Goal: Information Seeking & Learning: Learn about a topic

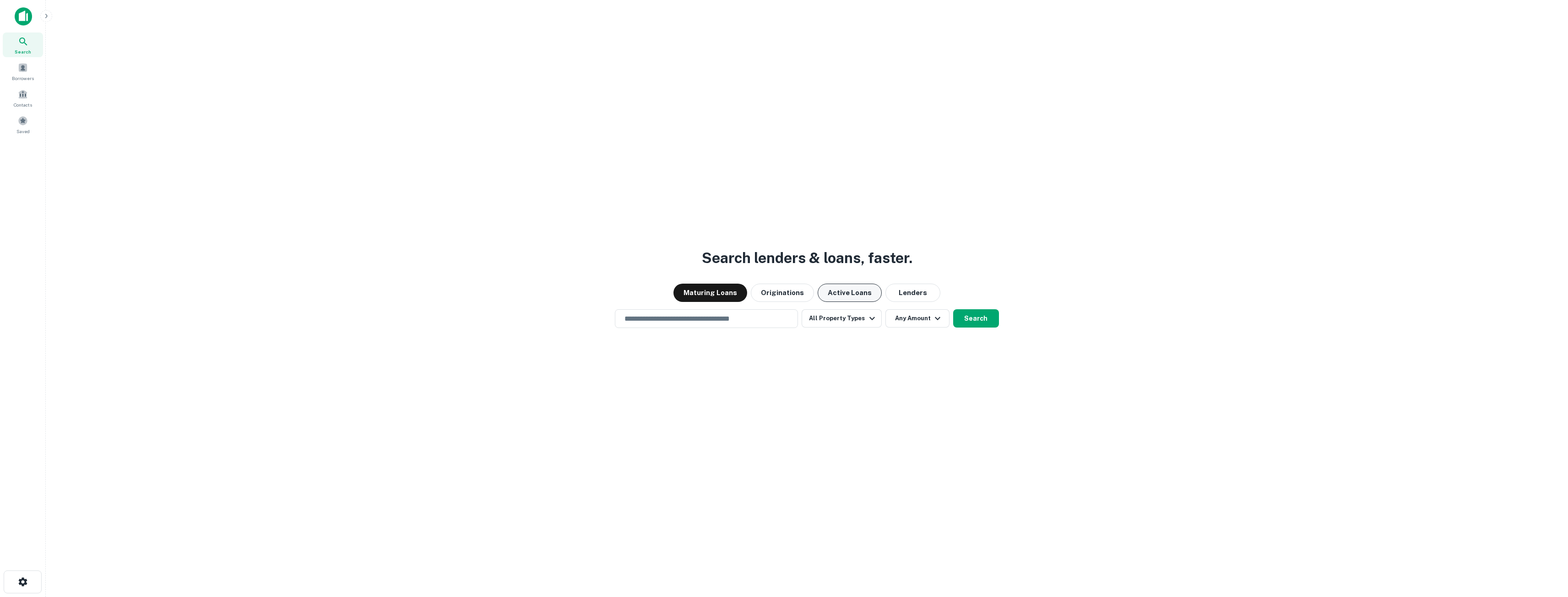
click at [844, 296] on button "Active Loans" at bounding box center [849, 292] width 64 height 18
click at [826, 316] on button "All Property Types" at bounding box center [842, 318] width 80 height 18
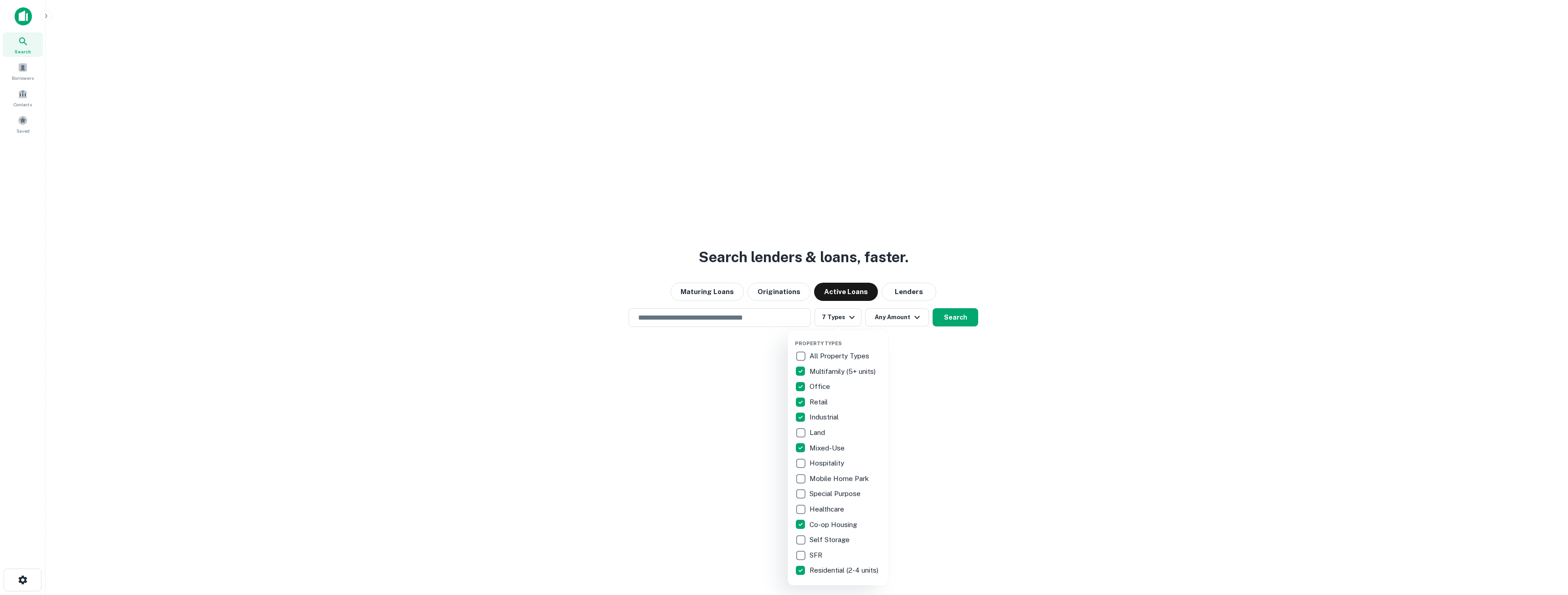
click at [894, 317] on div at bounding box center [784, 297] width 1568 height 595
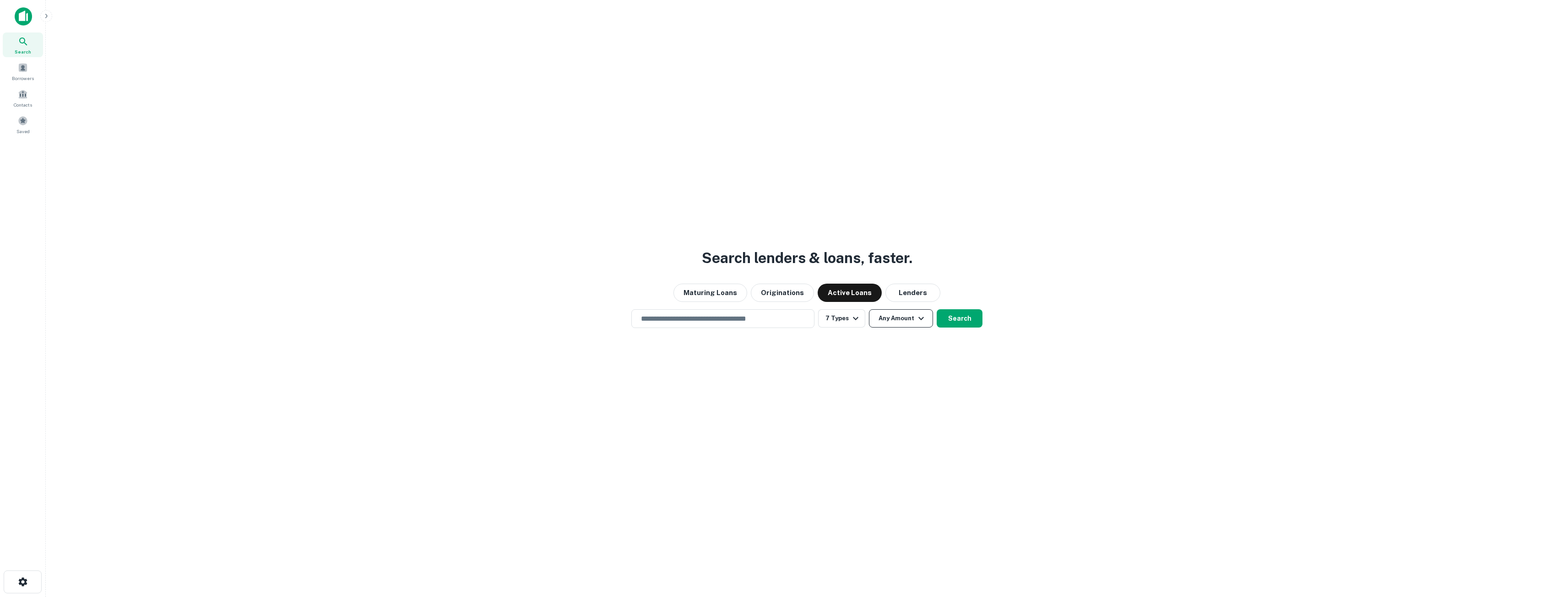
click at [922, 318] on icon "button" at bounding box center [921, 318] width 6 height 3
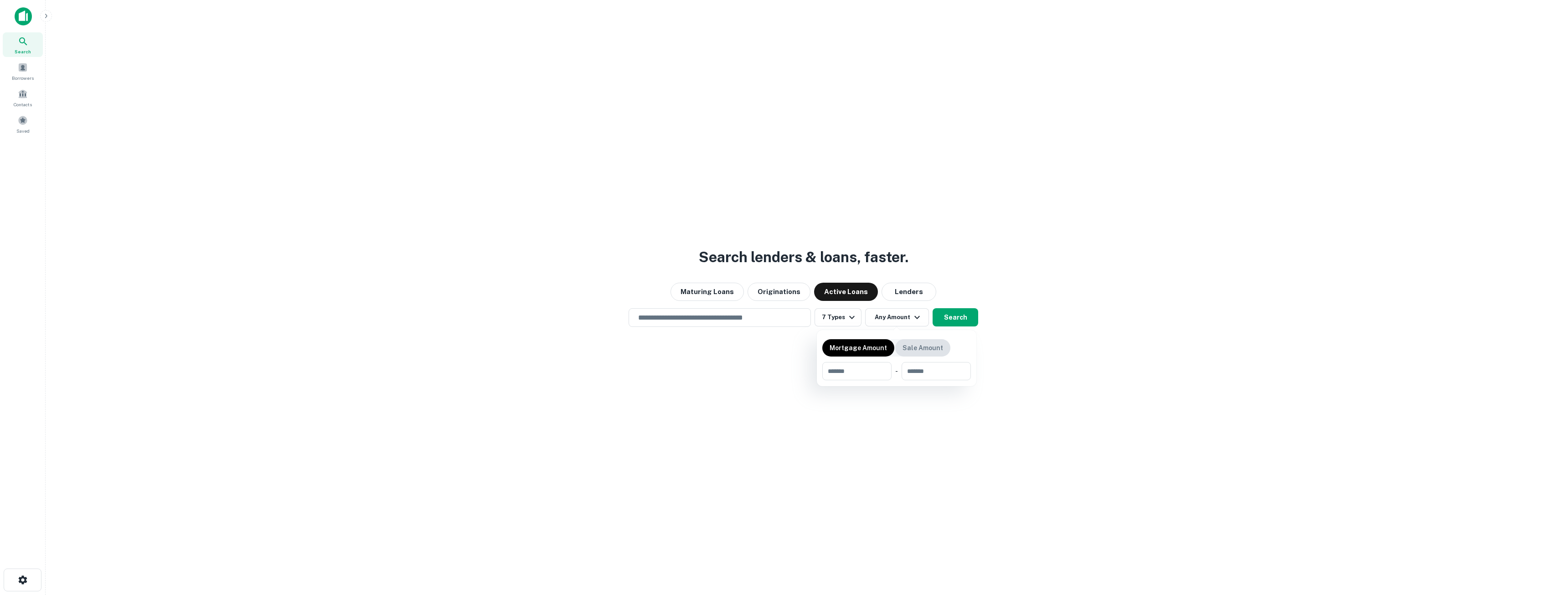
click at [912, 347] on p "Sale Amount" at bounding box center [923, 347] width 41 height 10
click at [921, 368] on input "number" at bounding box center [933, 371] width 63 height 18
type input "********"
click at [963, 444] on div at bounding box center [784, 297] width 1568 height 595
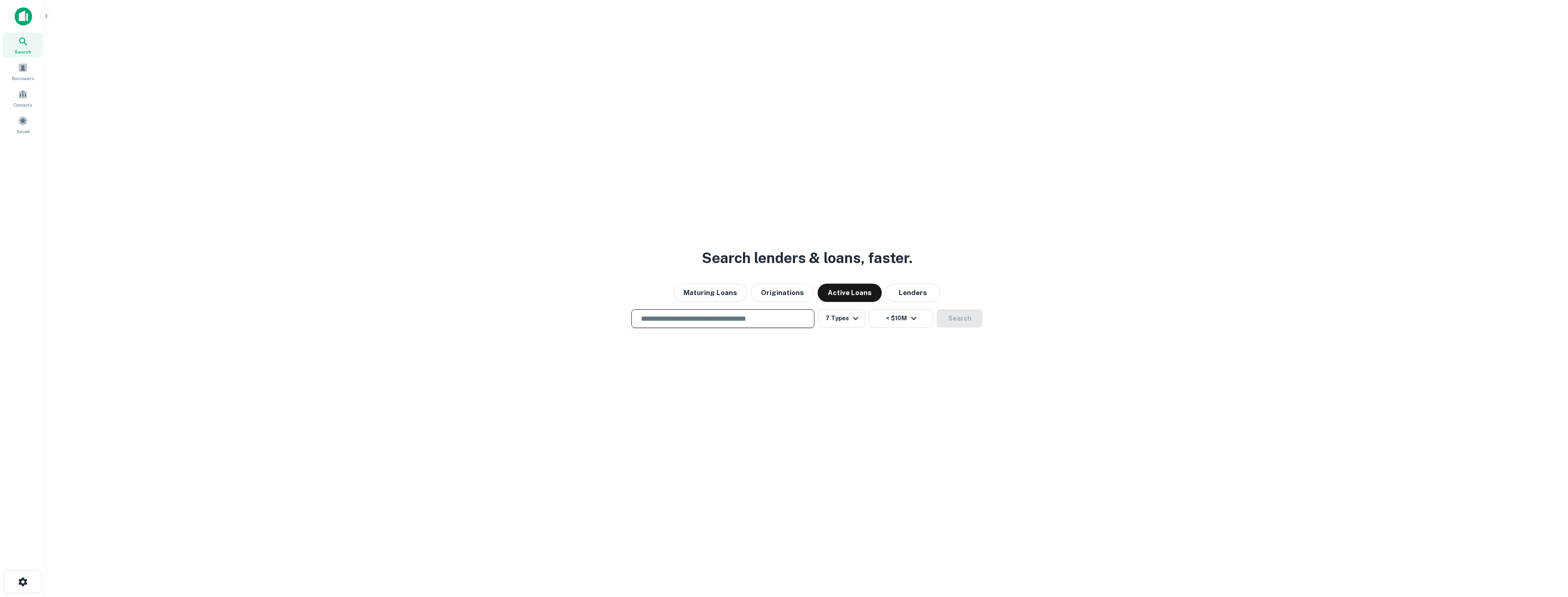
click at [677, 317] on input "text" at bounding box center [723, 318] width 175 height 11
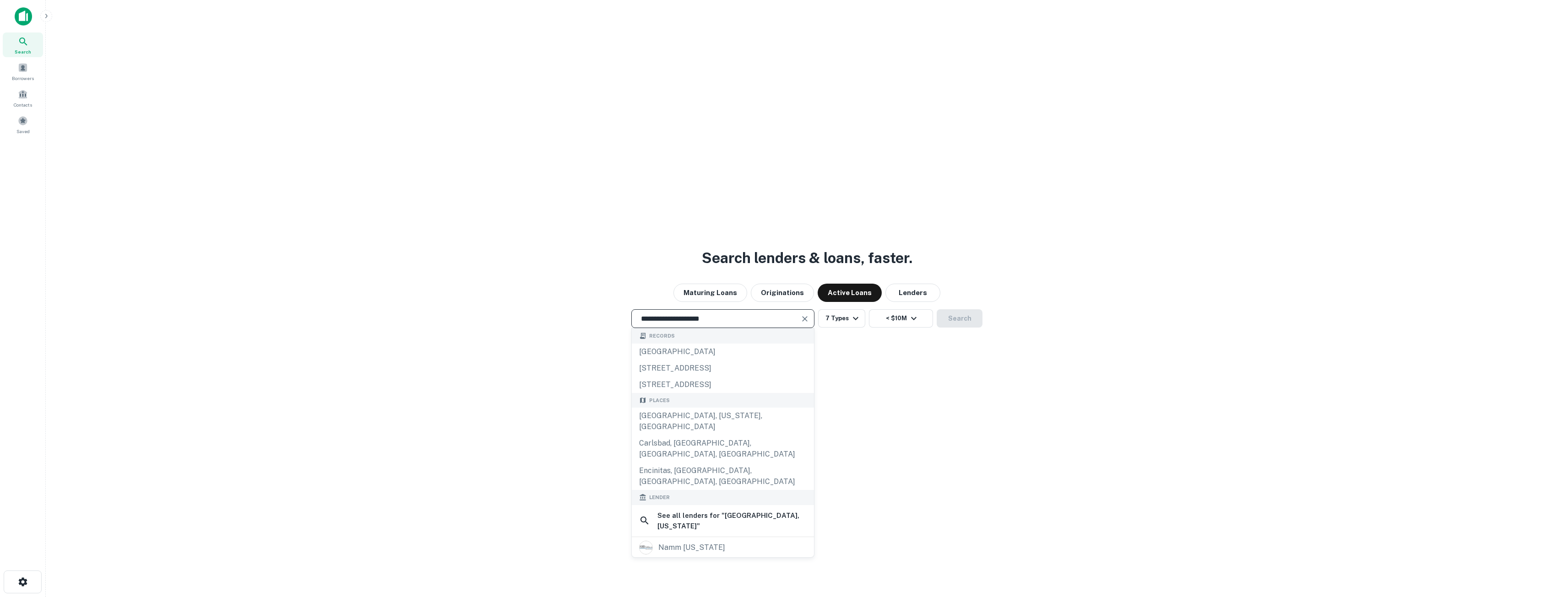
type input "**********"
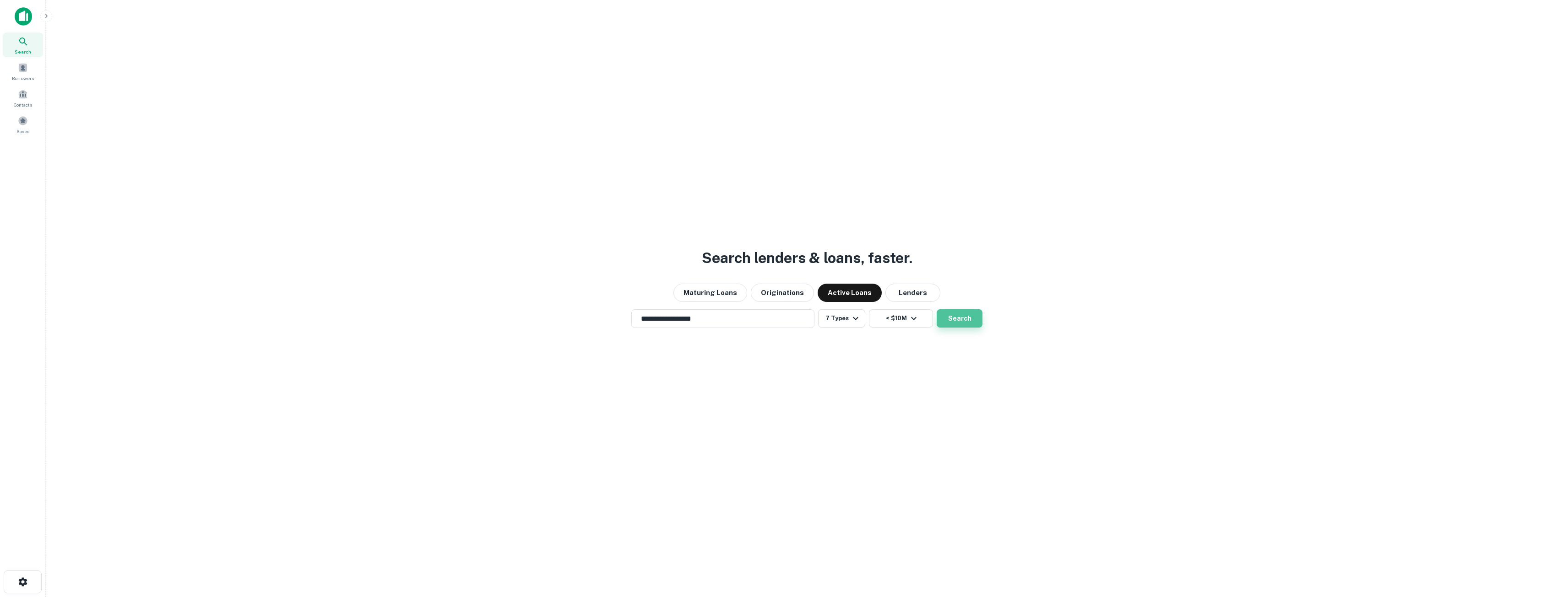
click at [961, 320] on button "Search" at bounding box center [959, 318] width 46 height 18
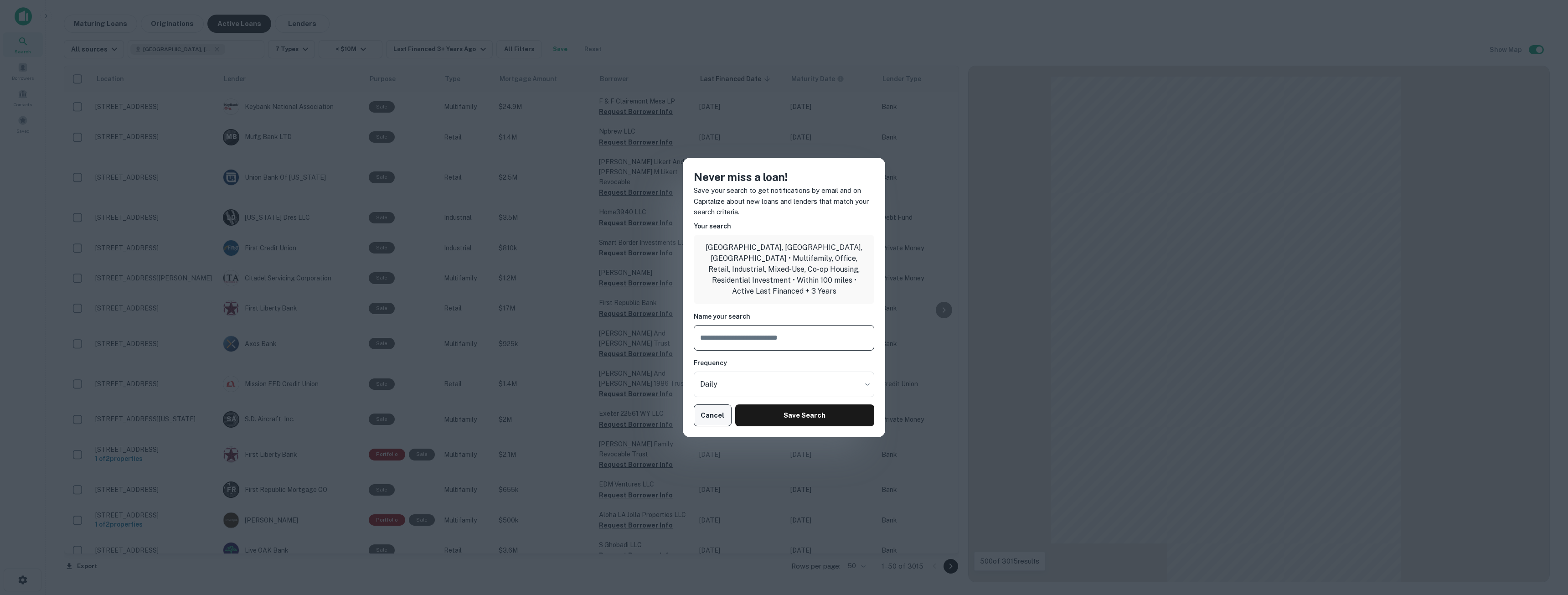
click at [715, 412] on button "Cancel" at bounding box center [713, 415] width 38 height 22
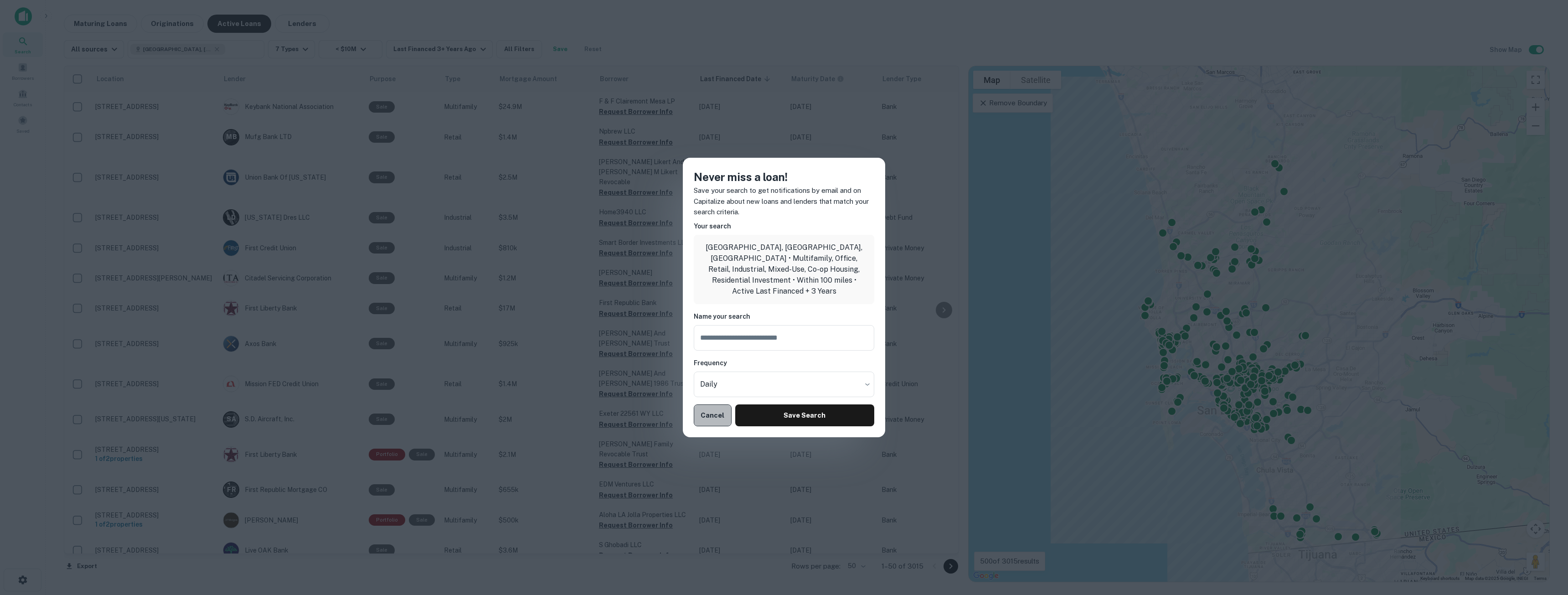
click at [704, 414] on button "Cancel" at bounding box center [713, 415] width 38 height 22
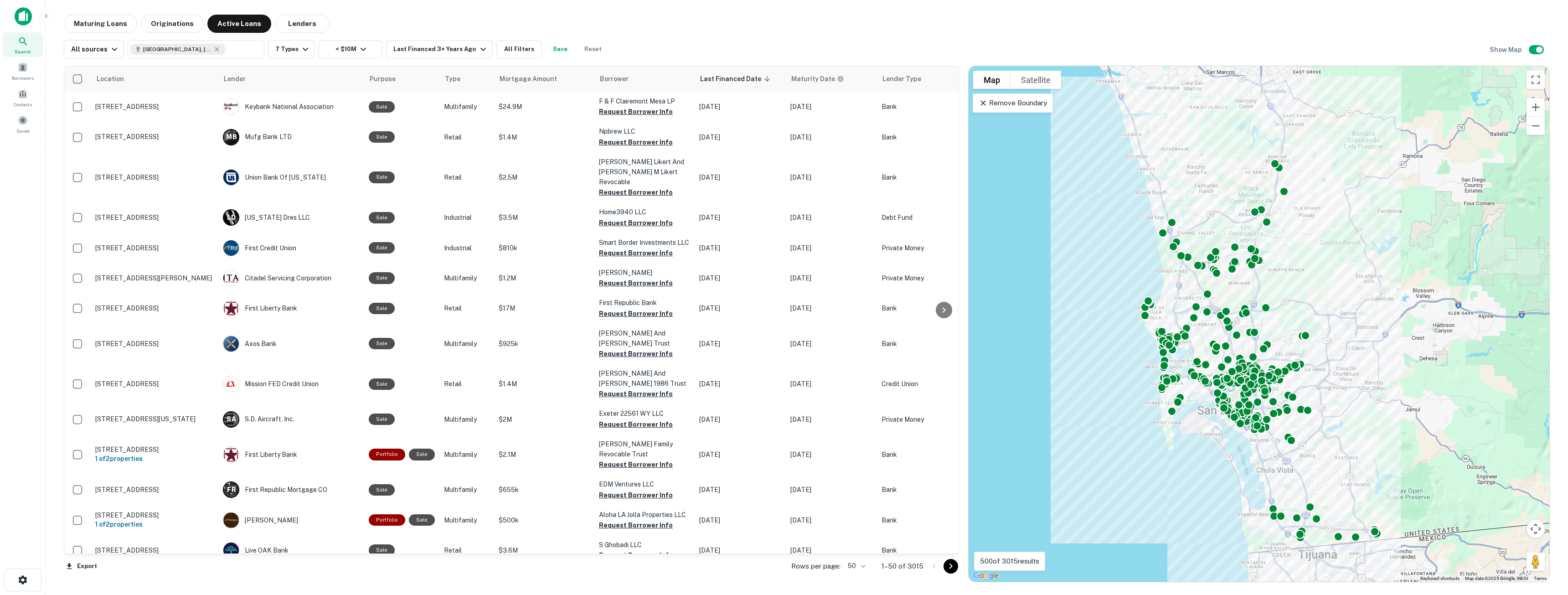
click at [867, 565] on body "Search Borrowers Contacts Saved Maturing Loans Originations Active Loans Lender…" at bounding box center [784, 297] width 1568 height 595
click at [821, 580] on div at bounding box center [784, 297] width 1568 height 595
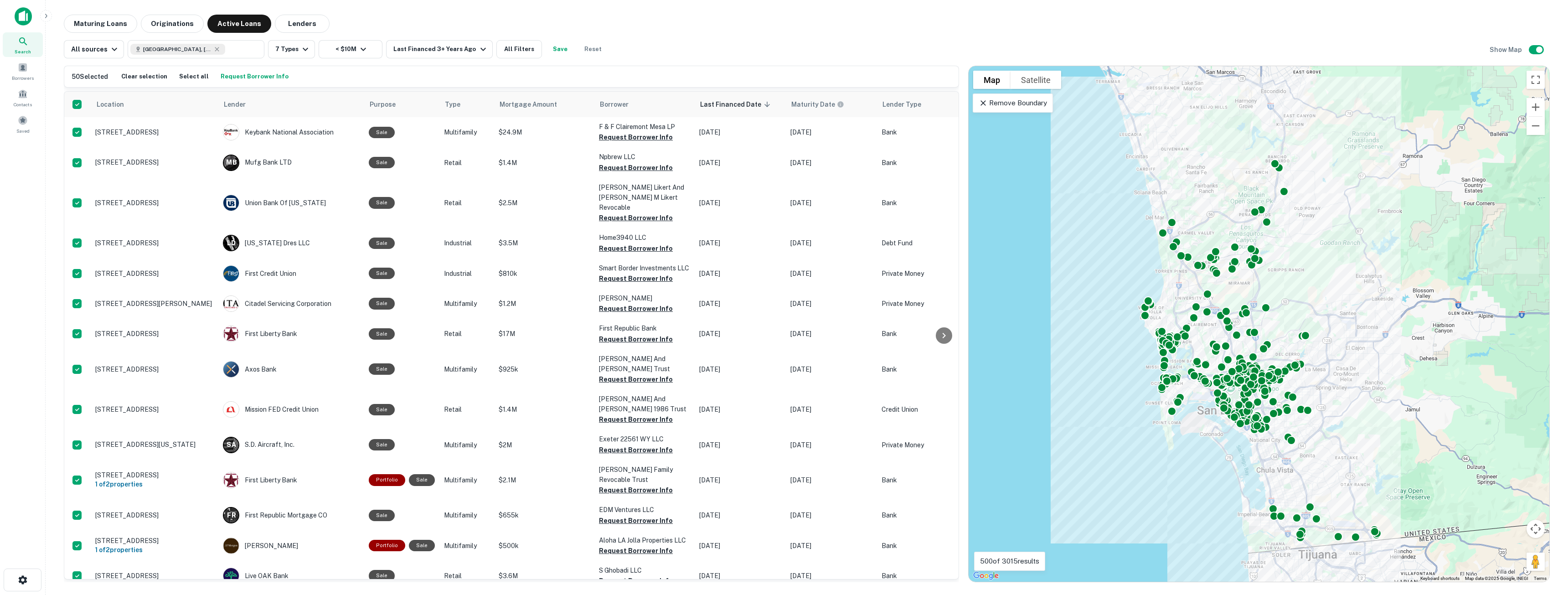
click at [174, 71] on div "50 Selected Clear selection Select all Request Borrower Info" at bounding box center [511, 76] width 880 height 14
click at [183, 75] on button "Select all" at bounding box center [194, 76] width 34 height 14
click at [250, 80] on button "Request Borrower Info" at bounding box center [254, 76] width 72 height 14
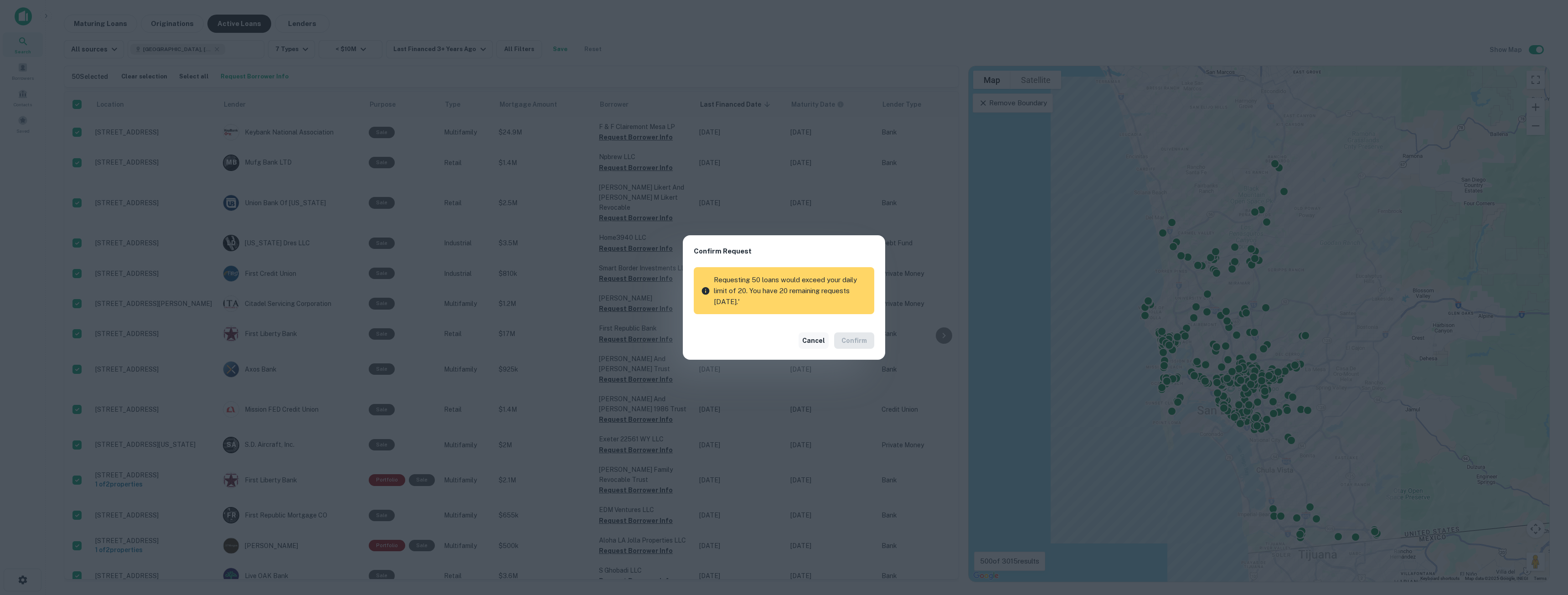
click at [814, 342] on button "Cancel" at bounding box center [813, 340] width 30 height 16
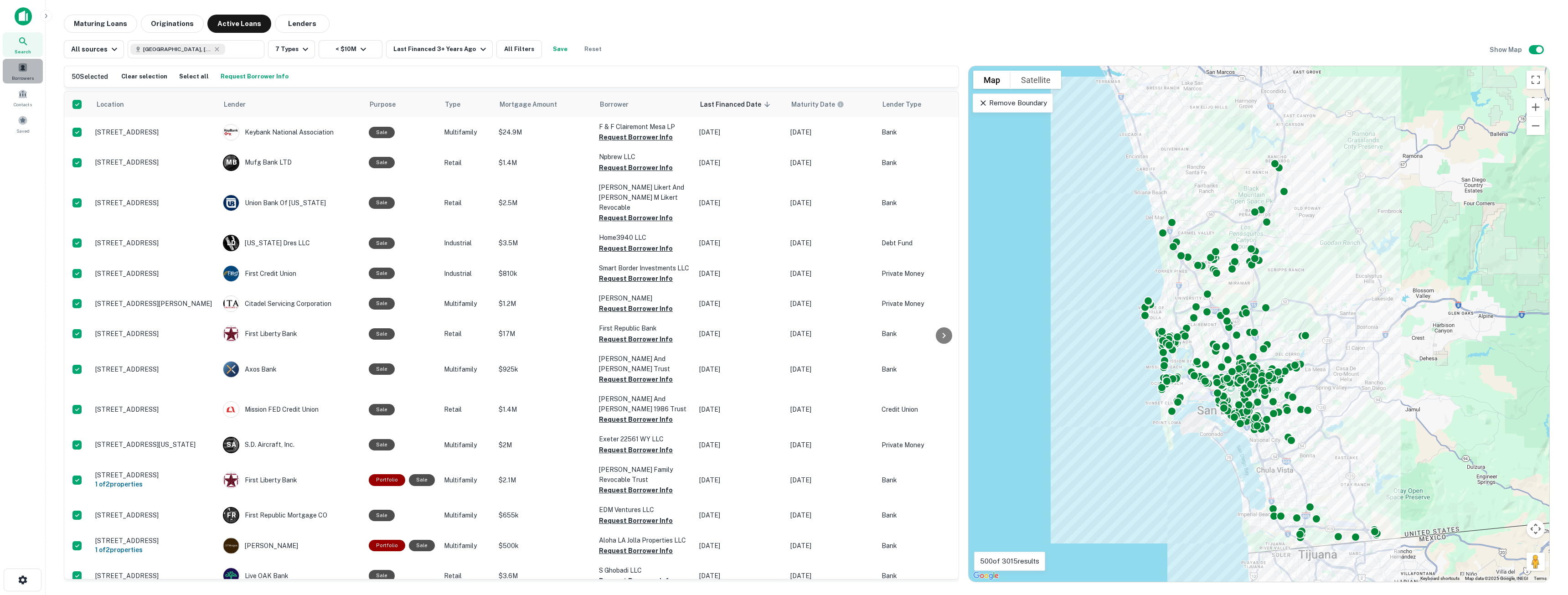
click at [25, 69] on span at bounding box center [23, 67] width 10 height 10
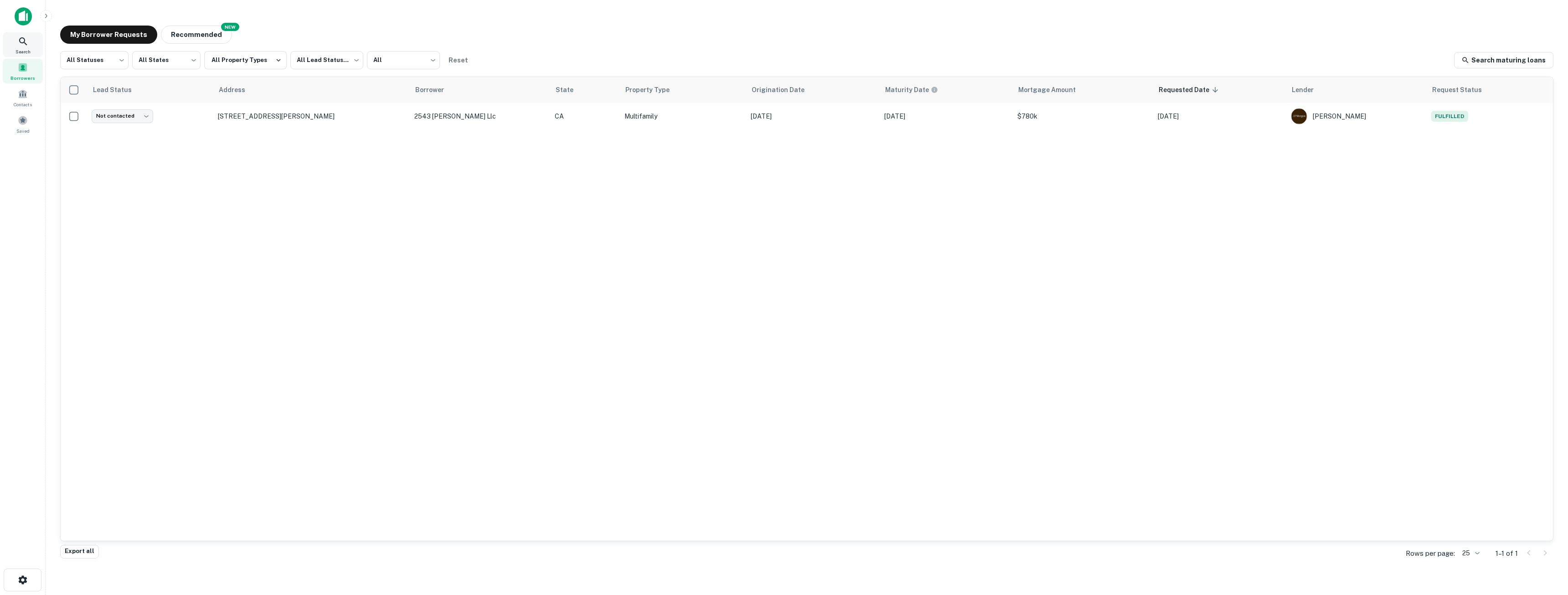
click at [18, 35] on div "Search" at bounding box center [22, 45] width 40 height 24
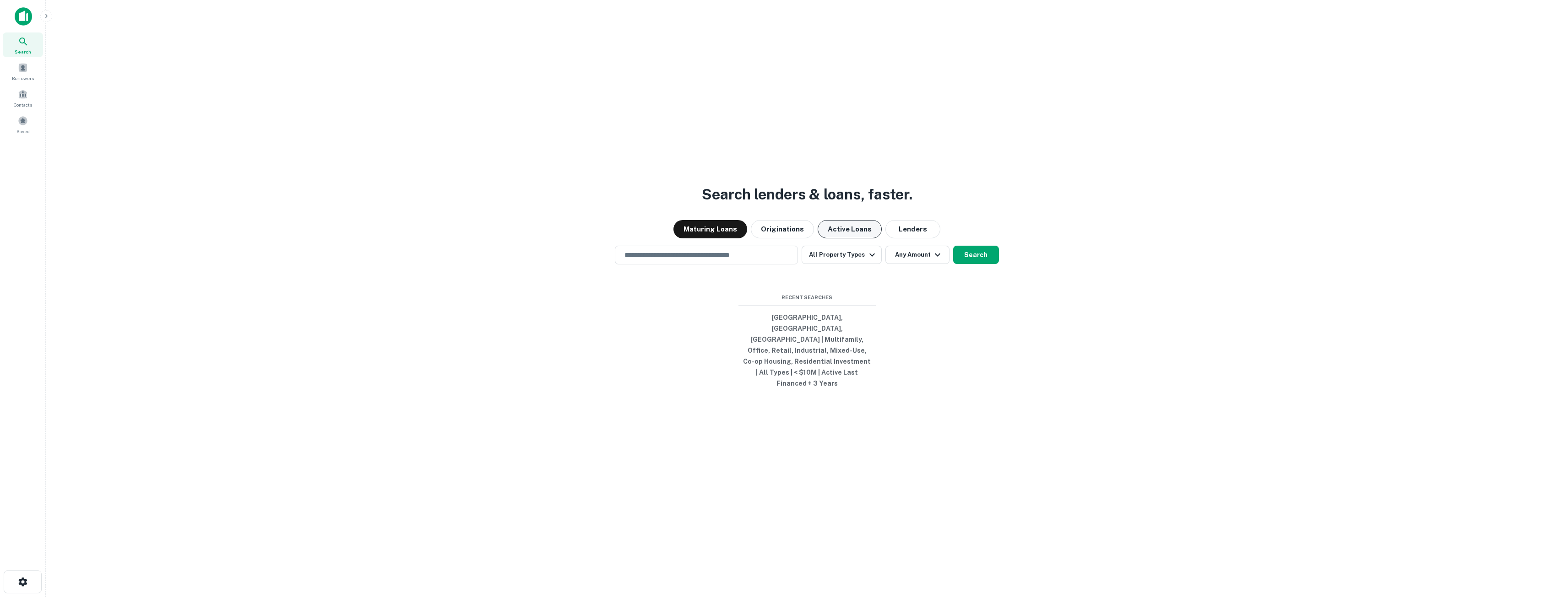
click at [847, 239] on button "Active Loans" at bounding box center [849, 229] width 64 height 18
click at [764, 261] on input "text" at bounding box center [706, 255] width 175 height 11
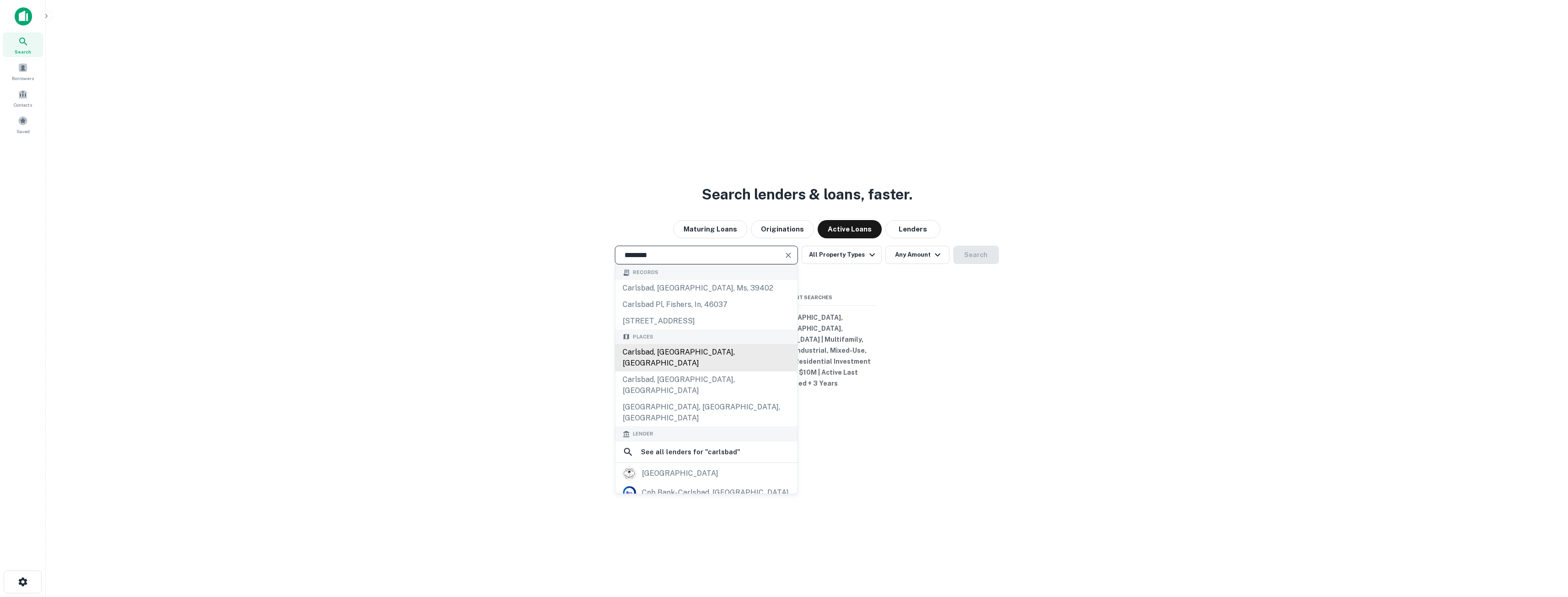
click at [668, 361] on div "Carlsbad, [GEOGRAPHIC_DATA], [GEOGRAPHIC_DATA]" at bounding box center [707, 358] width 183 height 28
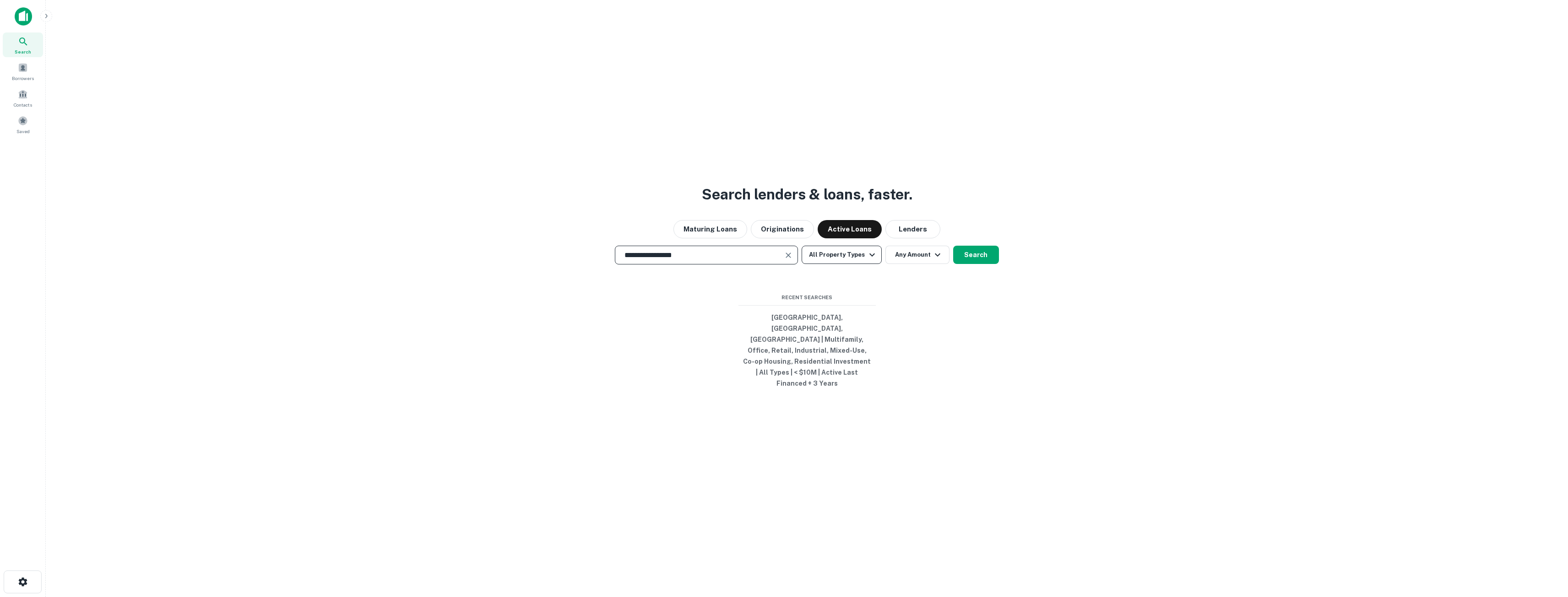
type input "**********"
click at [817, 264] on button "All Property Types" at bounding box center [842, 255] width 80 height 18
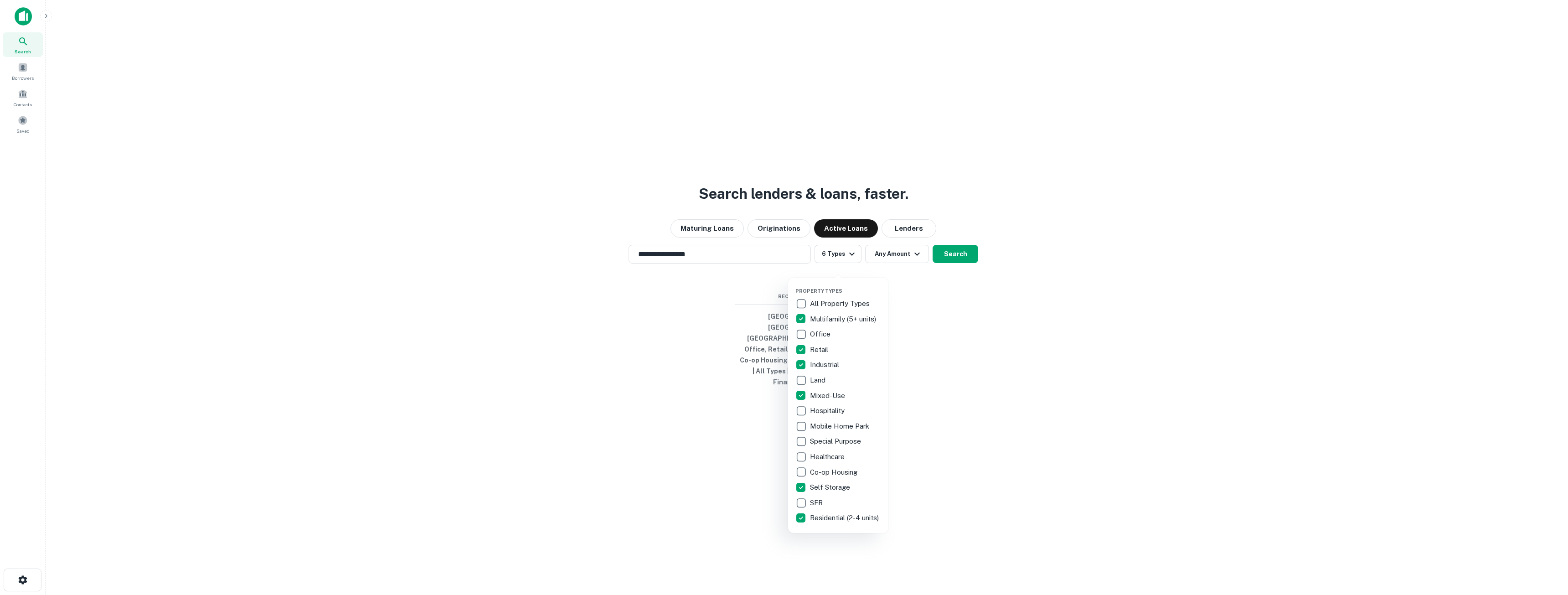
click at [989, 494] on div at bounding box center [784, 297] width 1568 height 595
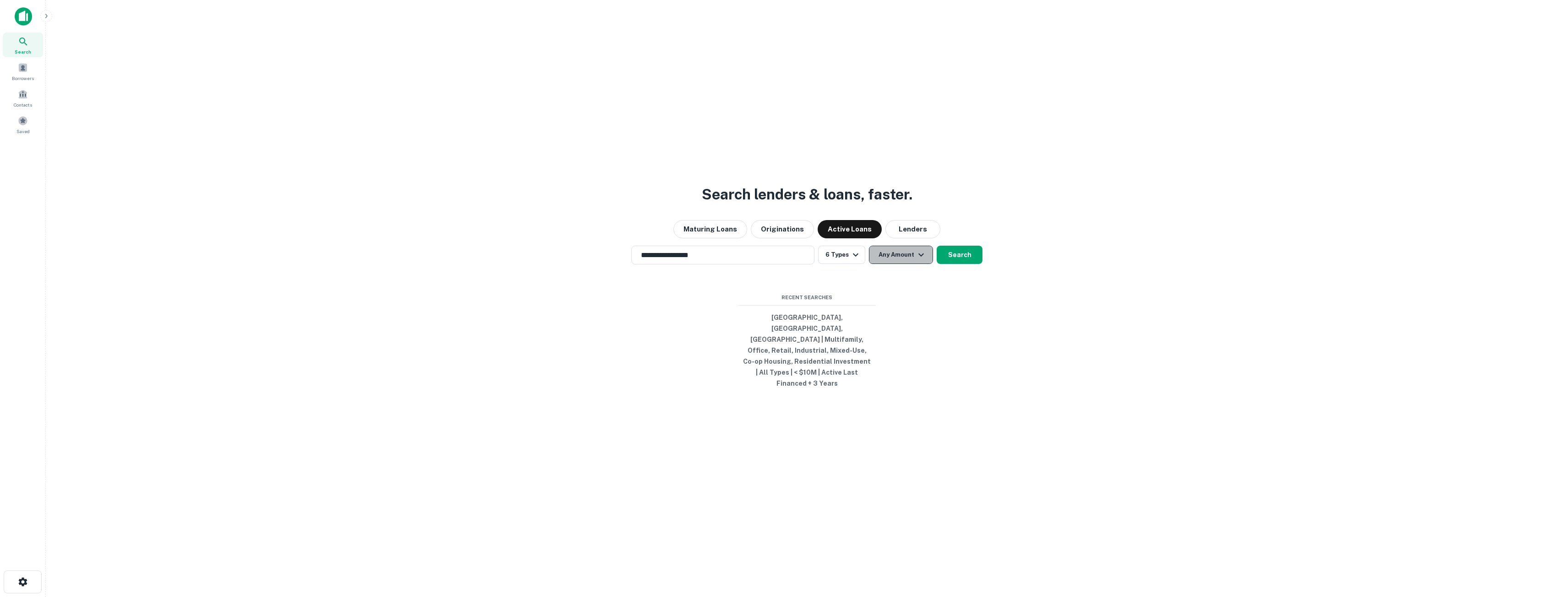
click at [899, 264] on button "Any Amount" at bounding box center [901, 255] width 64 height 18
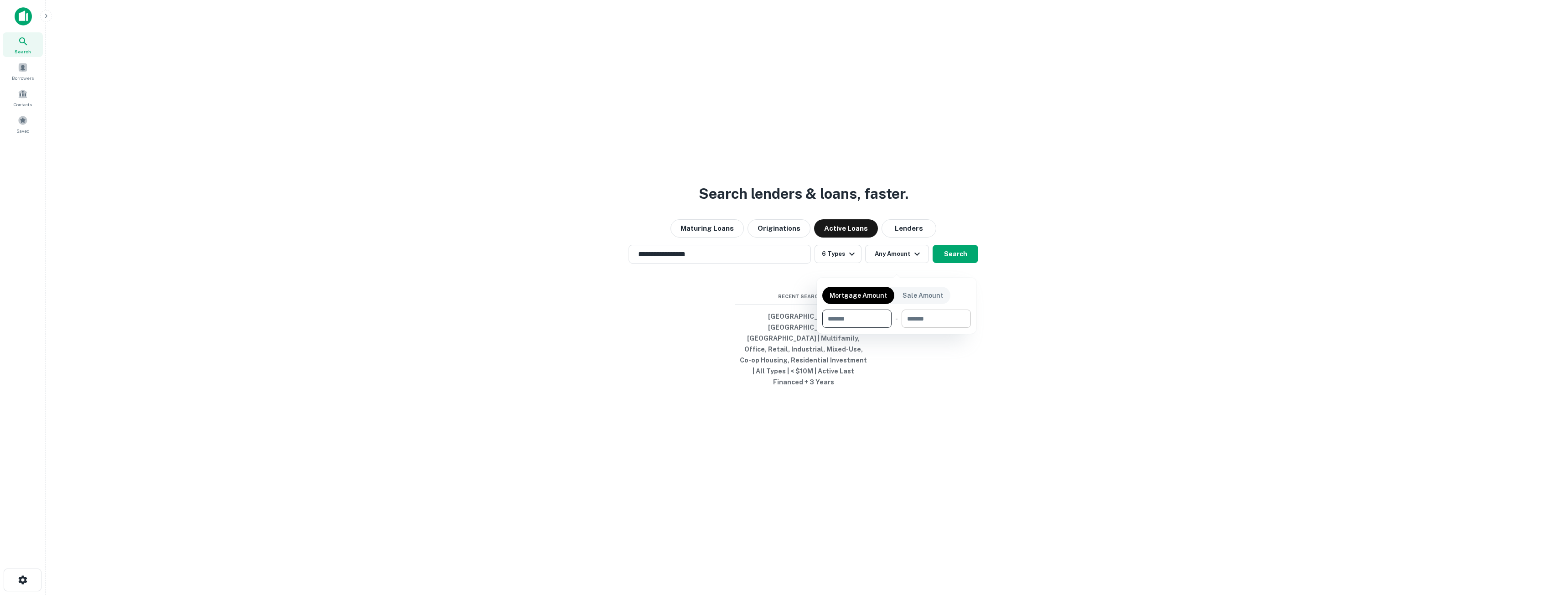
click at [930, 320] on input "number" at bounding box center [933, 318] width 63 height 18
type input "*"
drag, startPoint x: 935, startPoint y: 320, endPoint x: 847, endPoint y: 313, distance: 88.3
click at [847, 313] on div "​ - ******* $7M ​" at bounding box center [896, 318] width 149 height 18
click at [922, 298] on p "Sale Amount" at bounding box center [923, 295] width 41 height 10
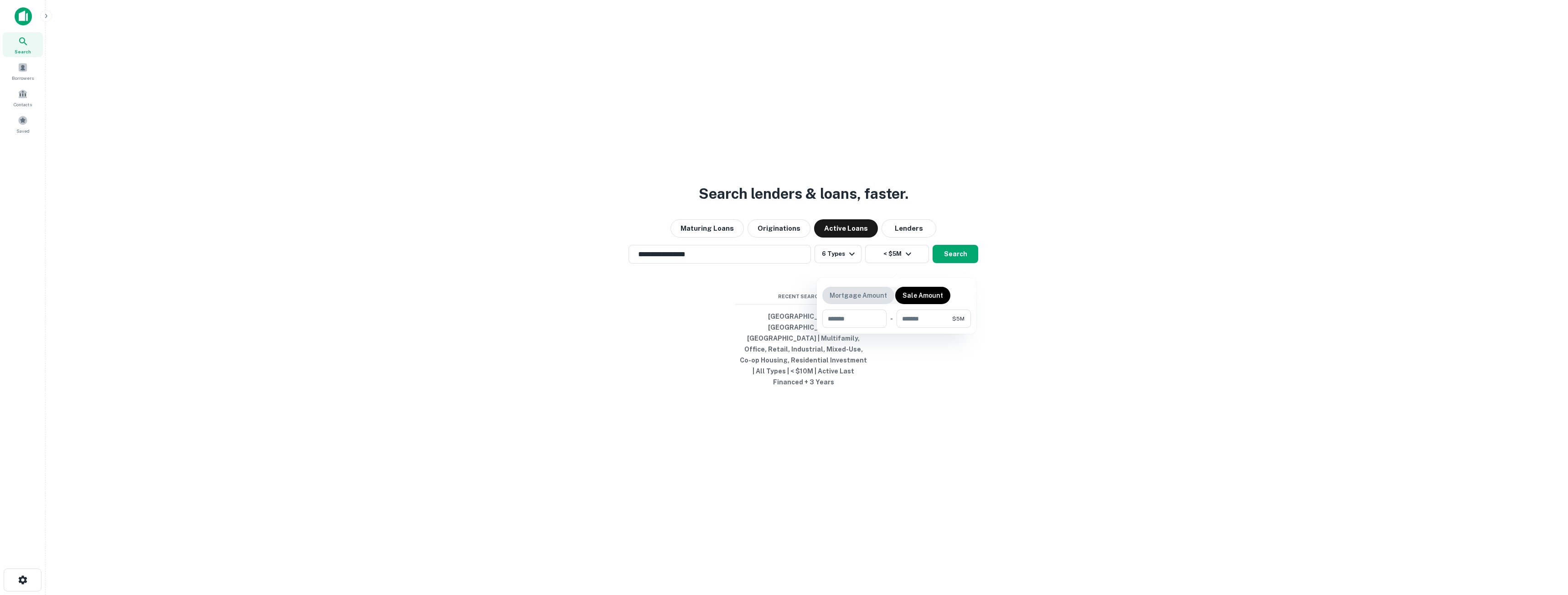
click at [855, 304] on div "Mortgage Amount" at bounding box center [858, 295] width 72 height 17
drag, startPoint x: 943, startPoint y: 320, endPoint x: 833, endPoint y: 310, distance: 110.5
click at [833, 310] on div "​ - ******* $5M ​" at bounding box center [896, 318] width 149 height 18
type input "*******"
click at [840, 332] on div "Mortgage Amount Sale Amount ​ - ******* $3M ​" at bounding box center [897, 305] width 160 height 56
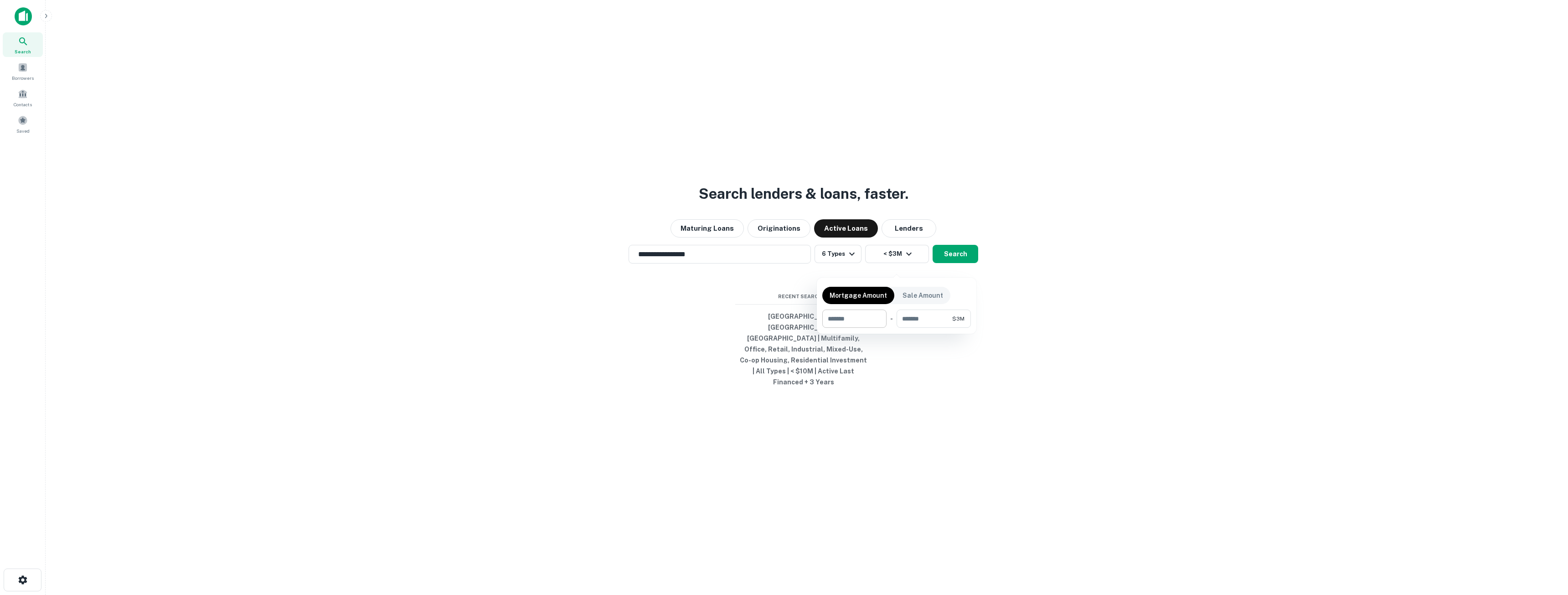
click at [840, 321] on input "number" at bounding box center [851, 318] width 58 height 18
type input "*"
type input "******"
click at [1045, 374] on div at bounding box center [784, 297] width 1568 height 595
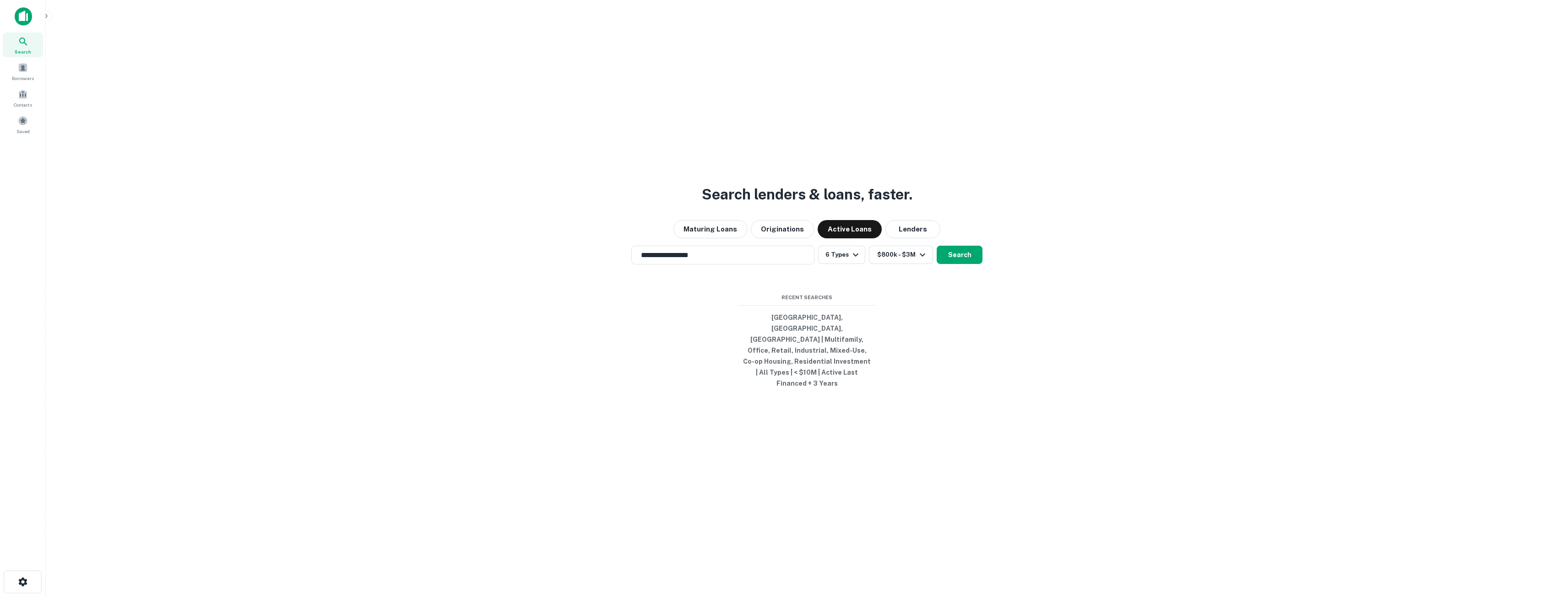
click at [962, 264] on button "Search" at bounding box center [959, 255] width 46 height 18
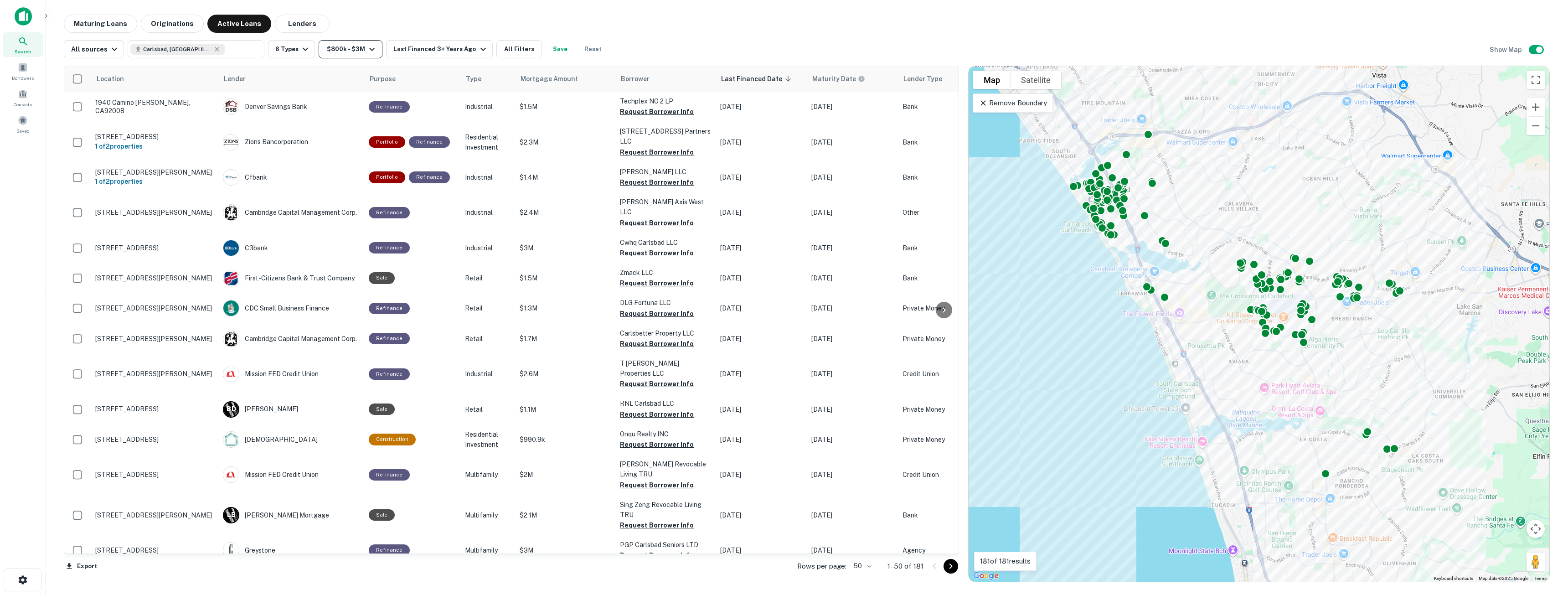
click at [339, 49] on button "$800k - $3M" at bounding box center [351, 49] width 64 height 18
drag, startPoint x: 386, startPoint y: 106, endPoint x: 309, endPoint y: 98, distance: 77.4
click at [315, 99] on div "****** $800k ​ - ******* $3M ​" at bounding box center [347, 103] width 149 height 18
type input "********"
drag, startPoint x: 349, startPoint y: 128, endPoint x: 1539, endPoint y: 127, distance: 1190.0
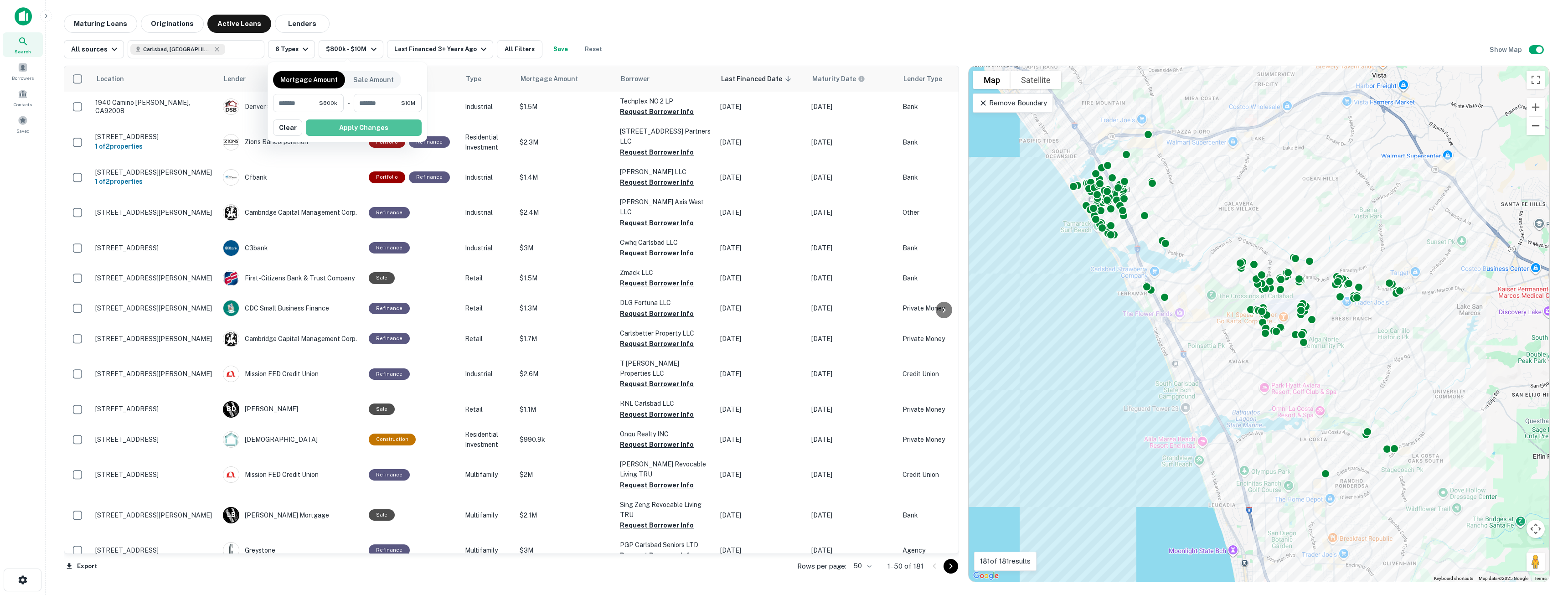
click at [349, 128] on button "Apply Changes" at bounding box center [364, 127] width 116 height 16
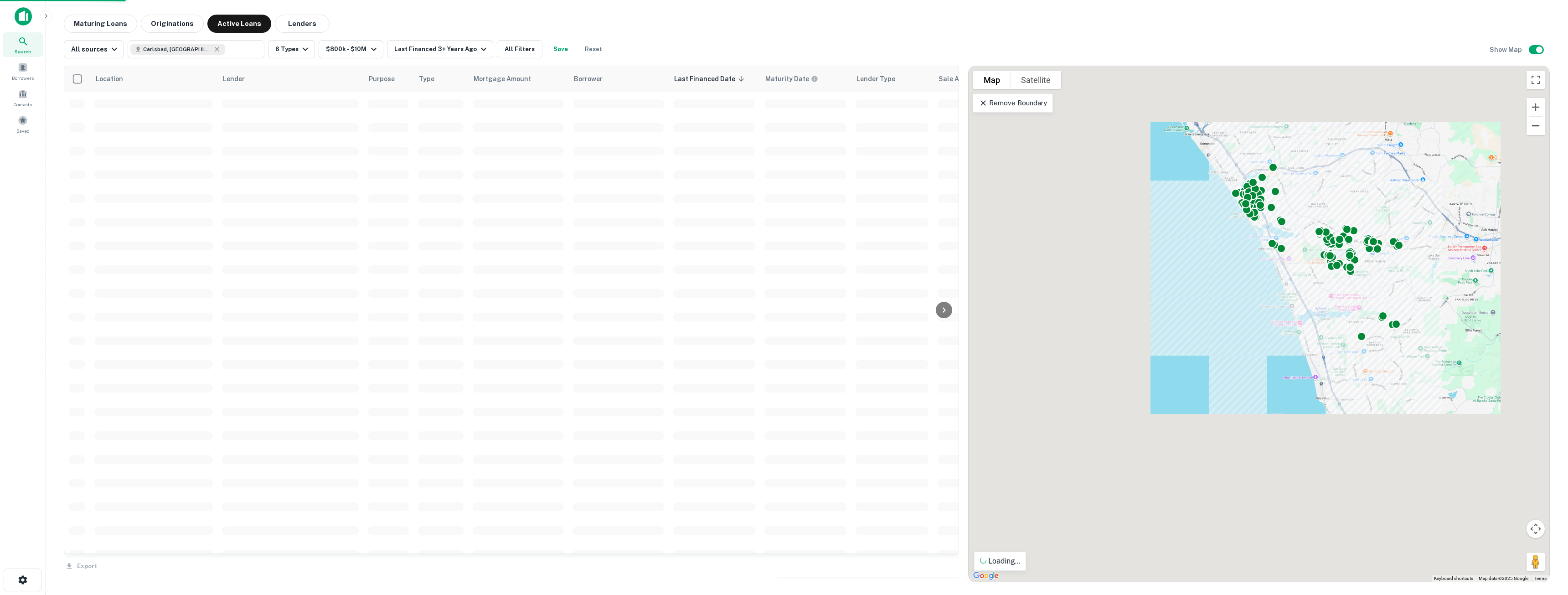
click at [1539, 127] on button "Zoom out" at bounding box center [1536, 126] width 18 height 18
click at [1539, 125] on button "Zoom out" at bounding box center [1536, 126] width 18 height 18
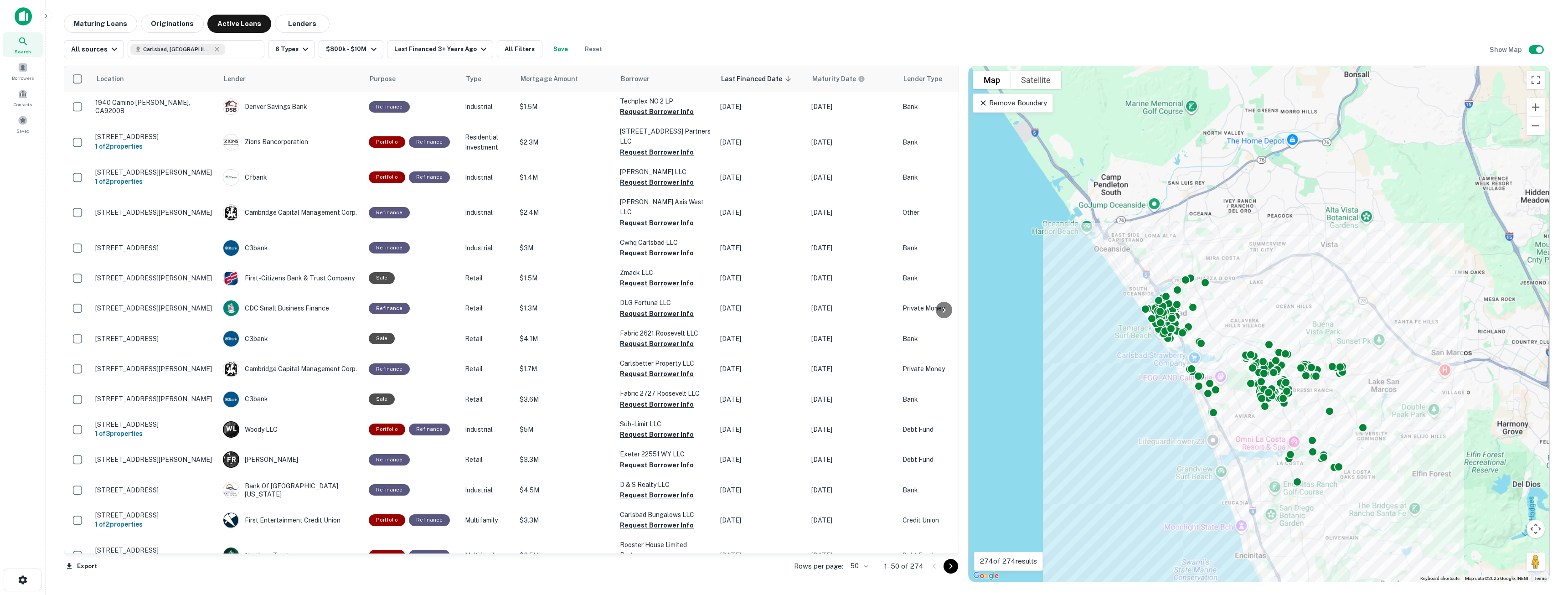
drag, startPoint x: 1167, startPoint y: 390, endPoint x: 1120, endPoint y: 423, distance: 57.4
click at [1120, 423] on div "To activate drag with keyboard, press Alt + Enter. Once in keyboard drag state,…" at bounding box center [1260, 323] width 581 height 515
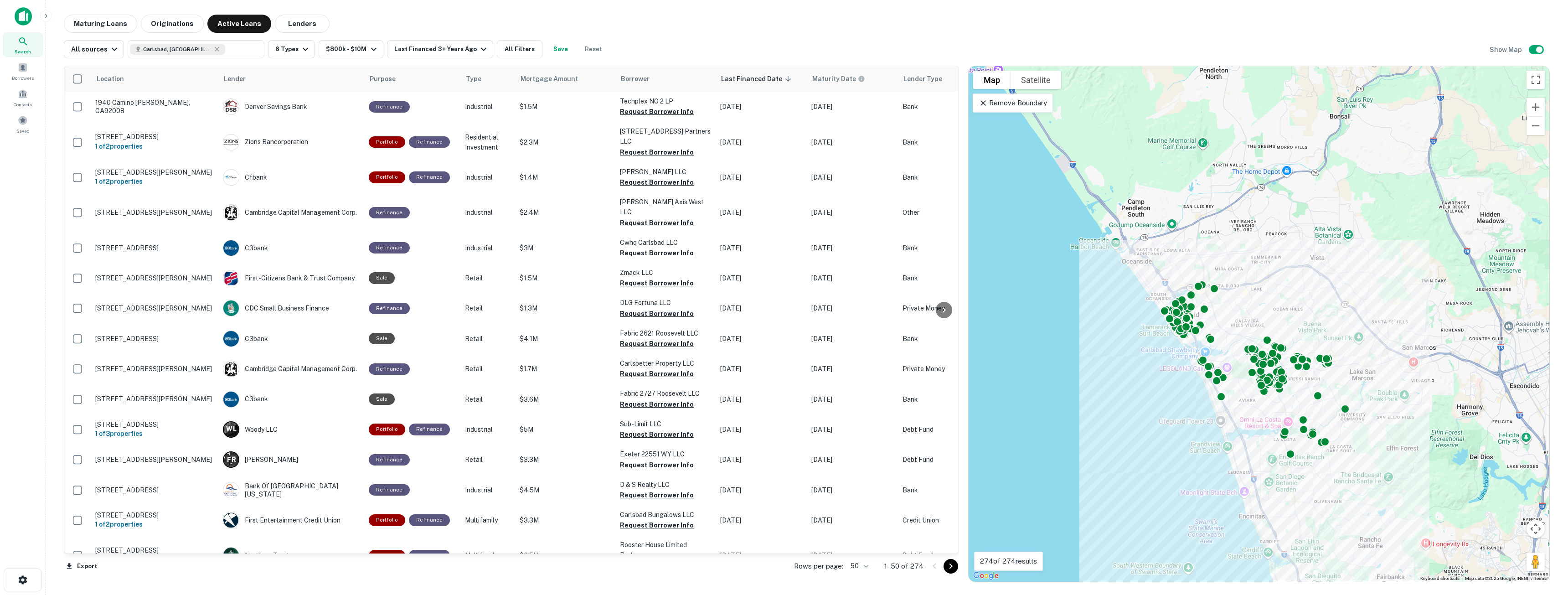
click at [1011, 105] on p "Remove Boundary" at bounding box center [1013, 102] width 68 height 11
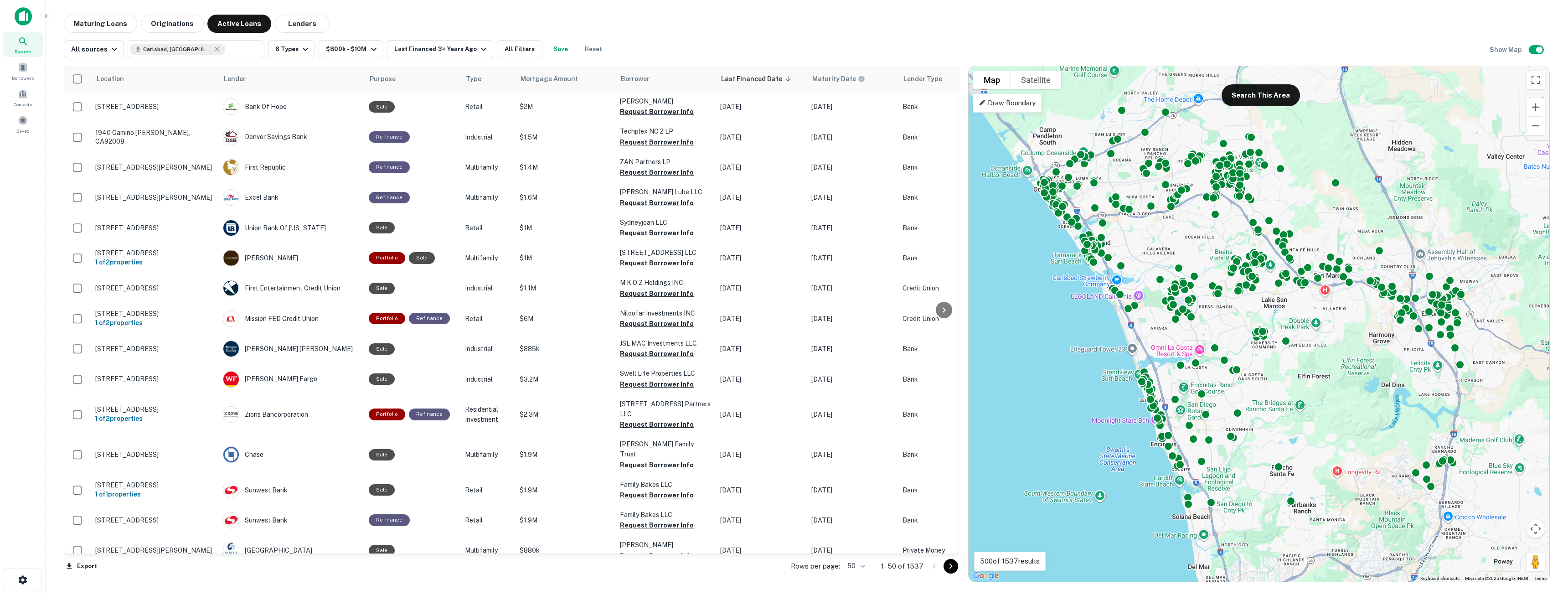
drag, startPoint x: 1275, startPoint y: 398, endPoint x: 1187, endPoint y: 326, distance: 113.7
click at [1187, 326] on div "To activate drag with keyboard, press Alt + Enter. Once in keyboard drag state,…" at bounding box center [1260, 323] width 581 height 515
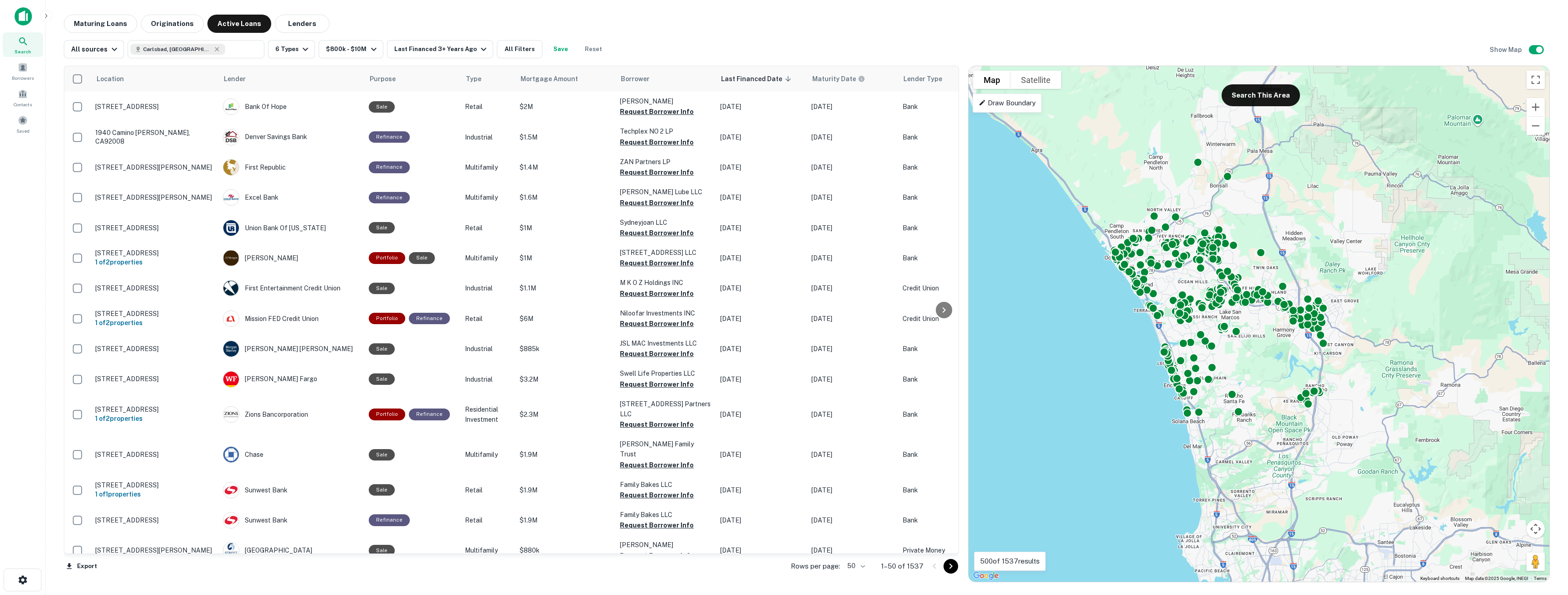
click at [989, 100] on p "Draw Boundary" at bounding box center [1007, 102] width 57 height 11
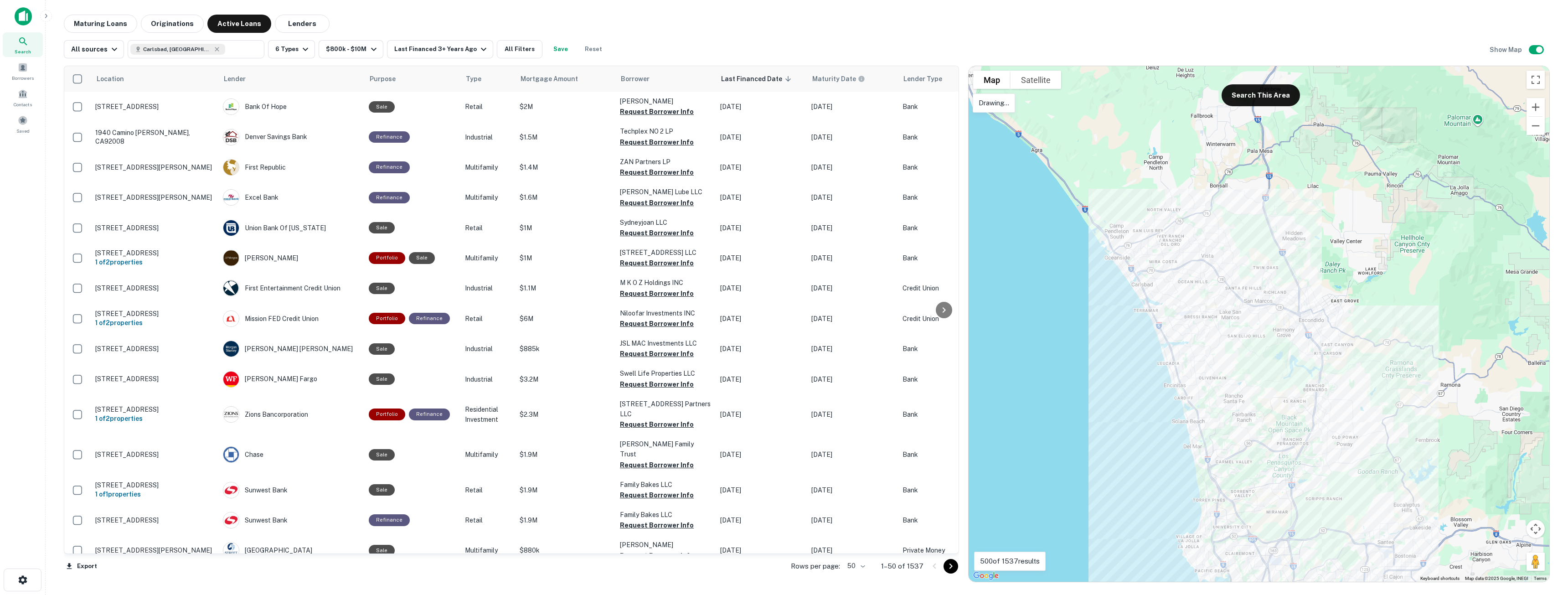
click at [1195, 339] on div at bounding box center [1260, 323] width 581 height 515
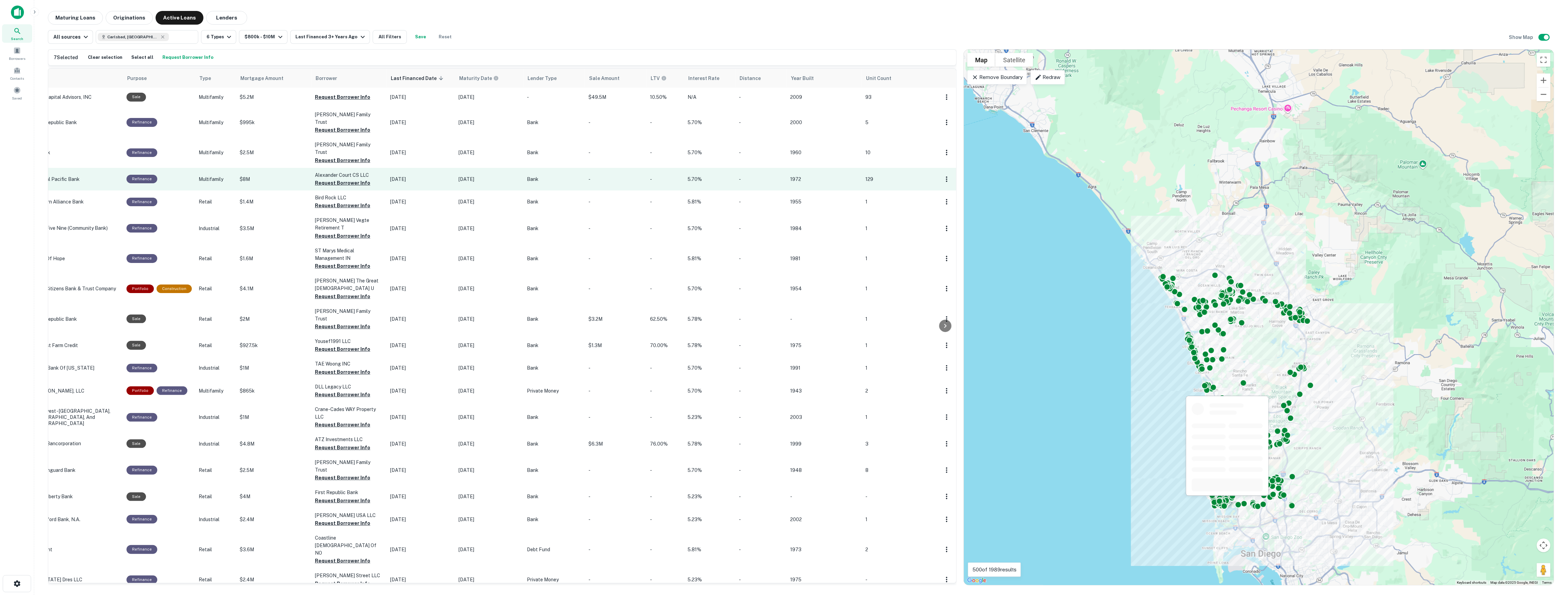
scroll to position [689, 0]
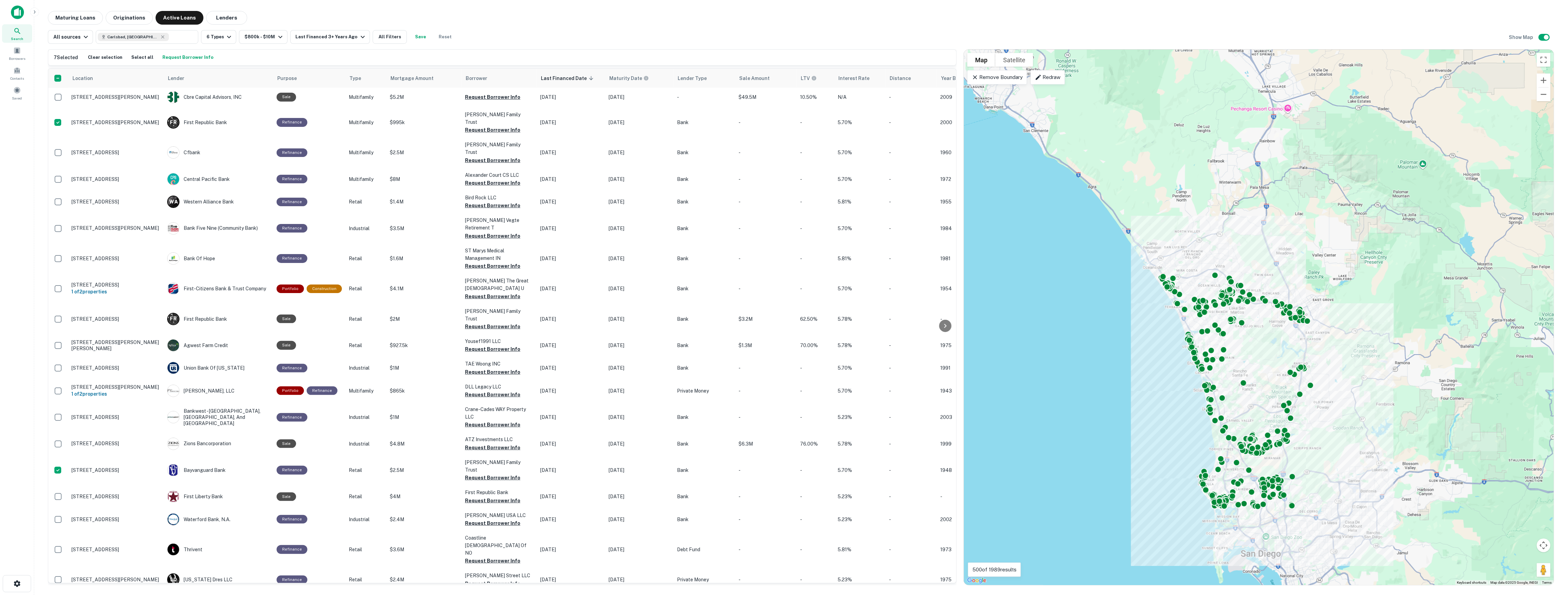
click at [385, 48] on div "7 Selected Clear selection Select all Request Borrower Info Location Lender Pur…" at bounding box center [801, 315] width 1507 height 542
click at [387, 40] on button "All Filters" at bounding box center [390, 37] width 34 height 13
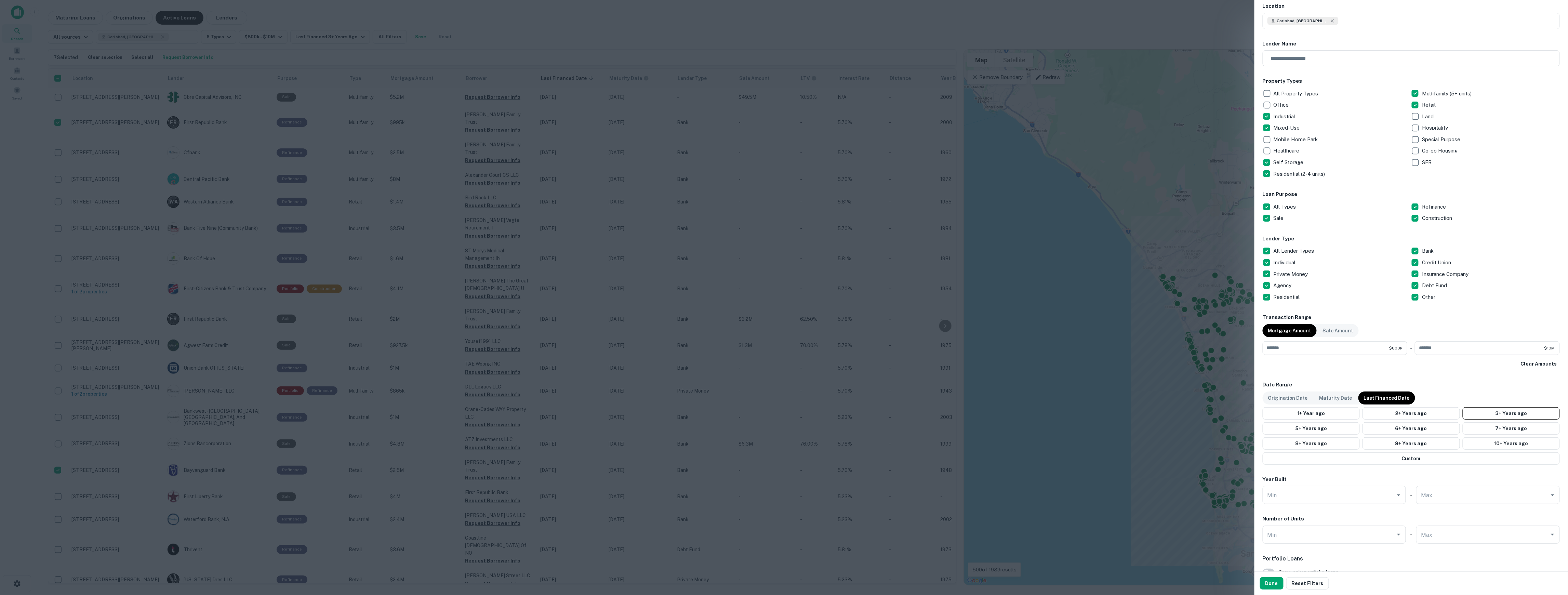
scroll to position [0, 0]
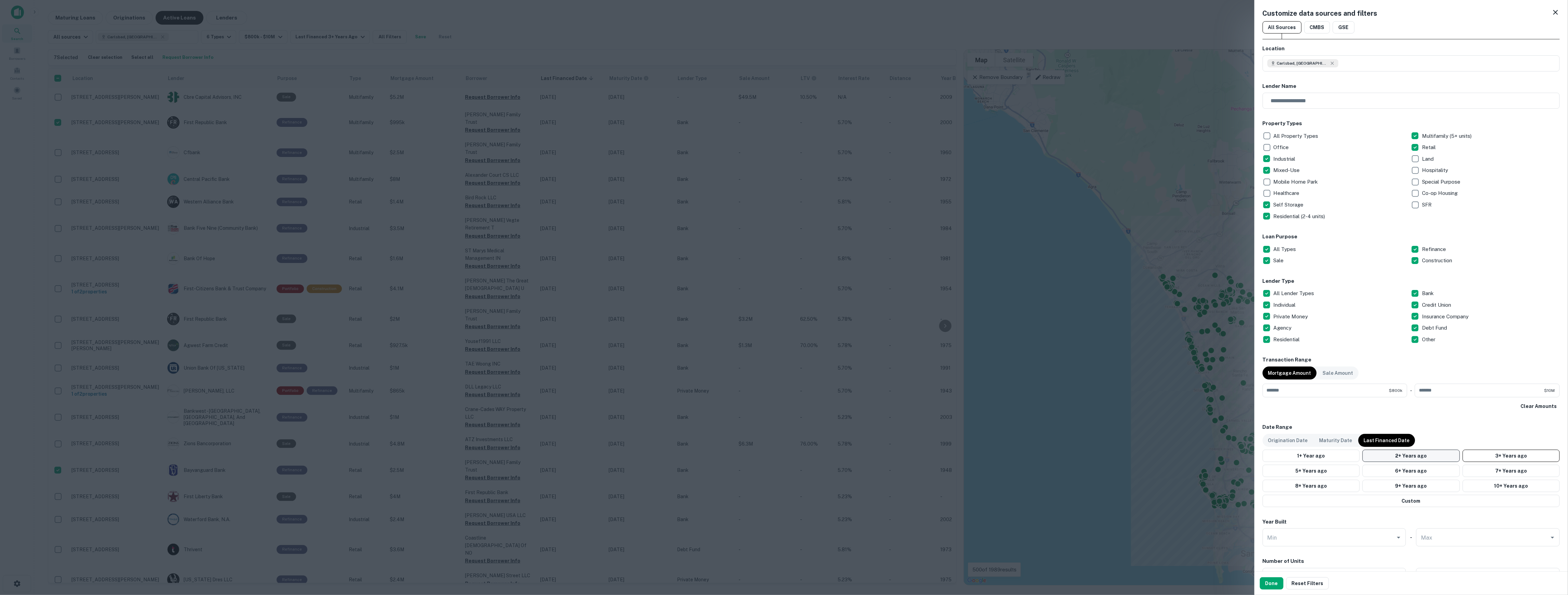
click at [1171, 446] on button "2+ Years ago" at bounding box center [1411, 456] width 97 height 12
click at [1171, 446] on button "1+ Year ago" at bounding box center [1311, 456] width 97 height 12
click at [1171, 446] on button "Done" at bounding box center [1272, 583] width 24 height 12
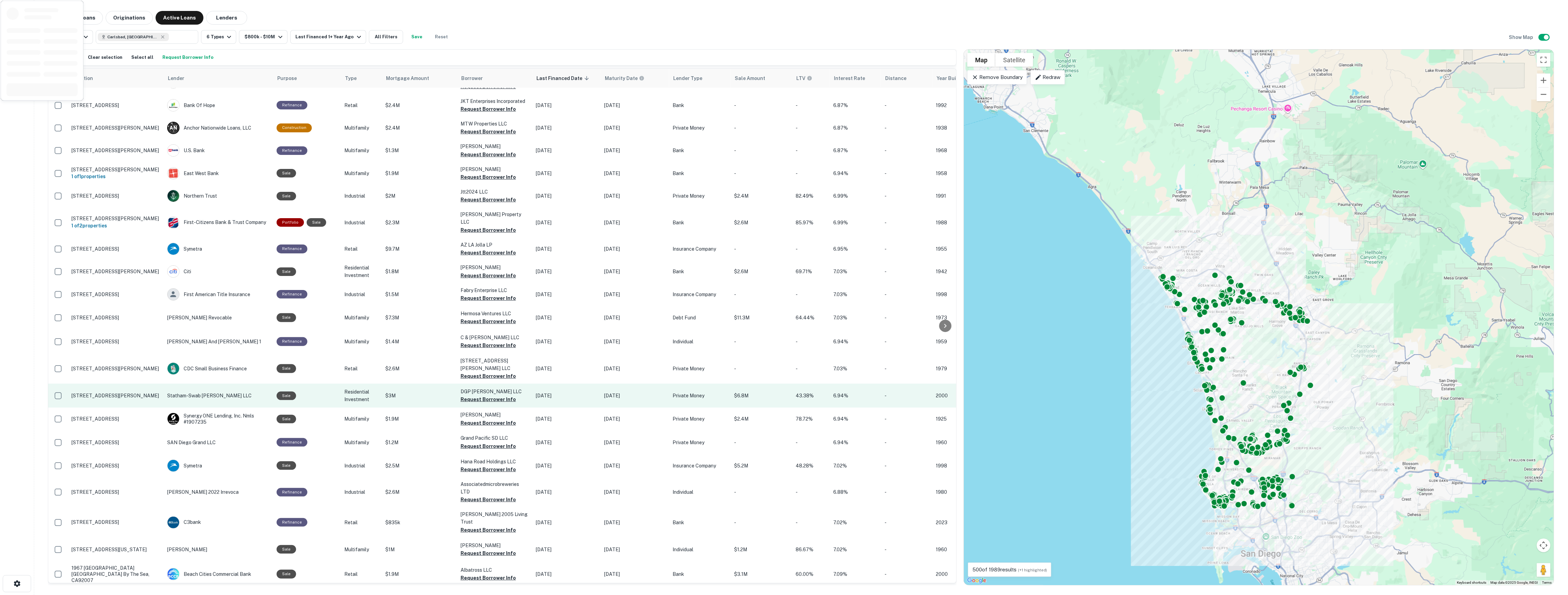
scroll to position [698, 0]
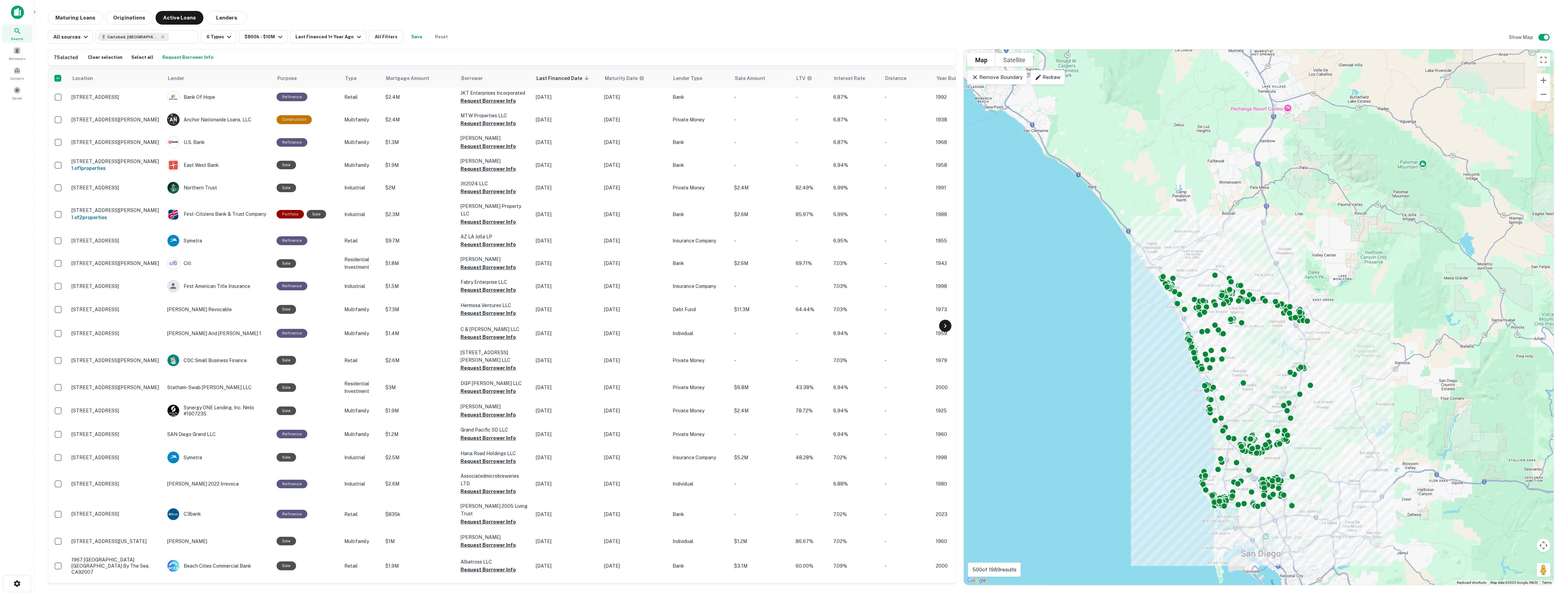
click at [946, 325] on icon at bounding box center [945, 326] width 8 height 8
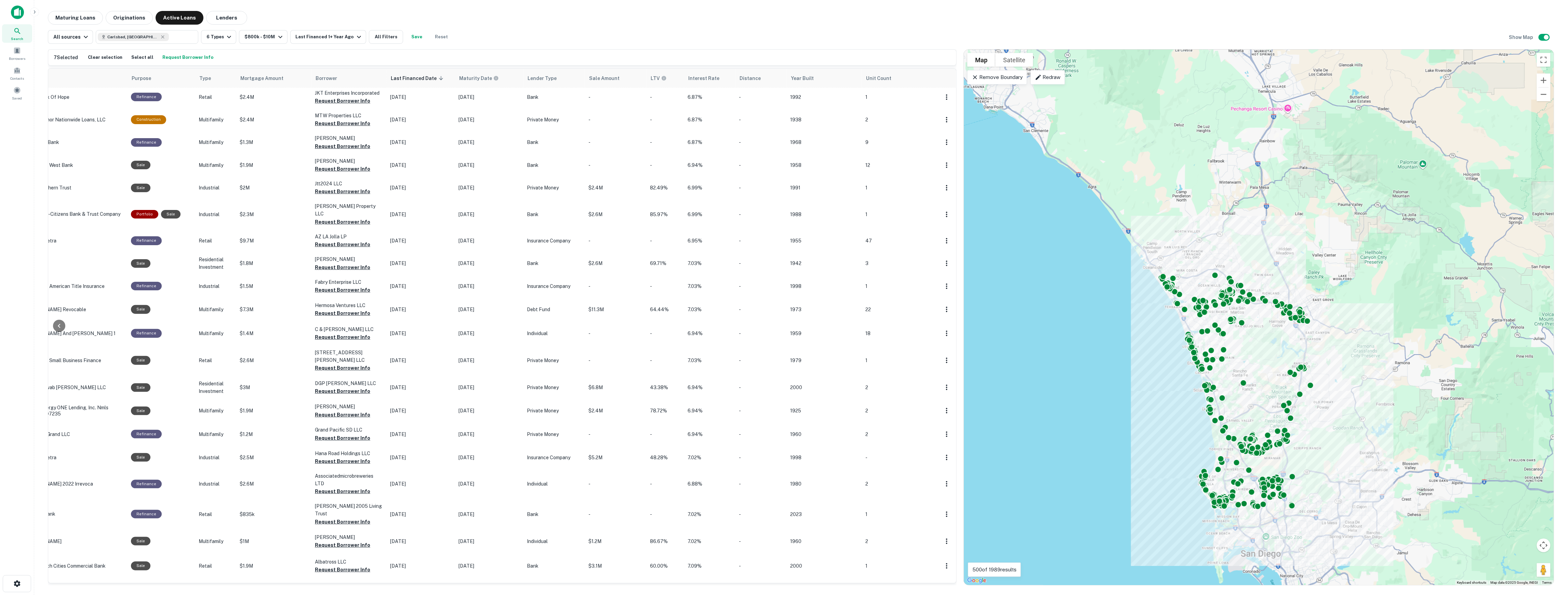
click at [946, 354] on div at bounding box center [947, 361] width 12 height 12
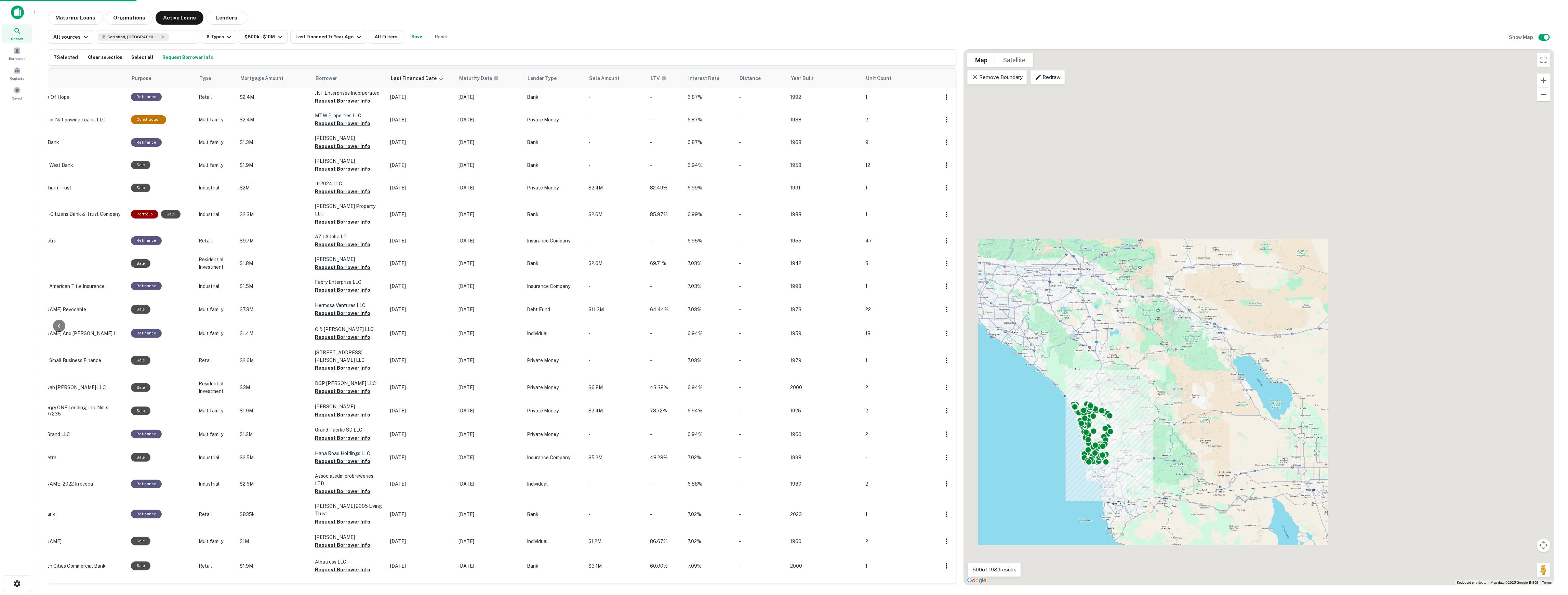
scroll to position [698, 0]
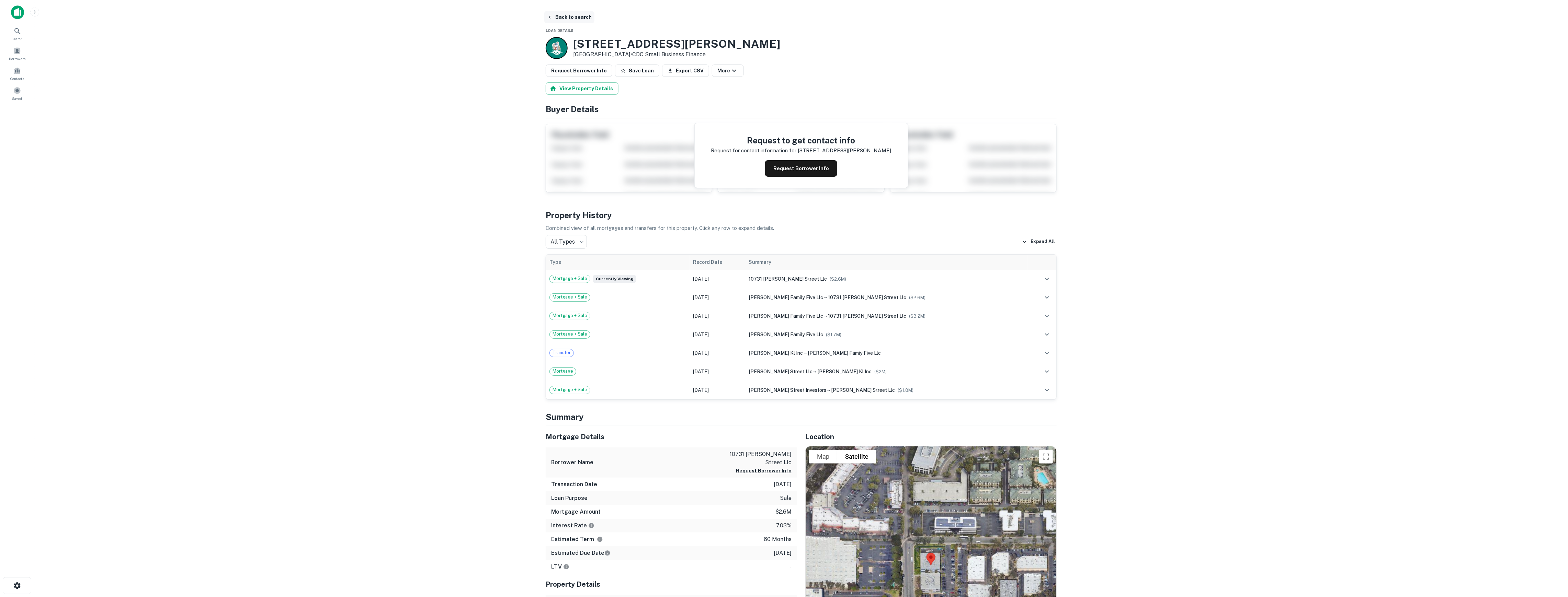
click at [576, 17] on button "Back to search" at bounding box center [569, 17] width 50 height 12
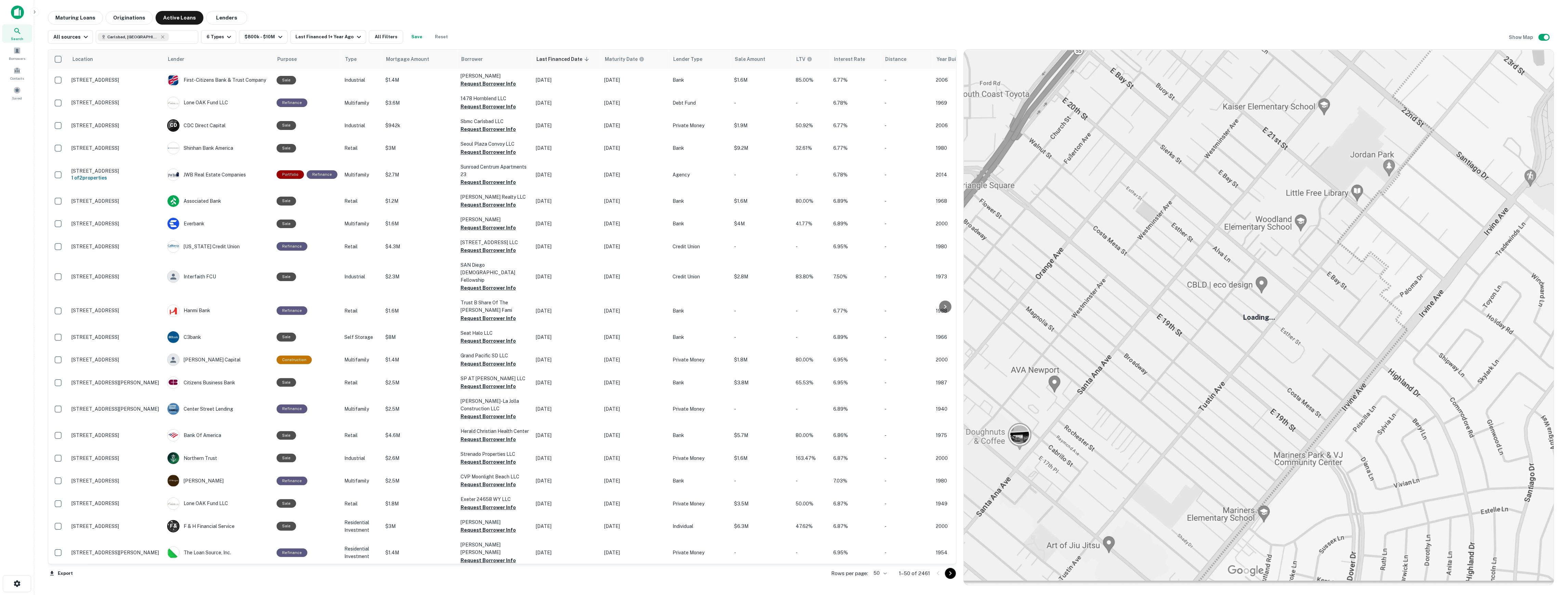
click at [880, 446] on body "Search Borrowers Contacts Saved Maturing Loans Originations Active Loans Lender…" at bounding box center [784, 297] width 1568 height 595
click at [881, 446] on li "100" at bounding box center [881, 581] width 20 height 12
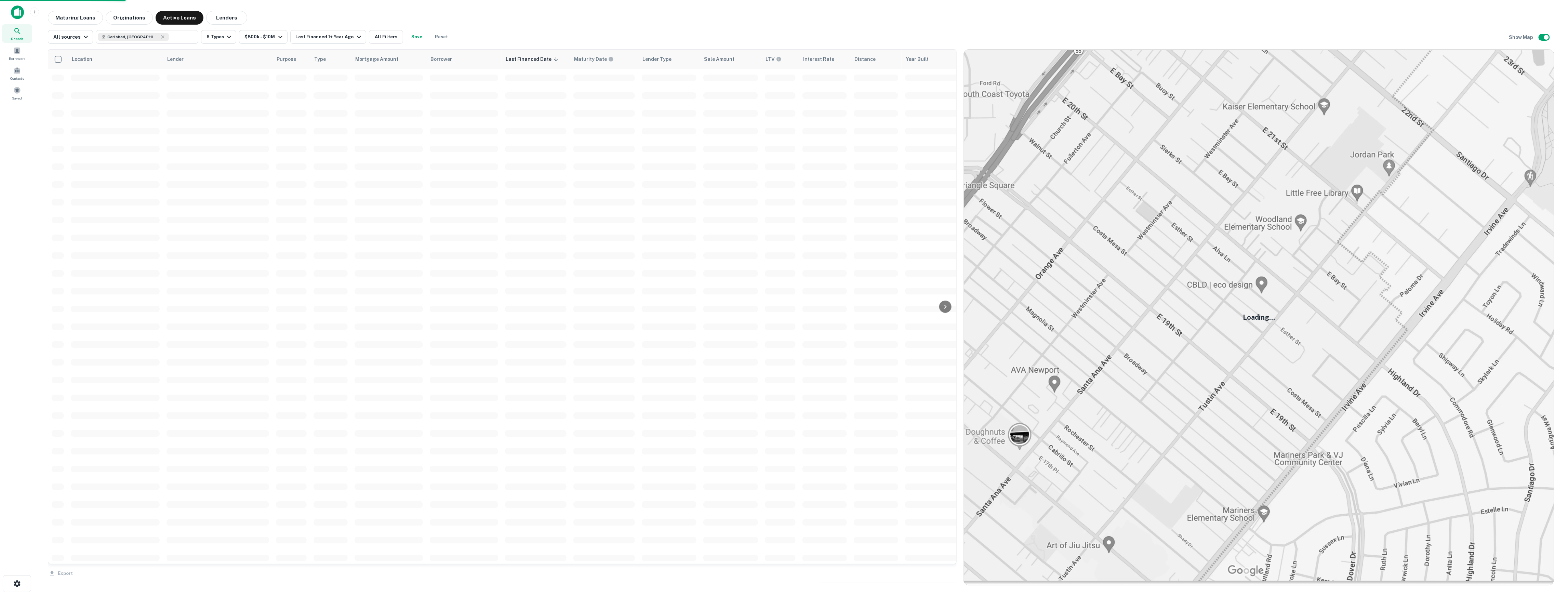
click at [881, 446] on div "Location Lender Purpose Type Mortgage Amount Borrower Last Financed Date sorted…" at bounding box center [502, 317] width 909 height 537
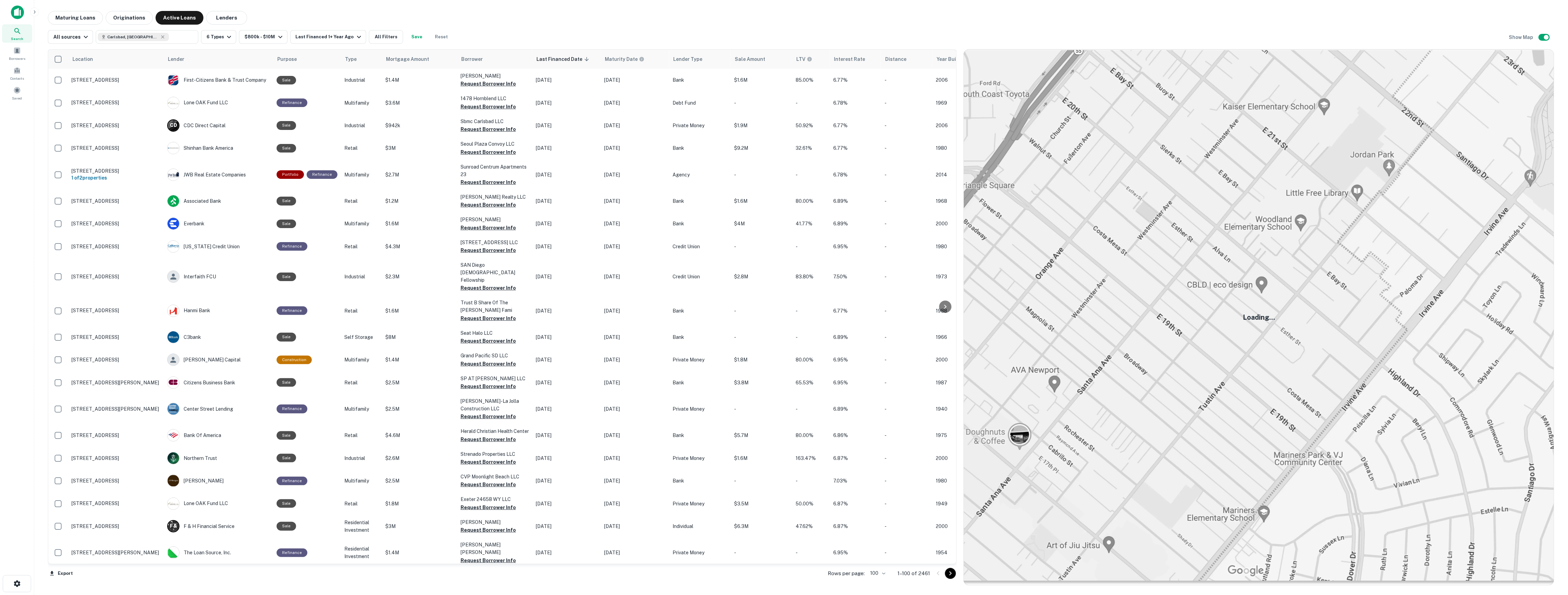
click at [1171, 253] on img at bounding box center [1259, 317] width 590 height 536
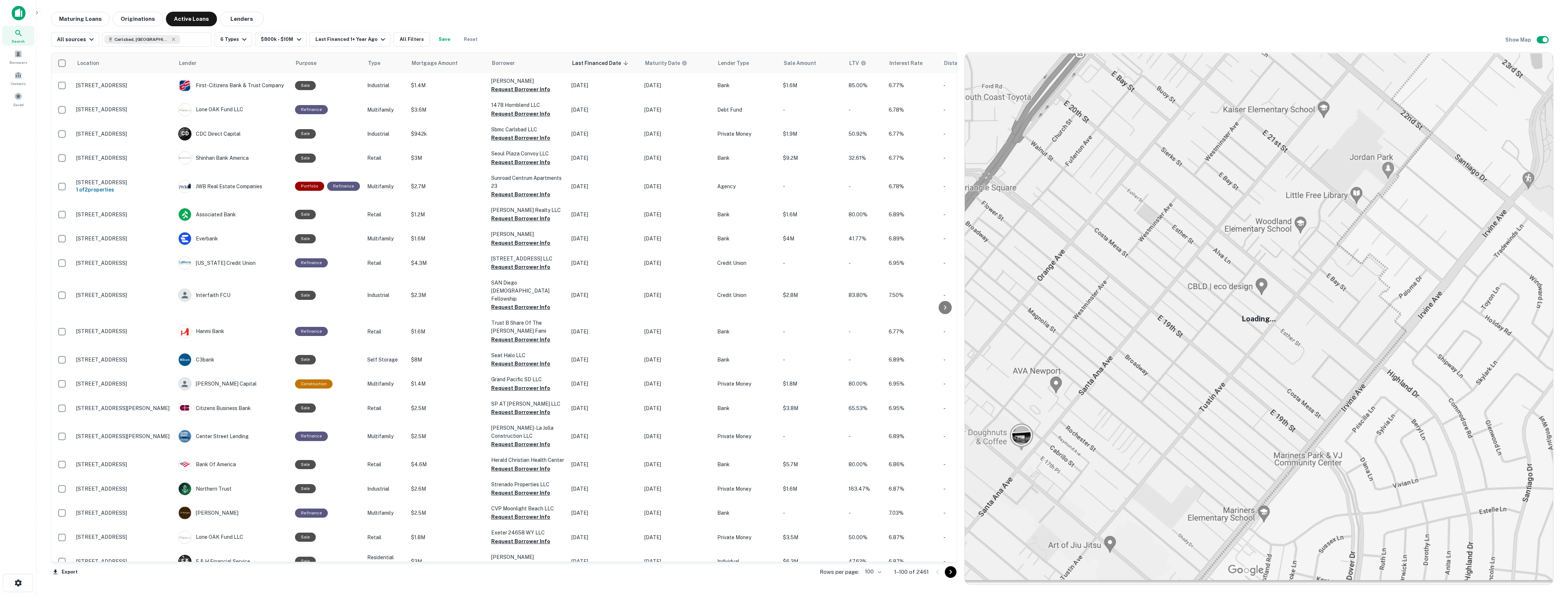
click at [1071, 144] on img at bounding box center [1259, 318] width 588 height 531
click at [180, 34] on input "text" at bounding box center [193, 40] width 28 height 10
type input "**********"
click at [344, 21] on div "Maturing Loans Originations Active Loans Lenders" at bounding box center [803, 19] width 1502 height 14
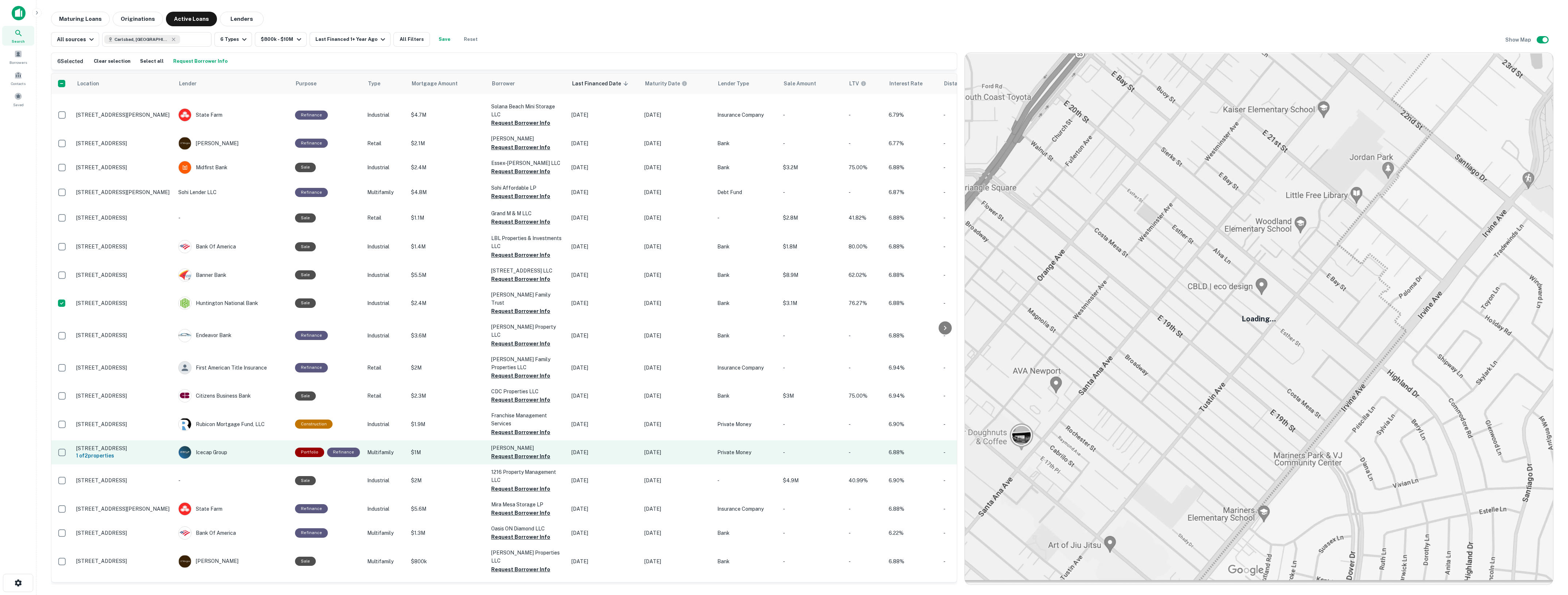
scroll to position [2081, 0]
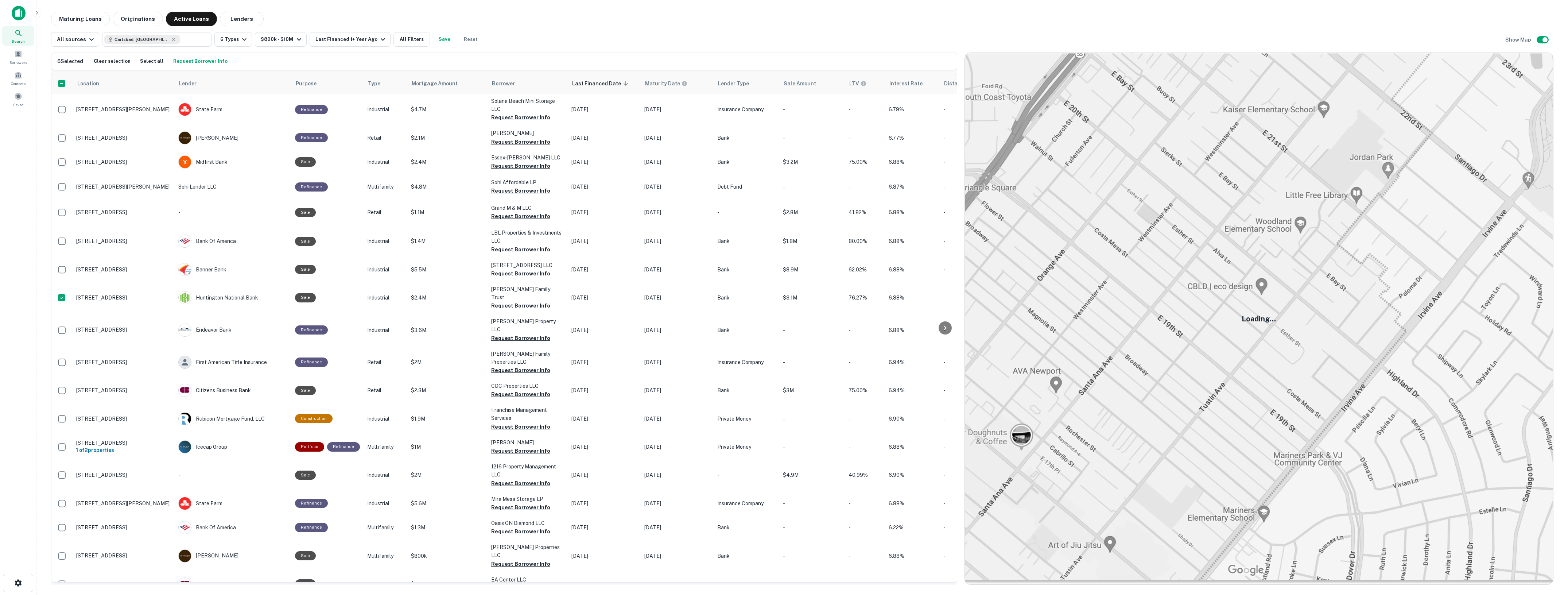
click at [195, 60] on button "Request Borrower Info" at bounding box center [200, 61] width 58 height 11
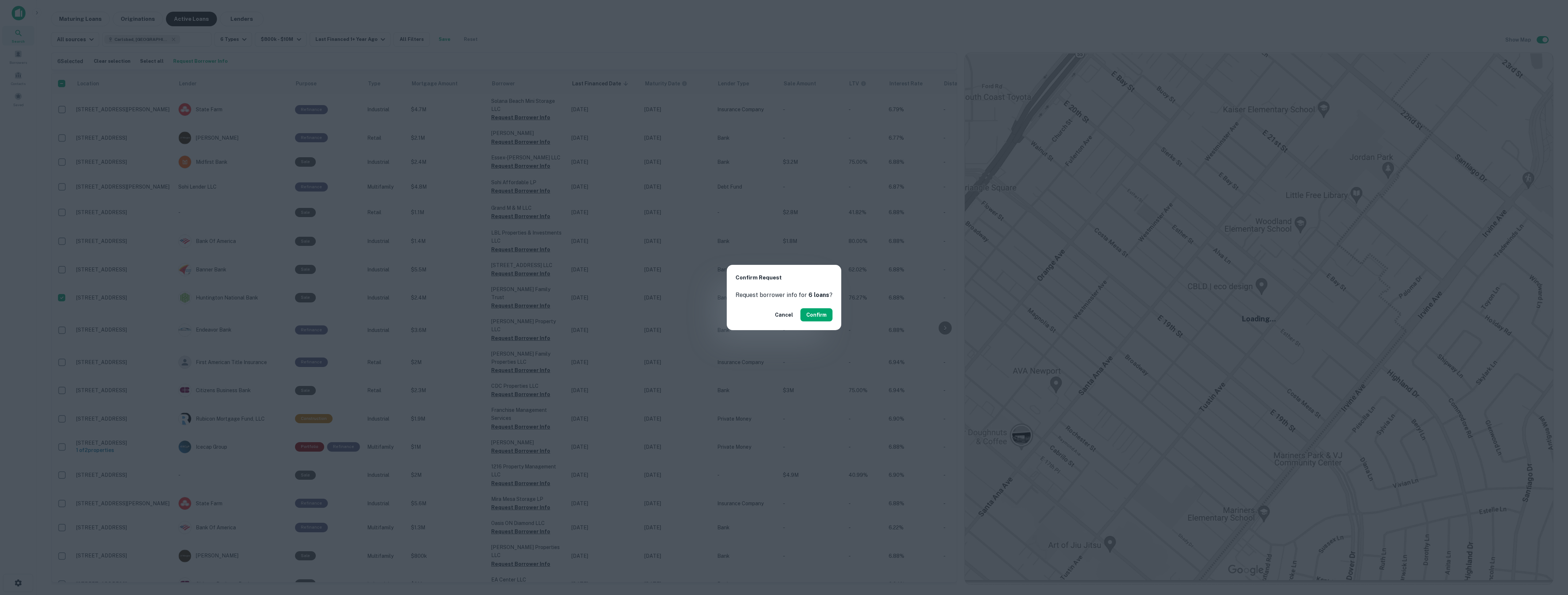
click at [816, 309] on button "Confirm" at bounding box center [816, 315] width 32 height 13
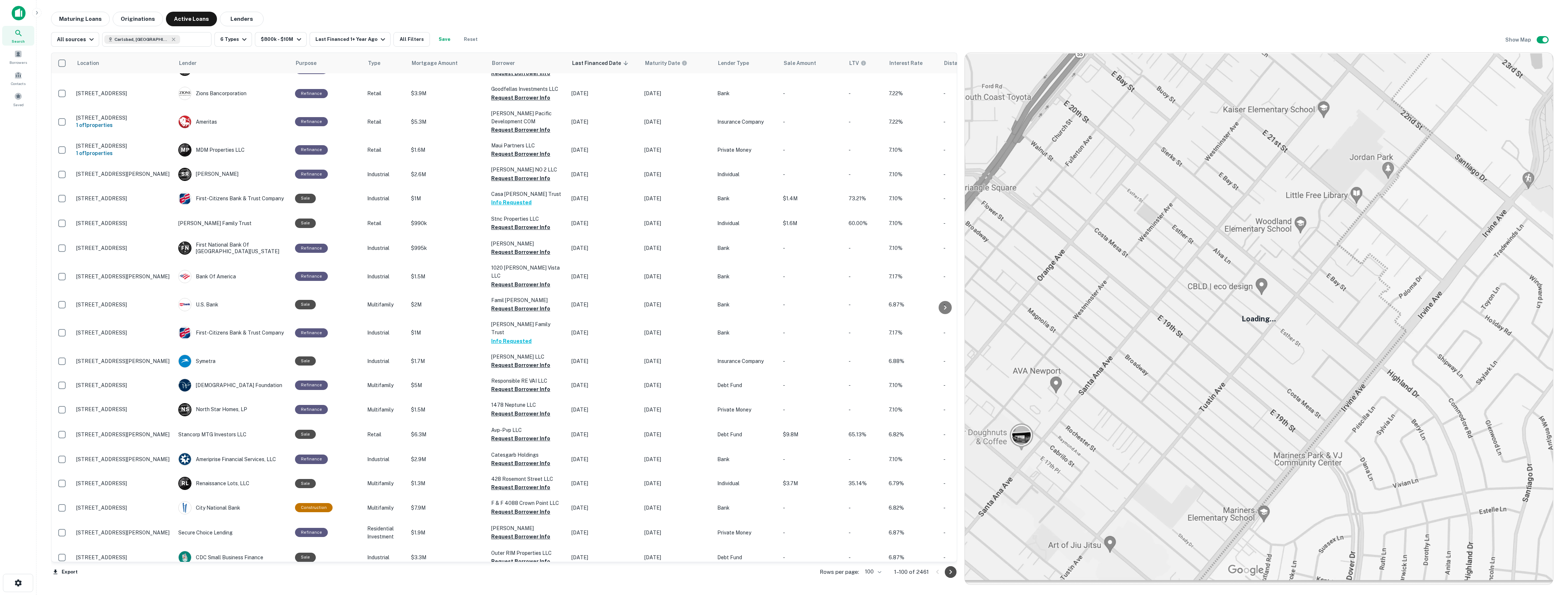
click at [954, 574] on icon "Go to next page" at bounding box center [951, 572] width 8 height 8
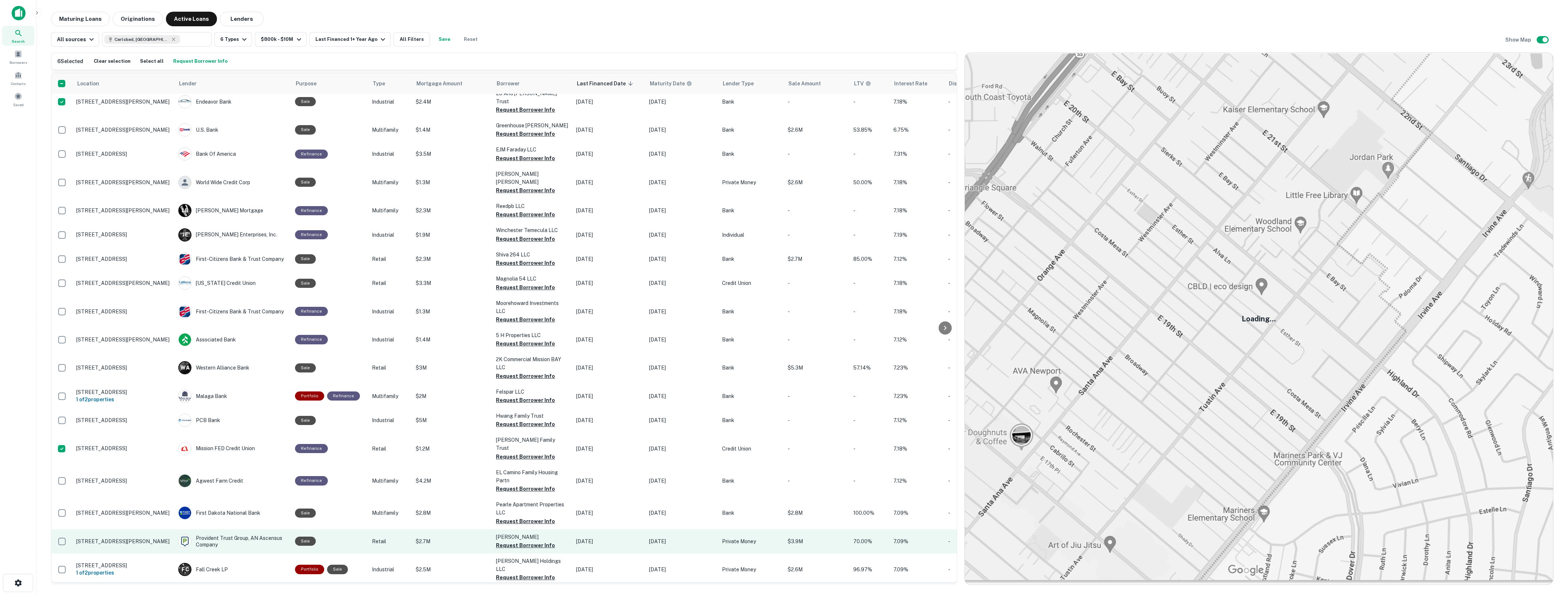
scroll to position [2096, 0]
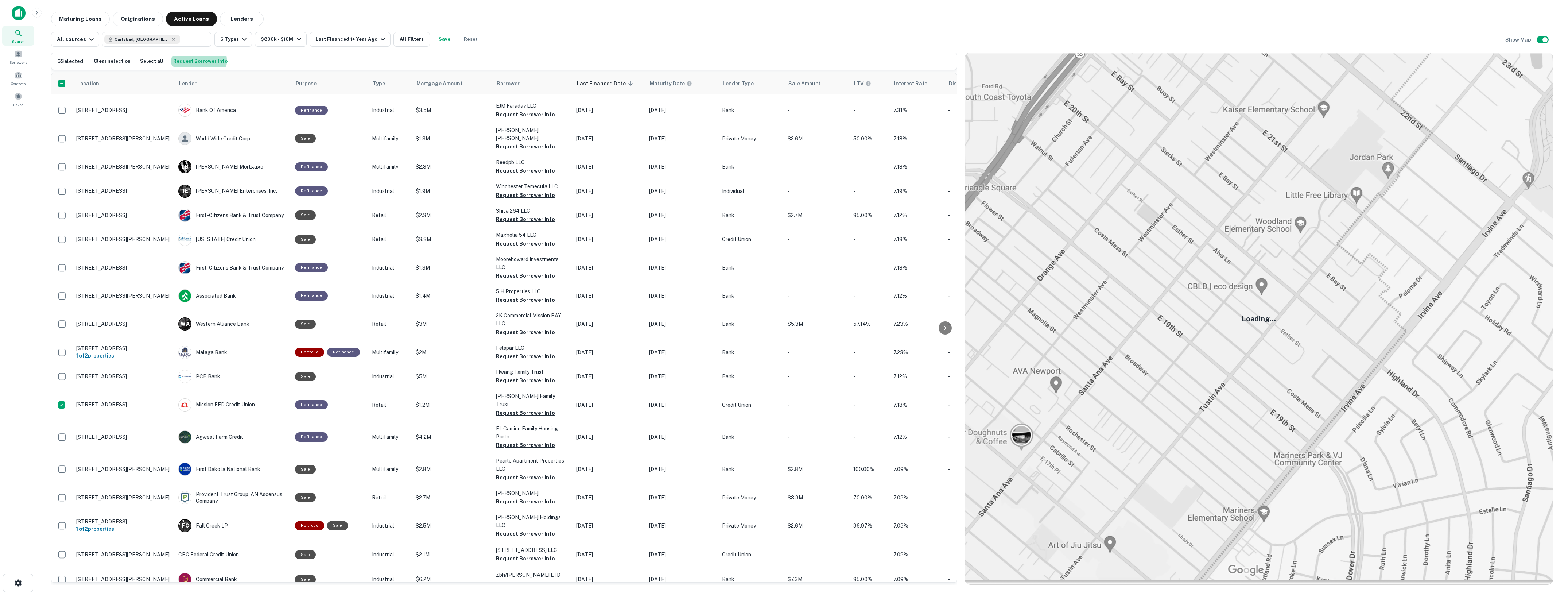
click at [187, 60] on button "Request Borrower Info" at bounding box center [200, 61] width 58 height 11
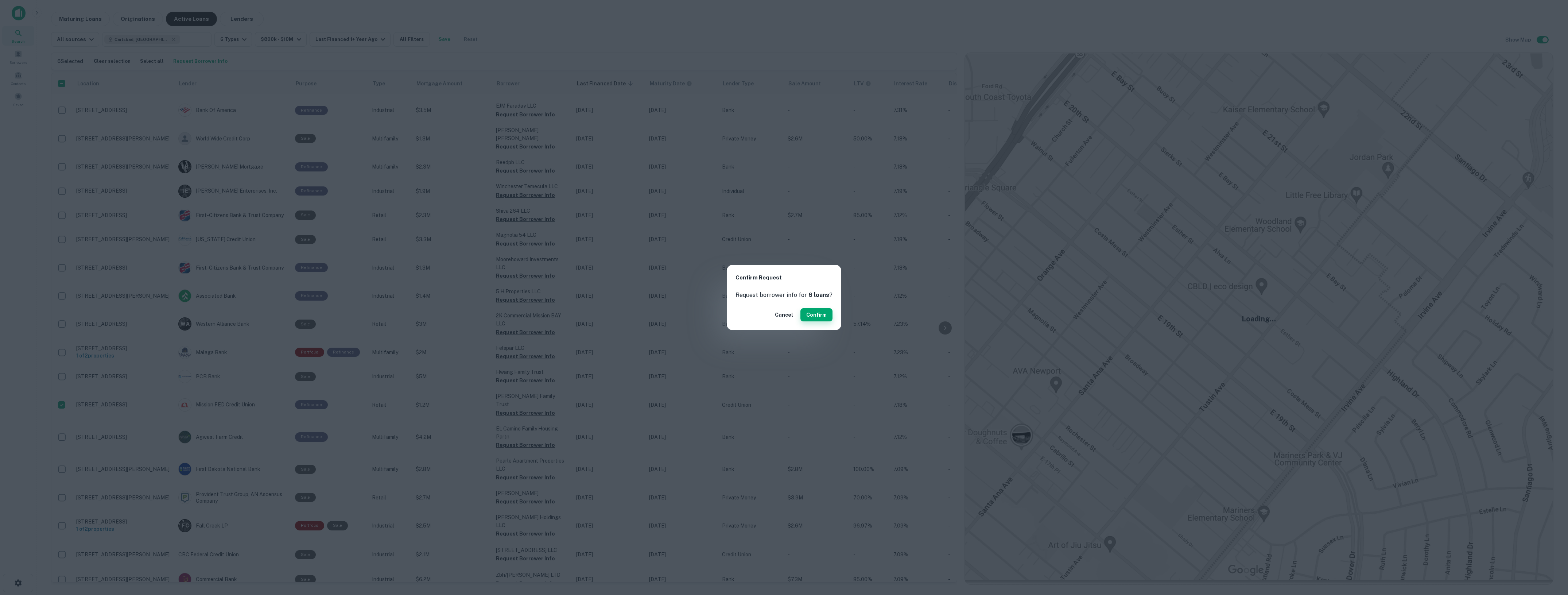
click at [815, 316] on button "Confirm" at bounding box center [816, 315] width 32 height 13
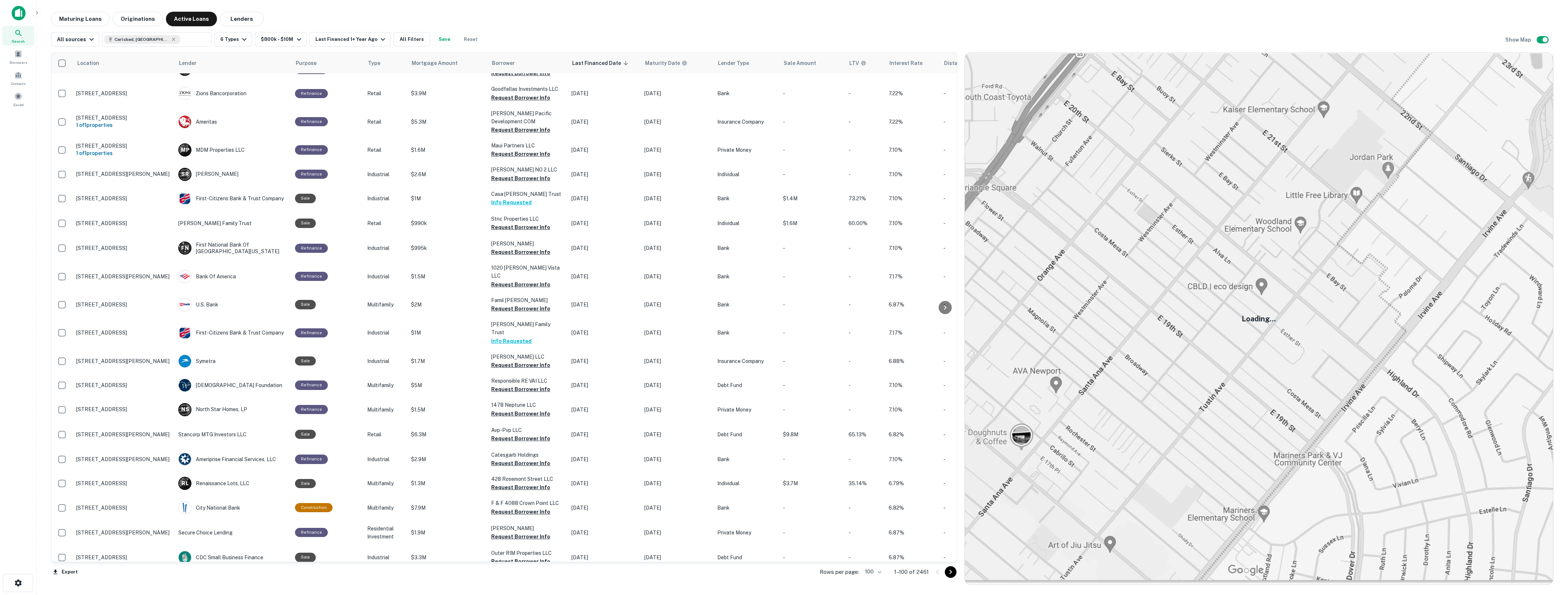
drag, startPoint x: 949, startPoint y: 573, endPoint x: 955, endPoint y: 560, distance: 14.3
click at [949, 573] on icon "Go to next page" at bounding box center [951, 572] width 8 height 8
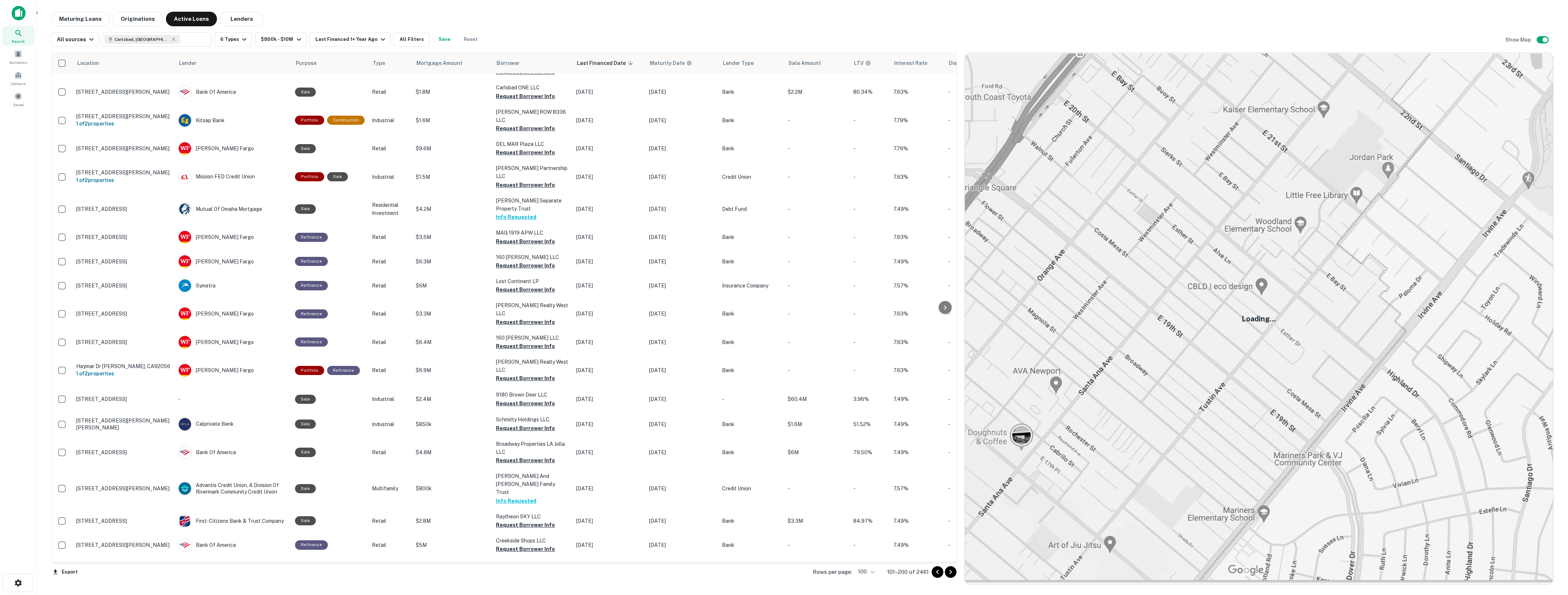
click at [950, 572] on icon "Go to next page" at bounding box center [951, 572] width 8 height 8
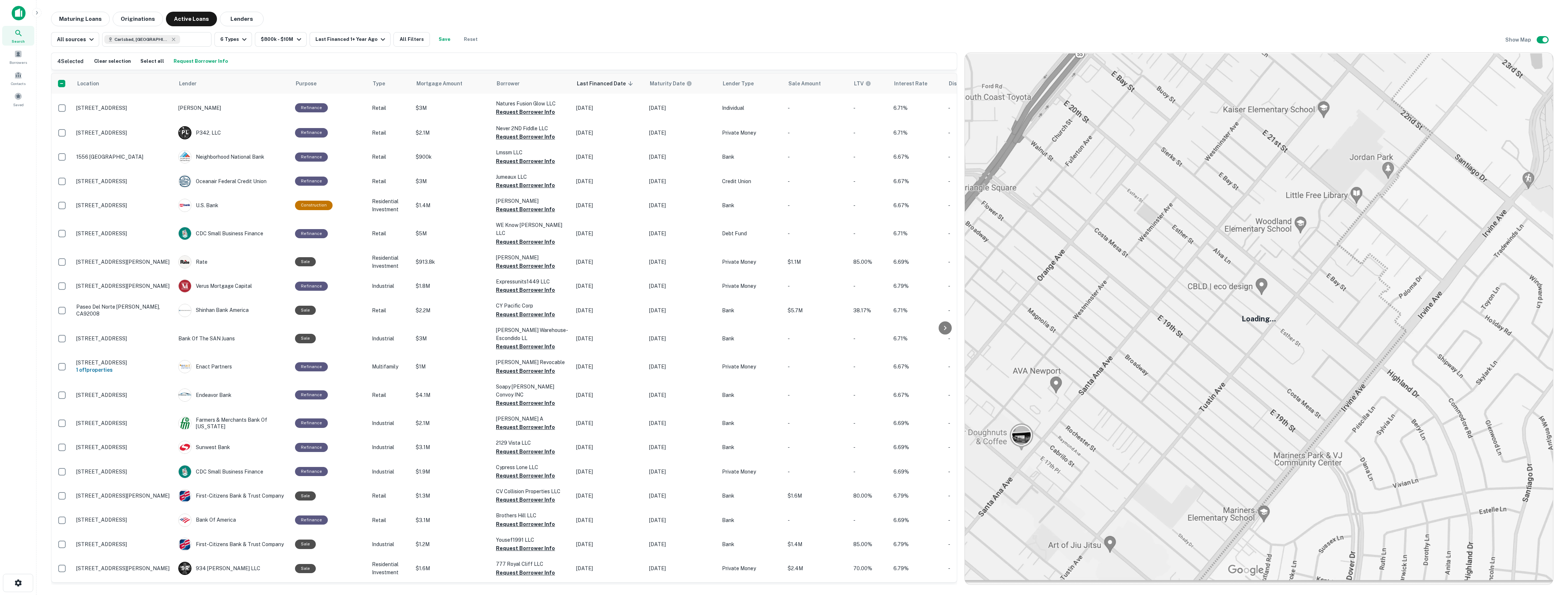
scroll to position [462, 0]
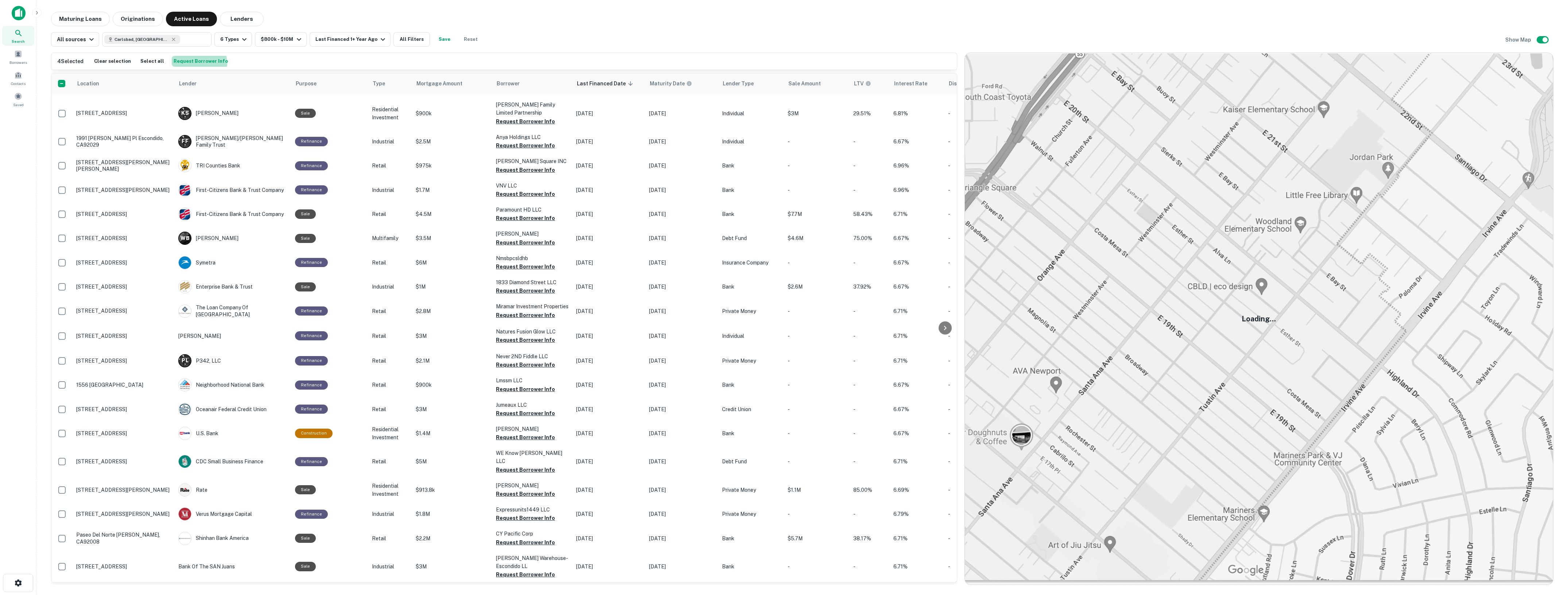
click at [188, 63] on button "Request Borrower Info" at bounding box center [201, 61] width 58 height 11
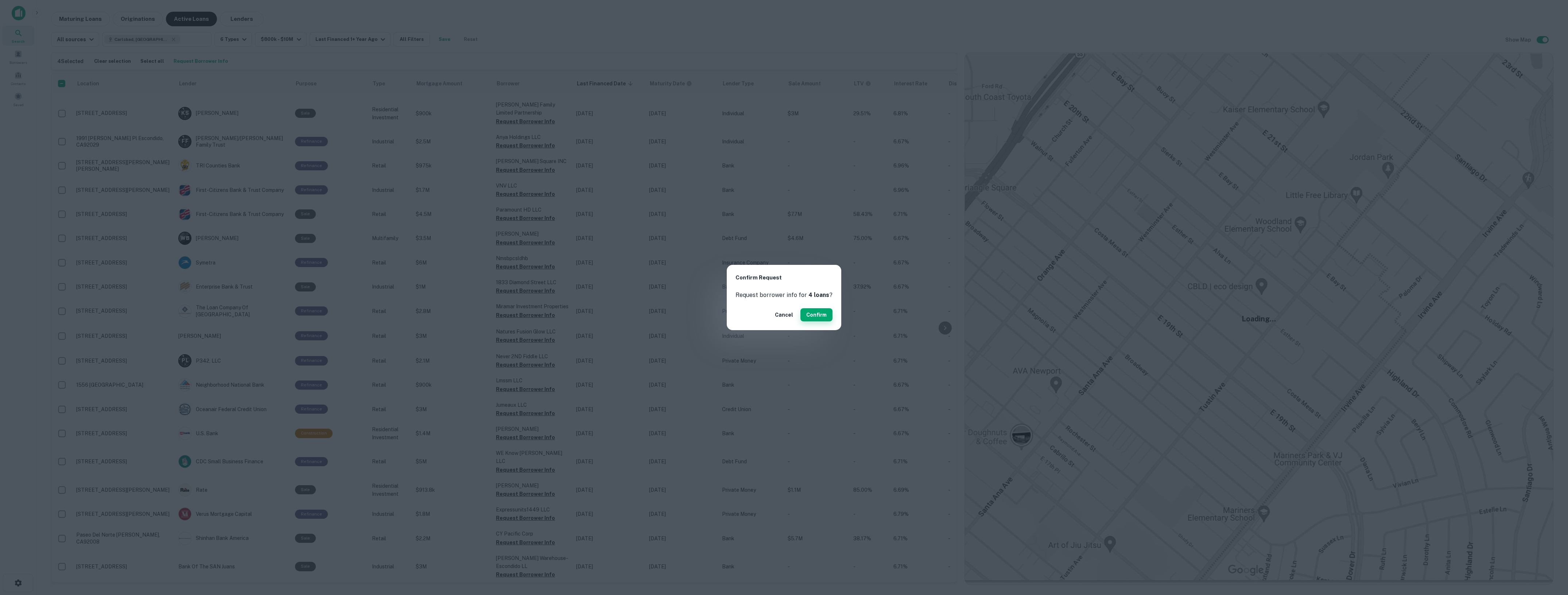
click at [816, 315] on button "Confirm" at bounding box center [816, 315] width 32 height 13
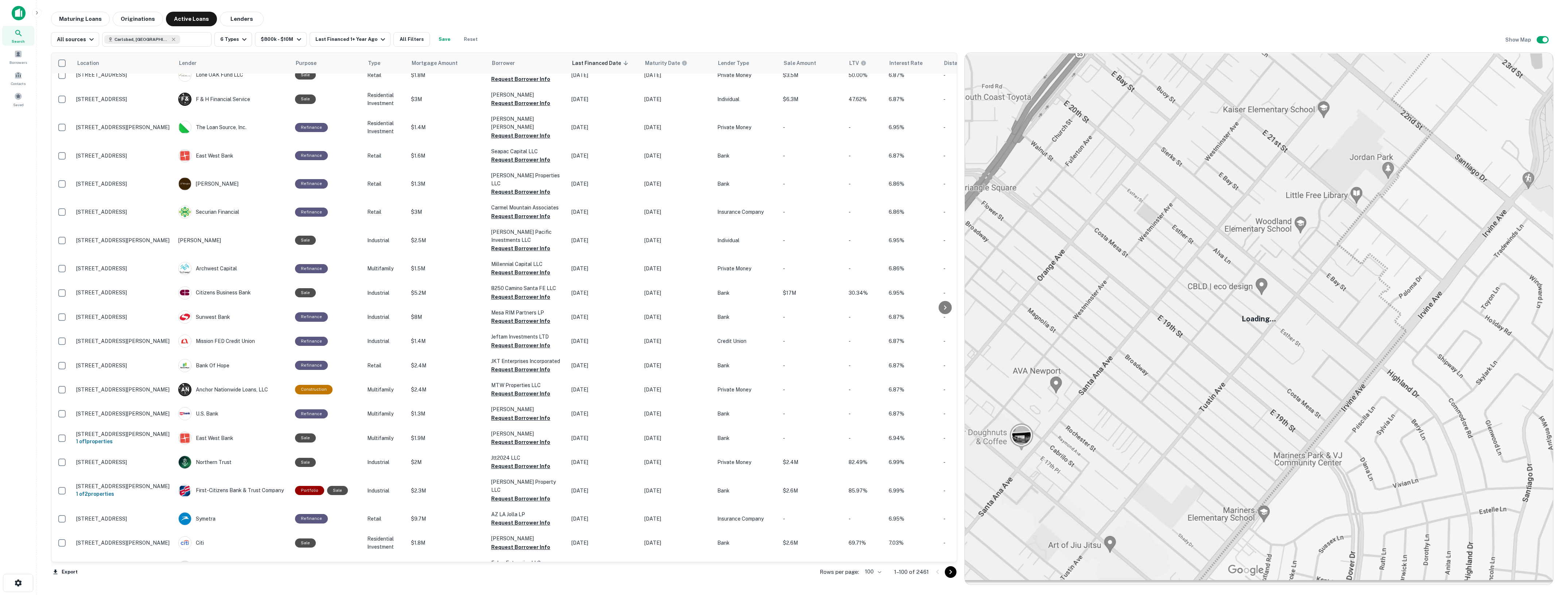
scroll to position [736, 0]
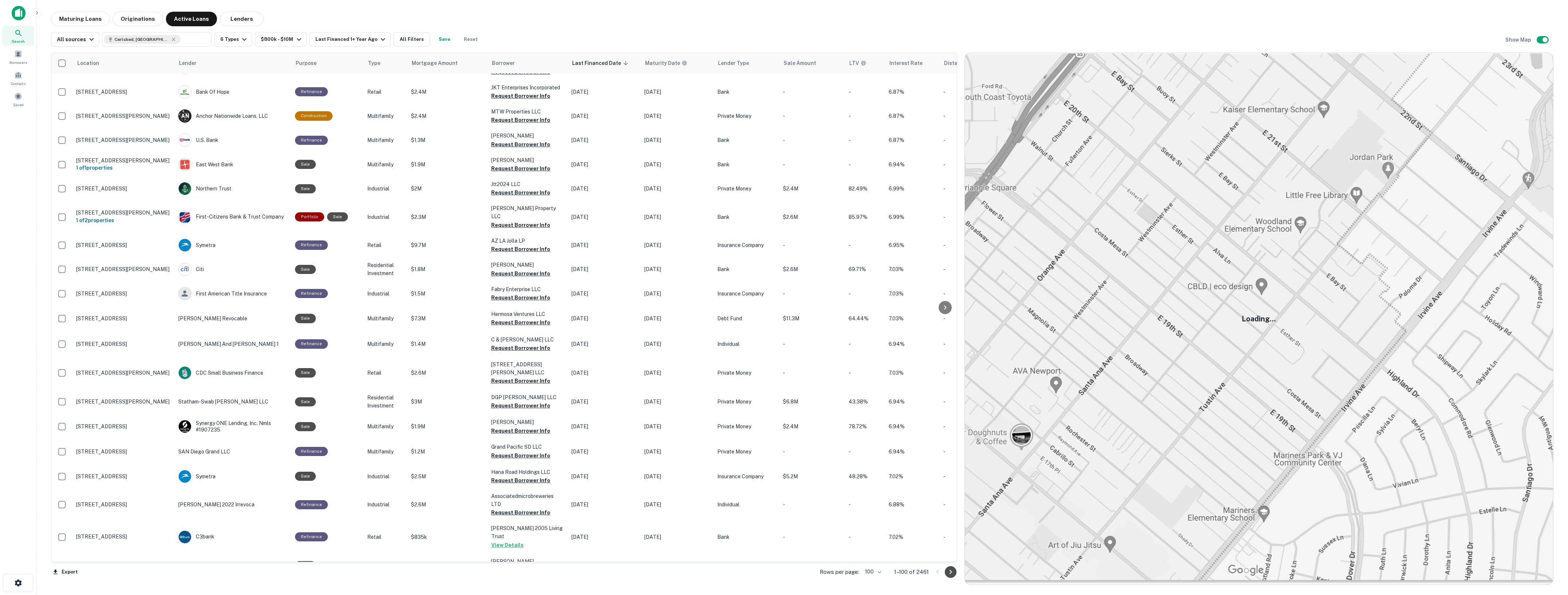
click at [951, 570] on icon "Go to next page" at bounding box center [951, 572] width 8 height 8
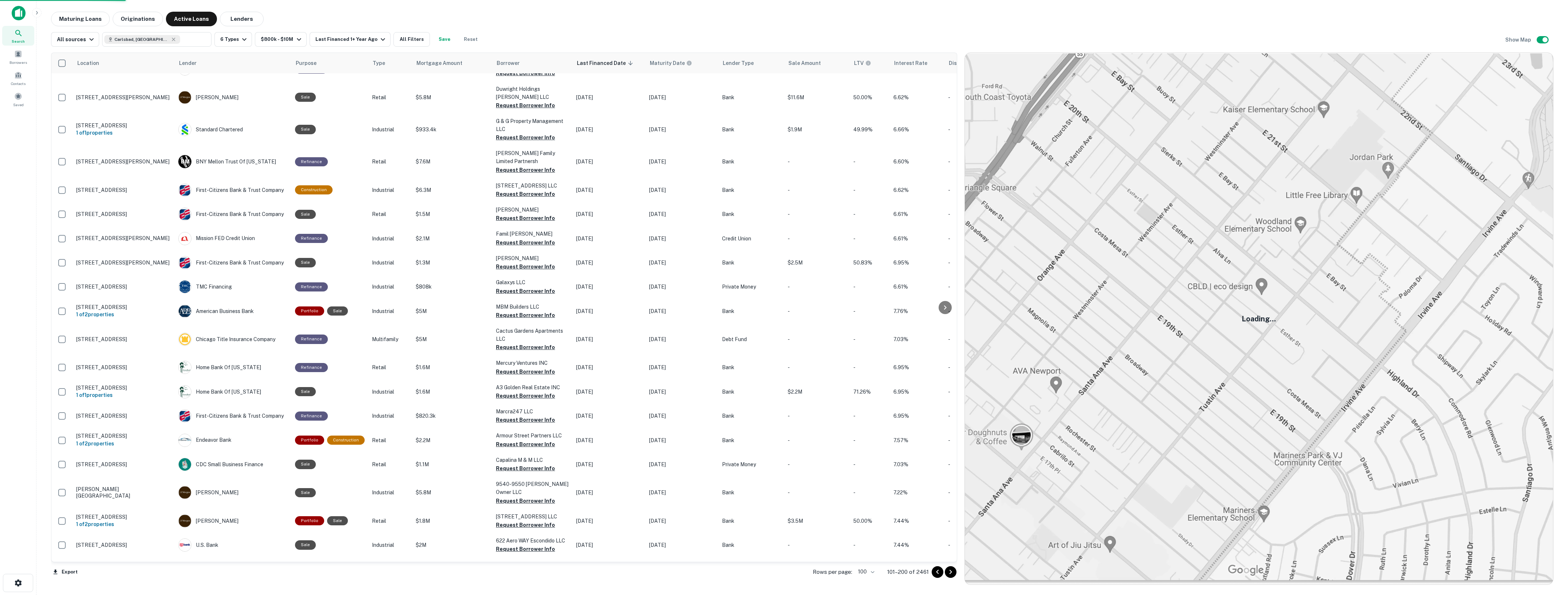
click at [952, 573] on icon "Go to next page" at bounding box center [951, 572] width 8 height 8
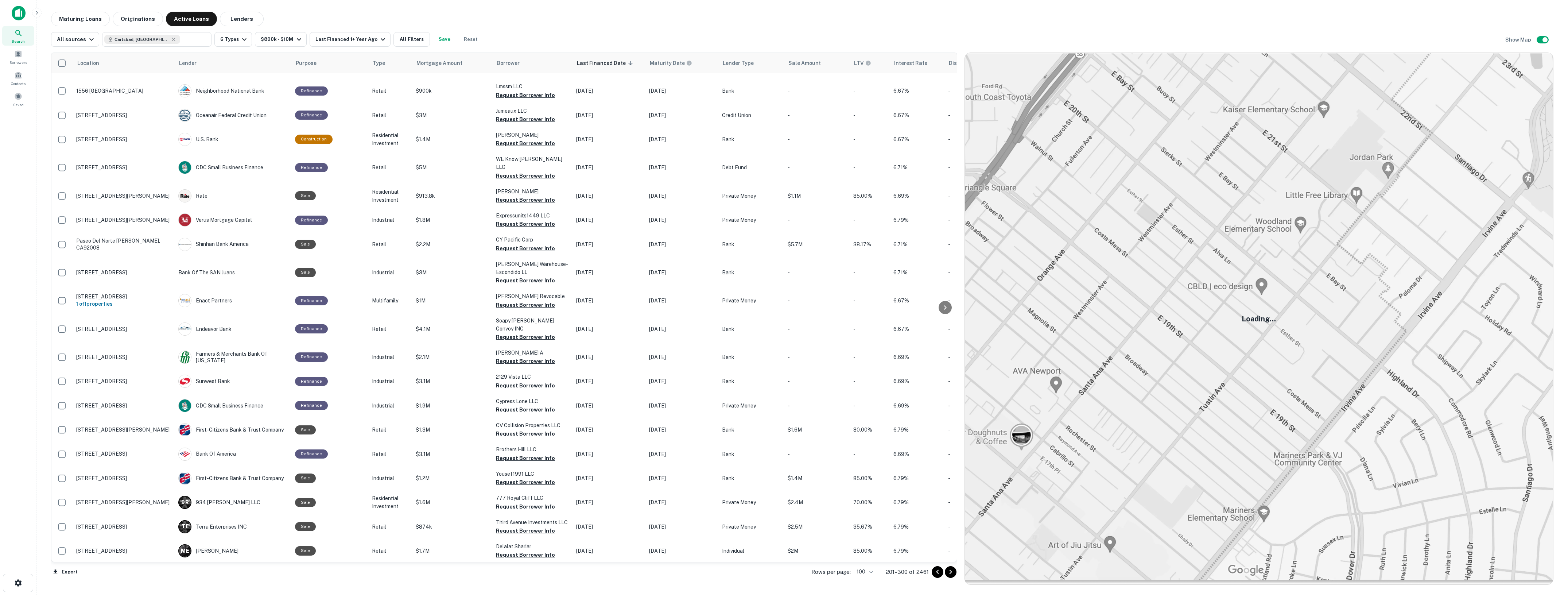
click at [947, 573] on icon "Go to next page" at bounding box center [951, 572] width 8 height 8
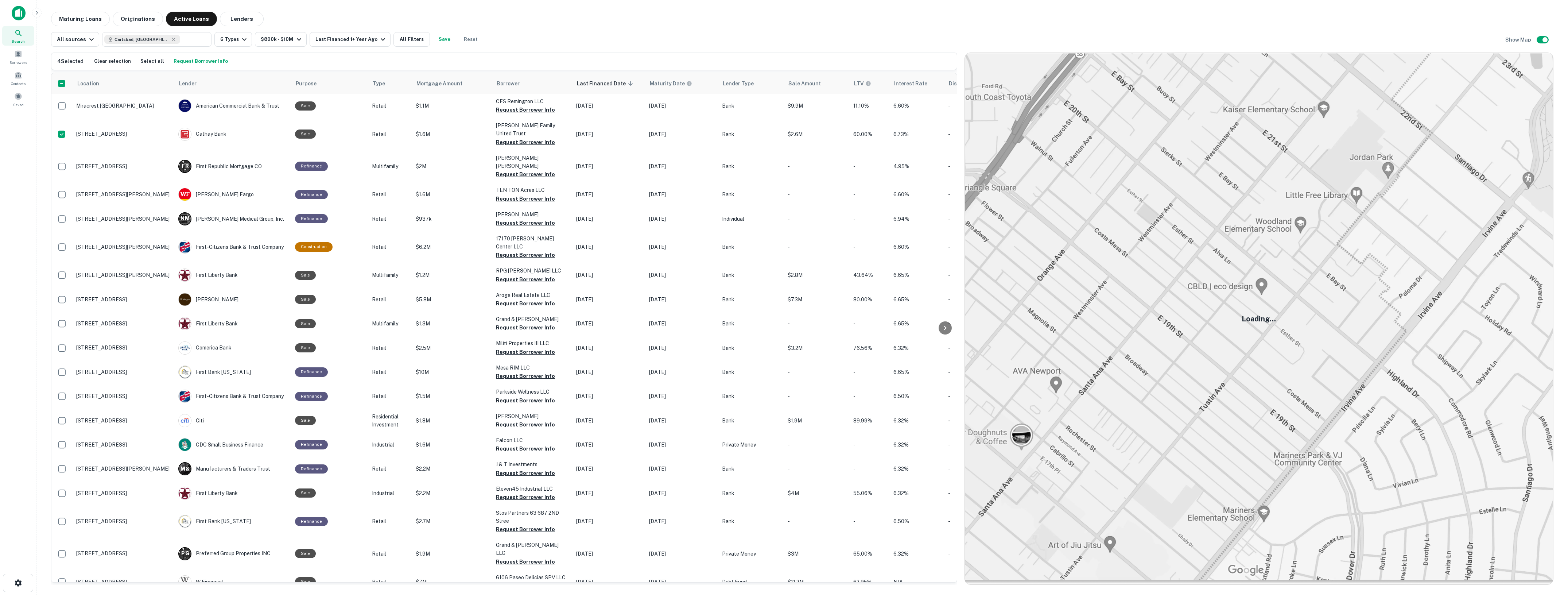
click at [190, 58] on button "Request Borrower Info" at bounding box center [201, 61] width 58 height 11
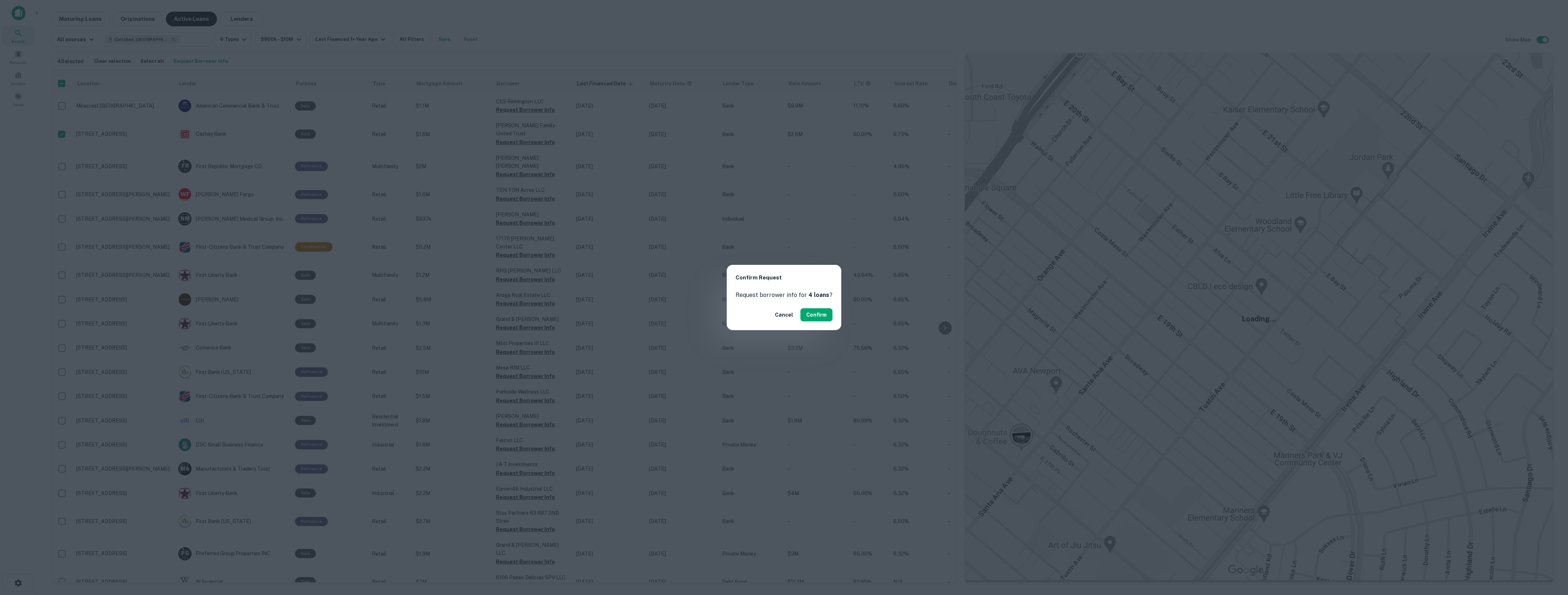
drag, startPoint x: 823, startPoint y: 318, endPoint x: 806, endPoint y: 121, distance: 197.7
click at [823, 318] on button "Confirm" at bounding box center [816, 315] width 32 height 13
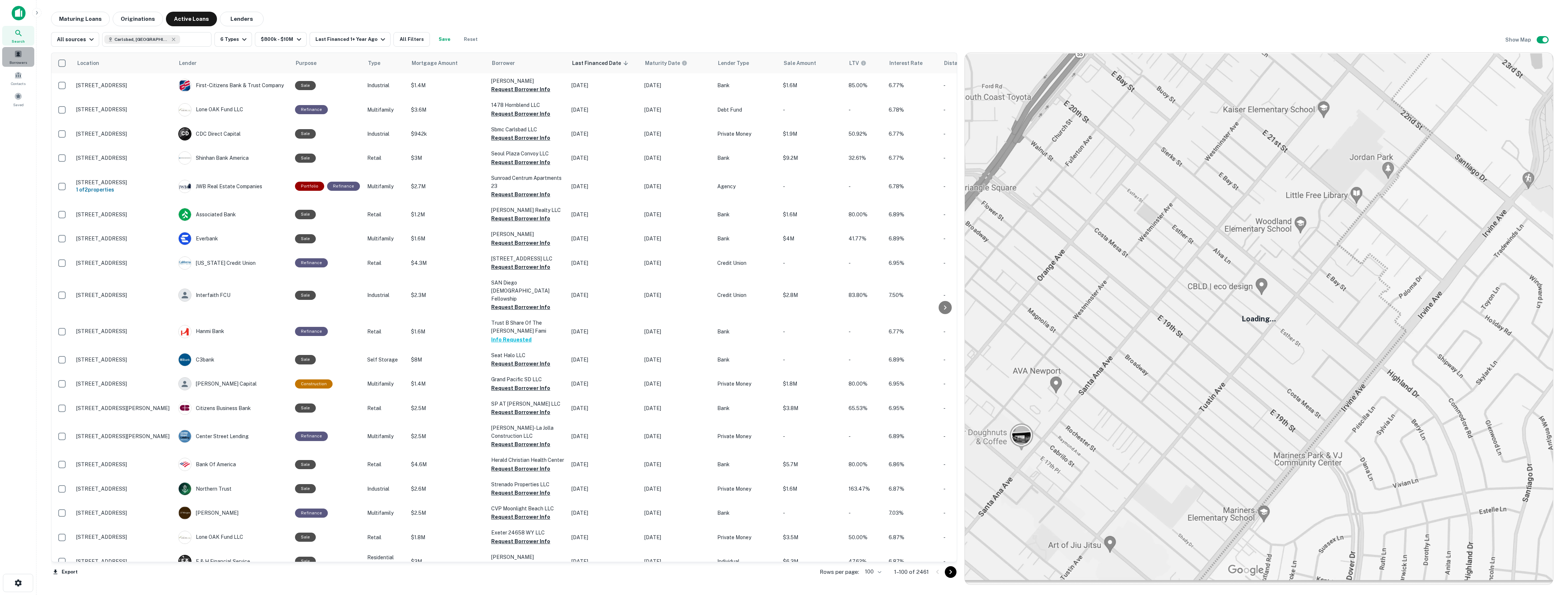
click at [23, 60] on span "Borrowers" at bounding box center [18, 62] width 18 height 6
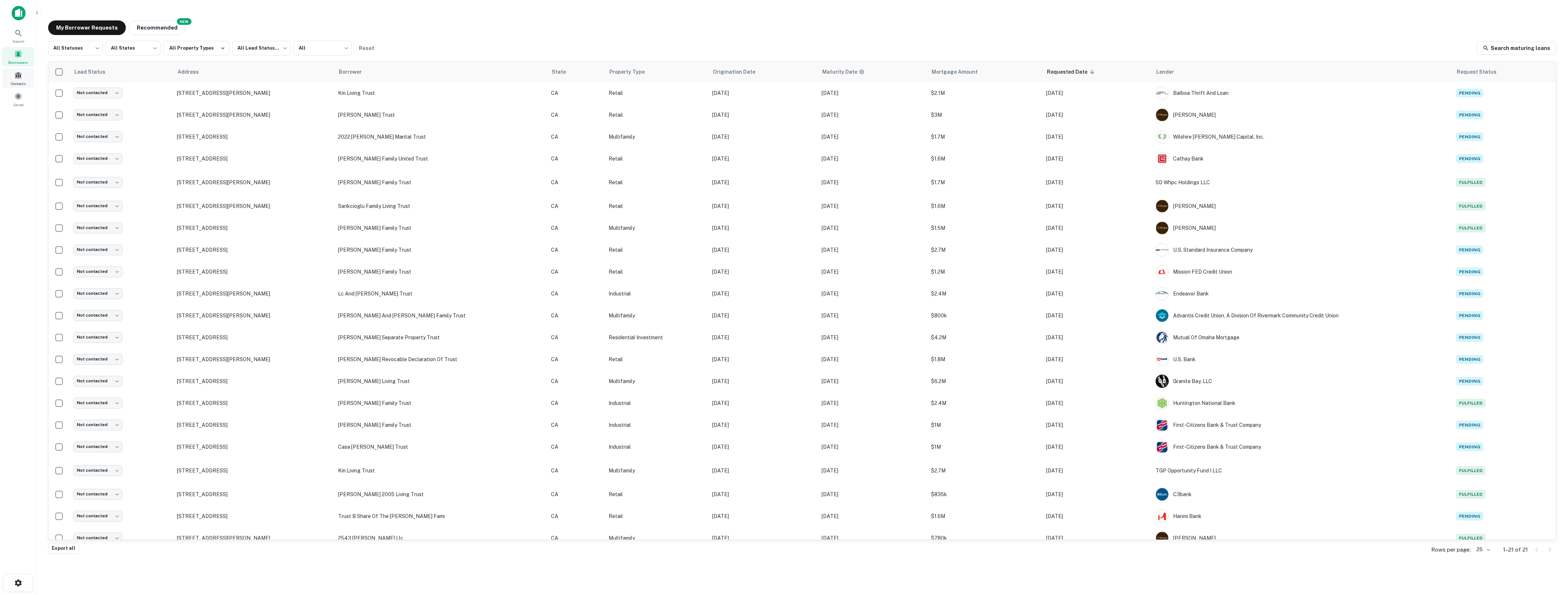
click at [11, 82] on span "Contacts" at bounding box center [18, 83] width 14 height 6
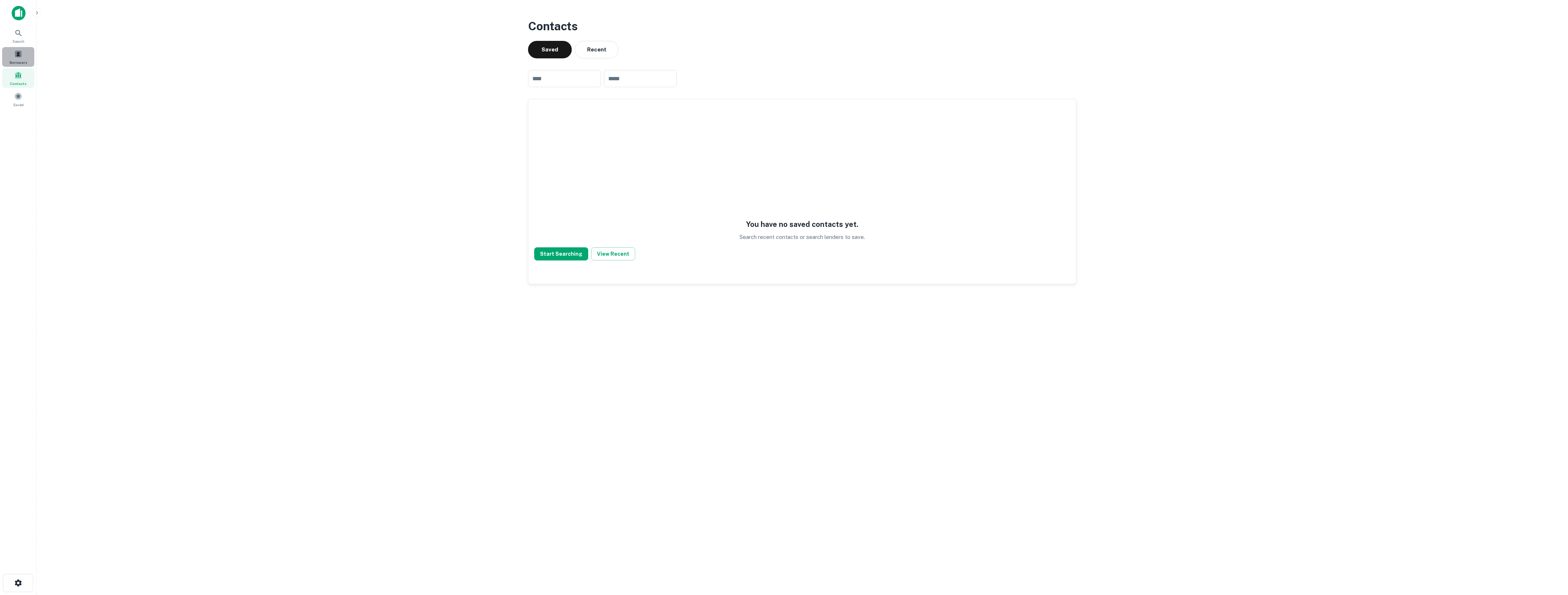
click at [20, 57] on span at bounding box center [18, 54] width 8 height 8
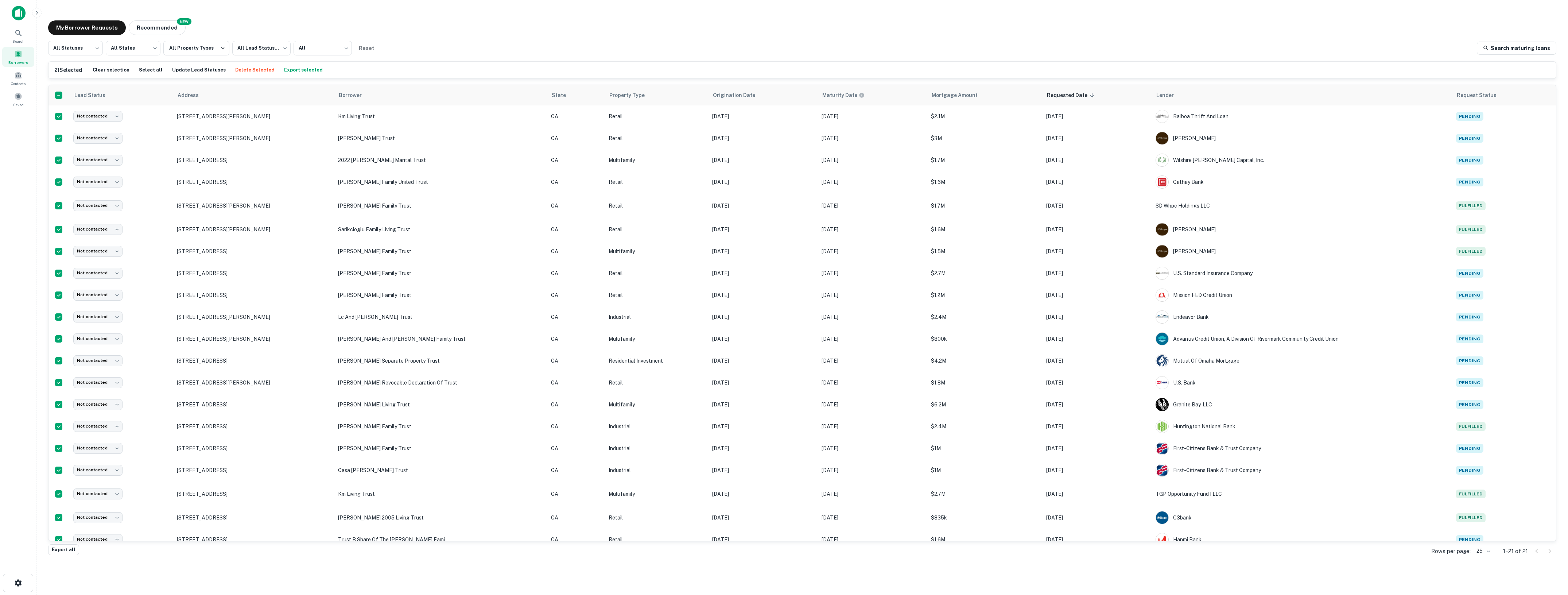
click at [294, 70] on button "Export selected" at bounding box center [303, 70] width 42 height 11
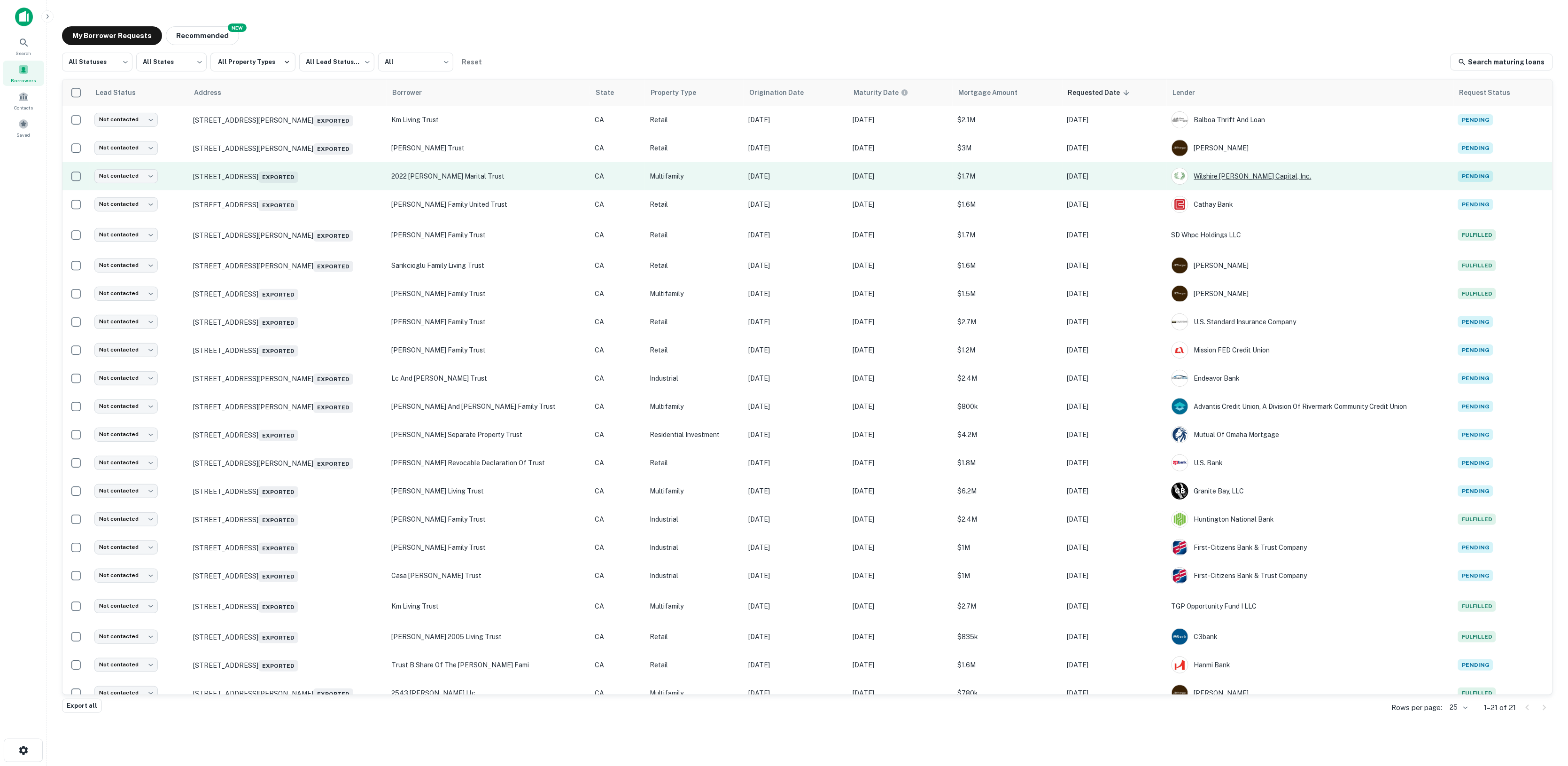
click at [1220, 177] on div "Wilshire [PERSON_NAME] Capital, Inc." at bounding box center [1310, 176] width 277 height 17
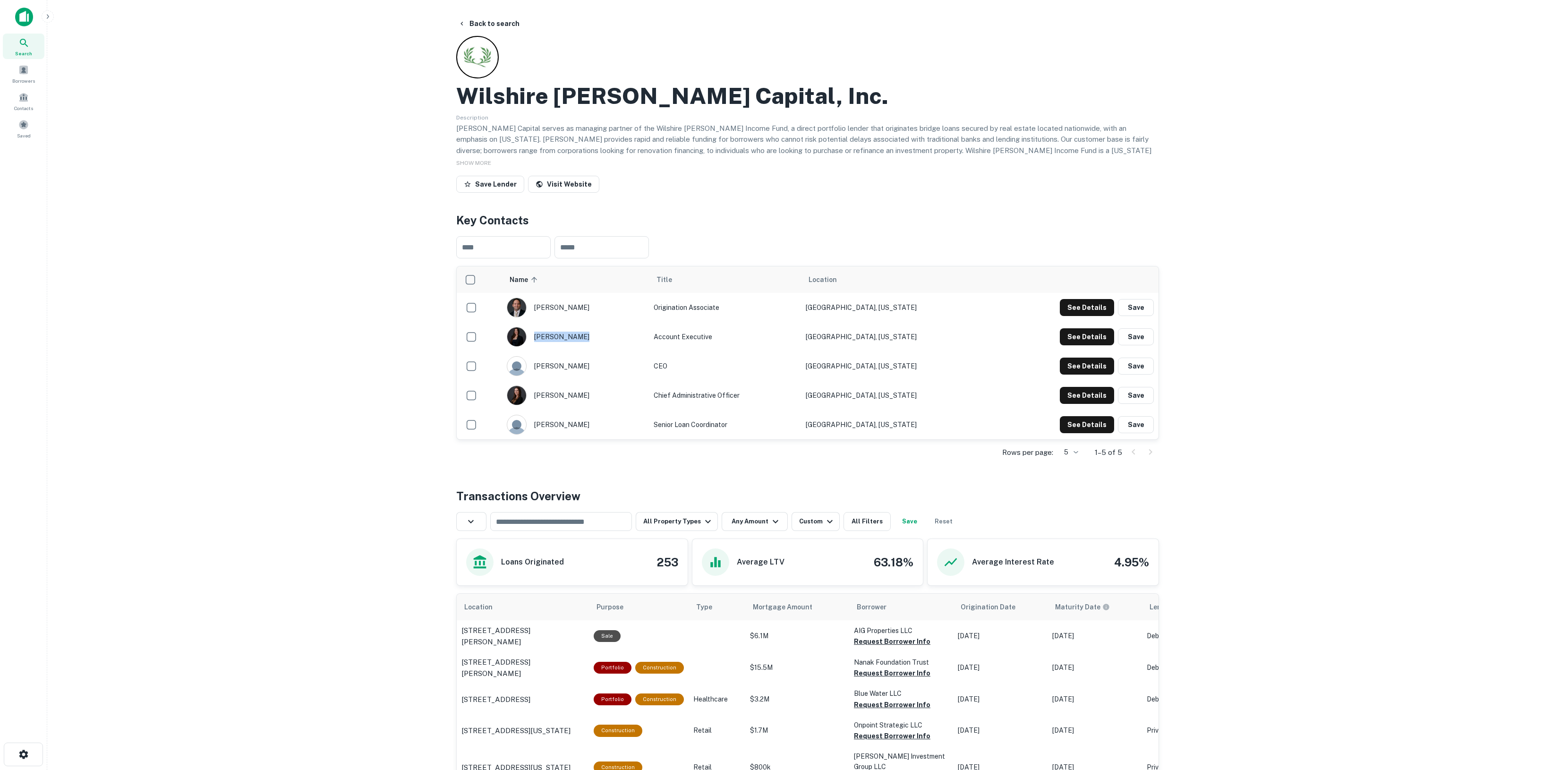
drag, startPoint x: 599, startPoint y: 335, endPoint x: 583, endPoint y: 335, distance: 16.0
click at [583, 335] on div "natalie snyder" at bounding box center [575, 337] width 137 height 20
click at [596, 339] on div "natalie snyder" at bounding box center [575, 337] width 137 height 20
drag, startPoint x: 595, startPoint y: 339, endPoint x: 568, endPoint y: 335, distance: 27.3
click at [568, 335] on div "natalie snyder" at bounding box center [575, 337] width 137 height 20
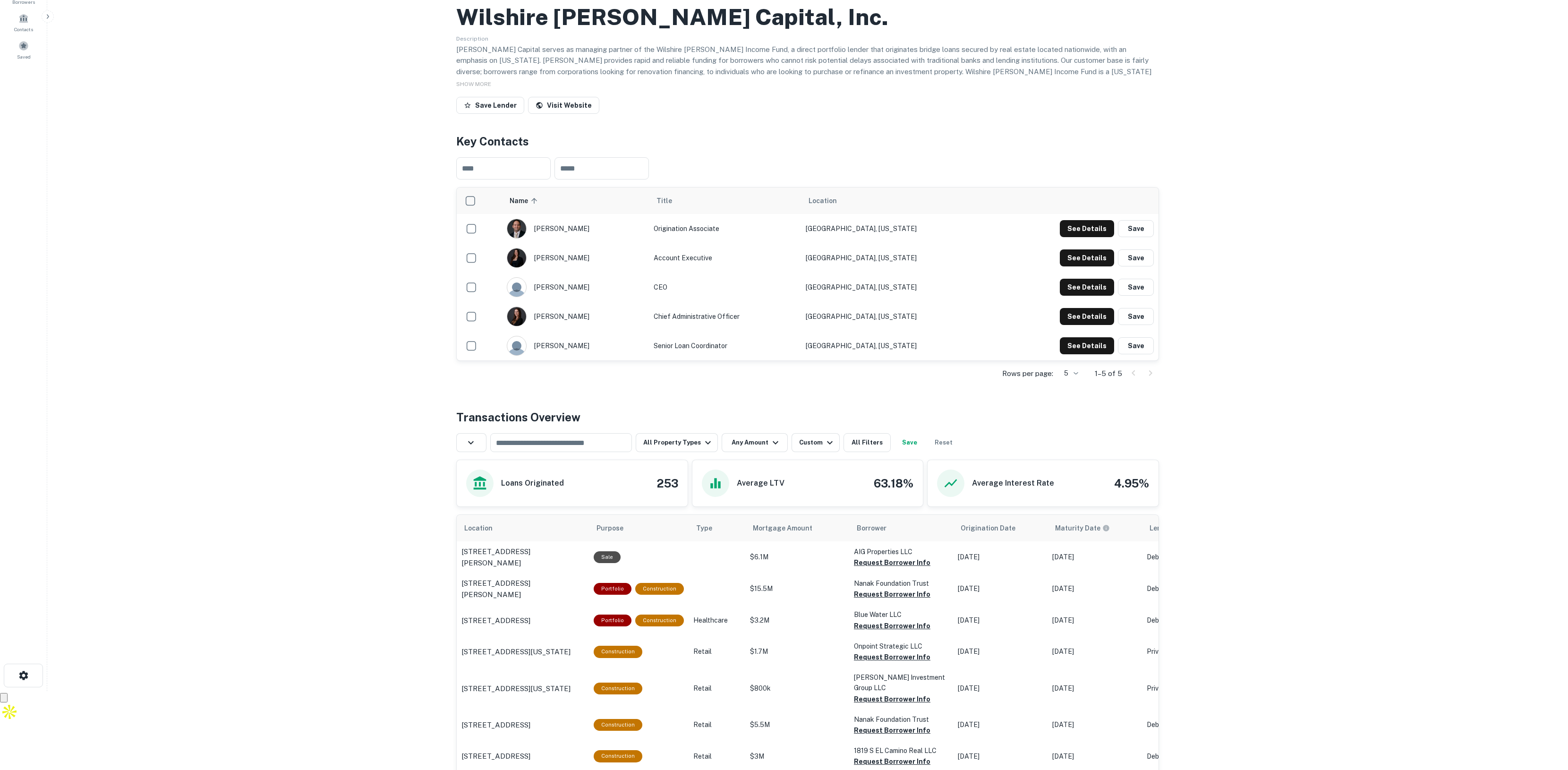
scroll to position [118, 0]
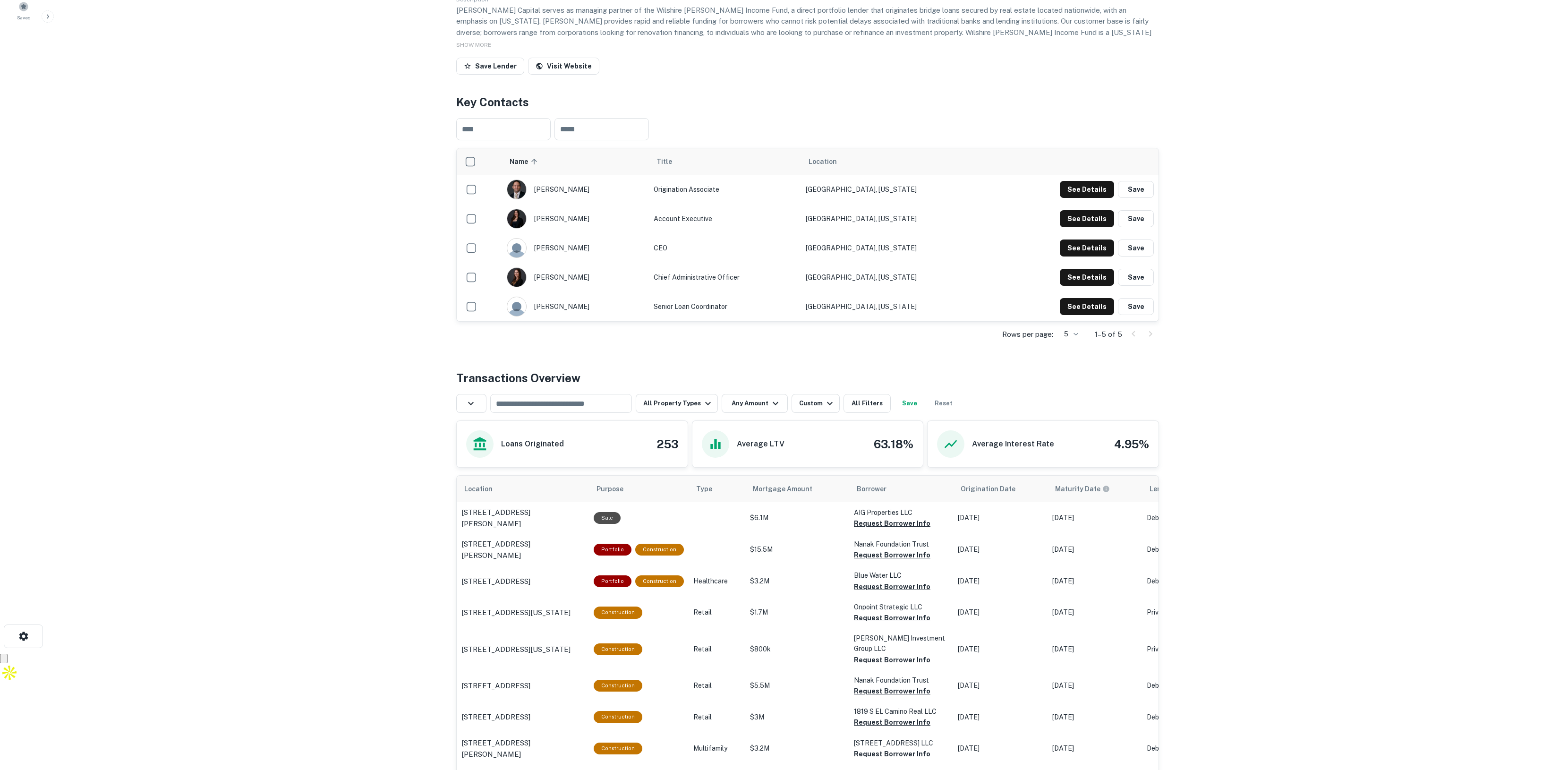
copy div "natalie snyder"
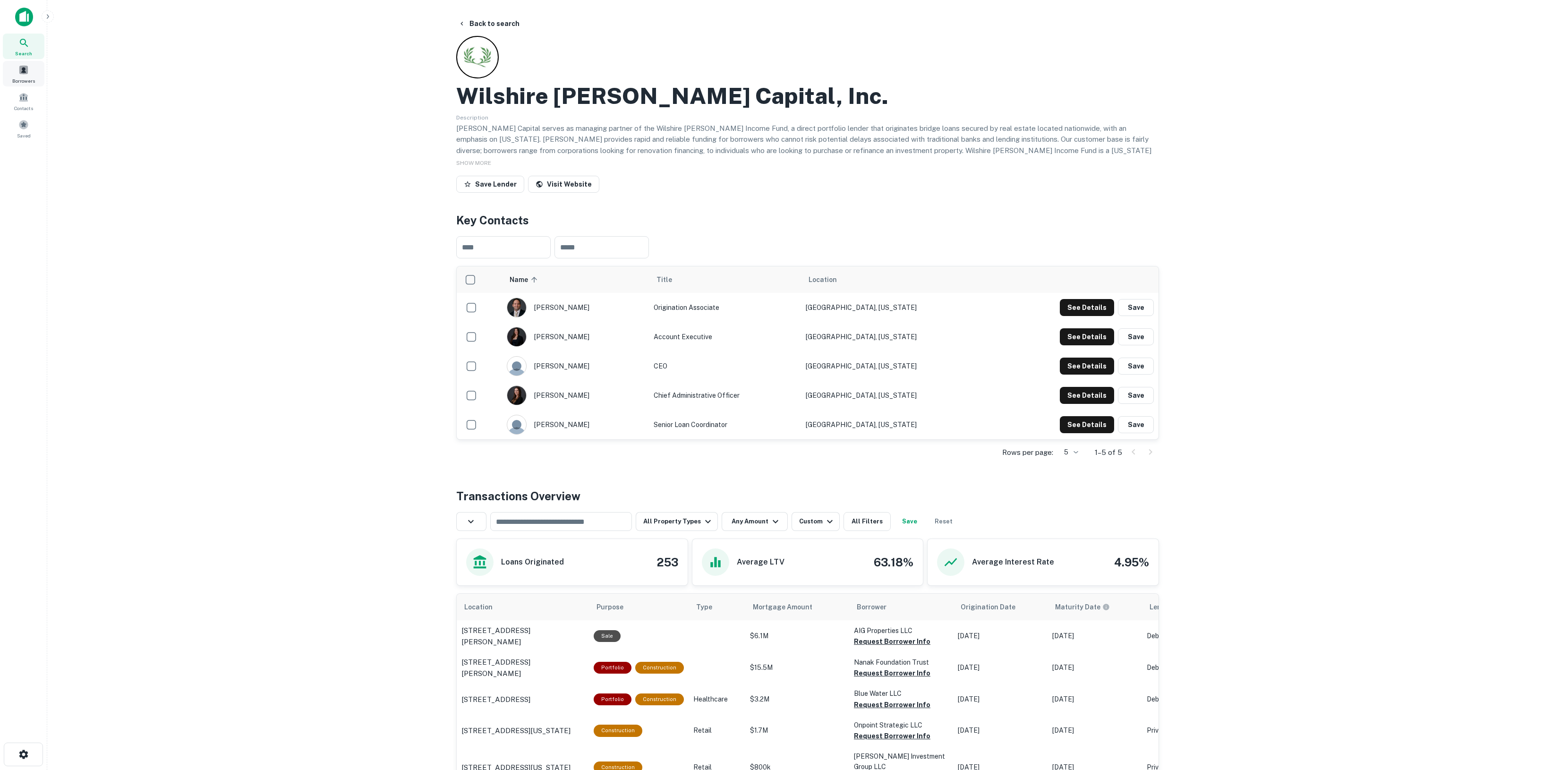
click at [21, 75] on div "Borrowers" at bounding box center [23, 73] width 41 height 25
